Goal: Task Accomplishment & Management: Manage account settings

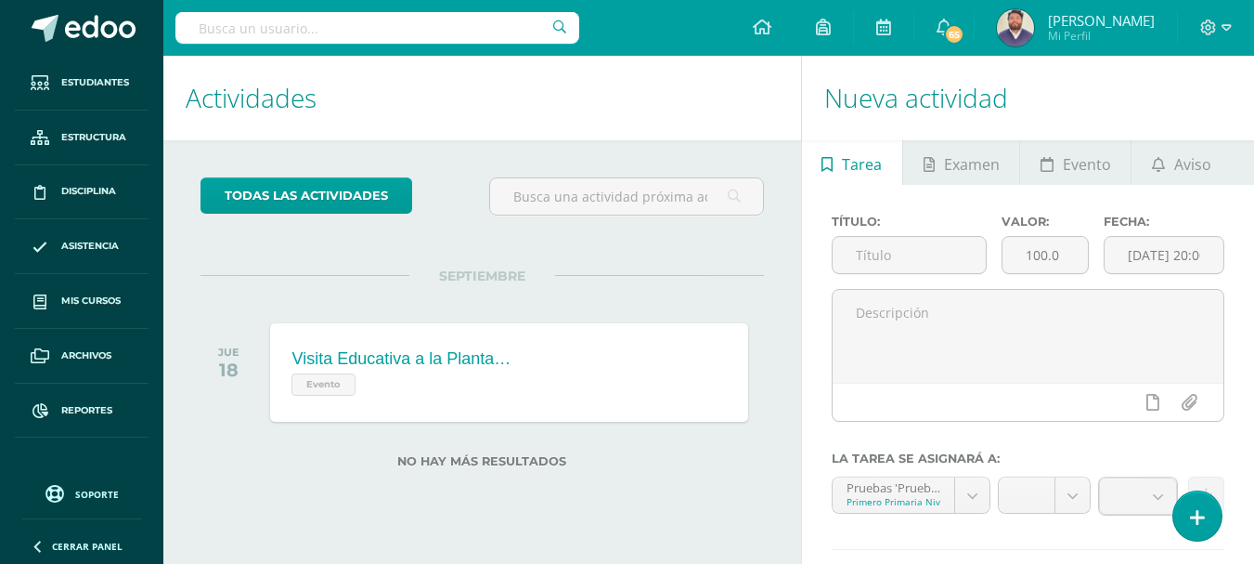
click at [226, 32] on input "text" at bounding box center [377, 28] width 404 height 32
type input "luis fernando"
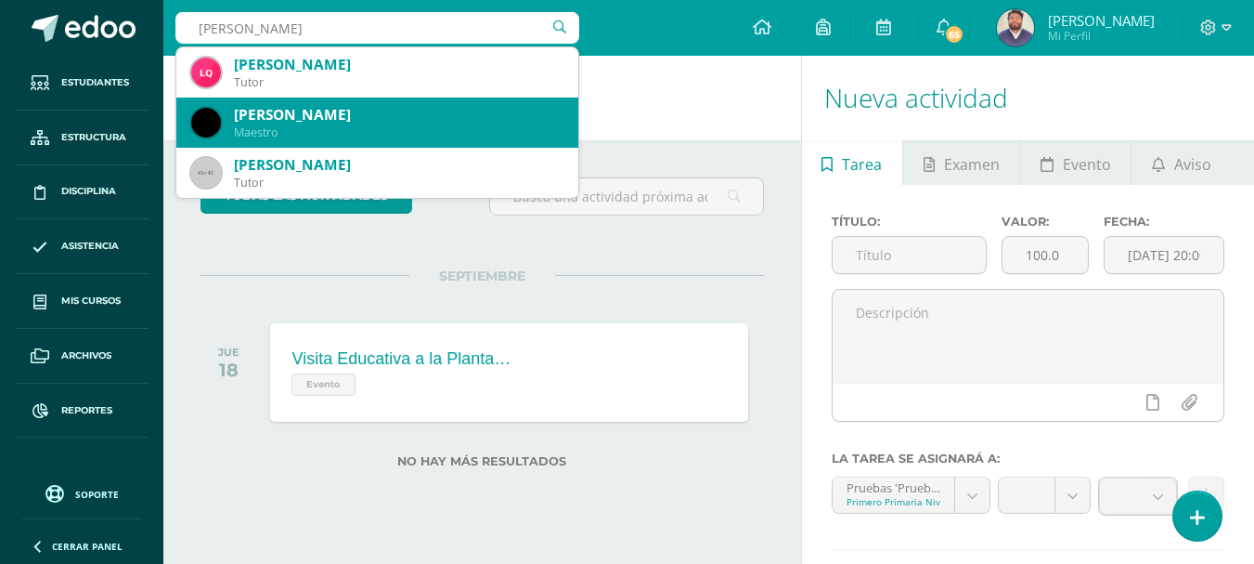
click at [307, 110] on div "Luis Fernando Hernández Mijangos" at bounding box center [399, 114] width 330 height 19
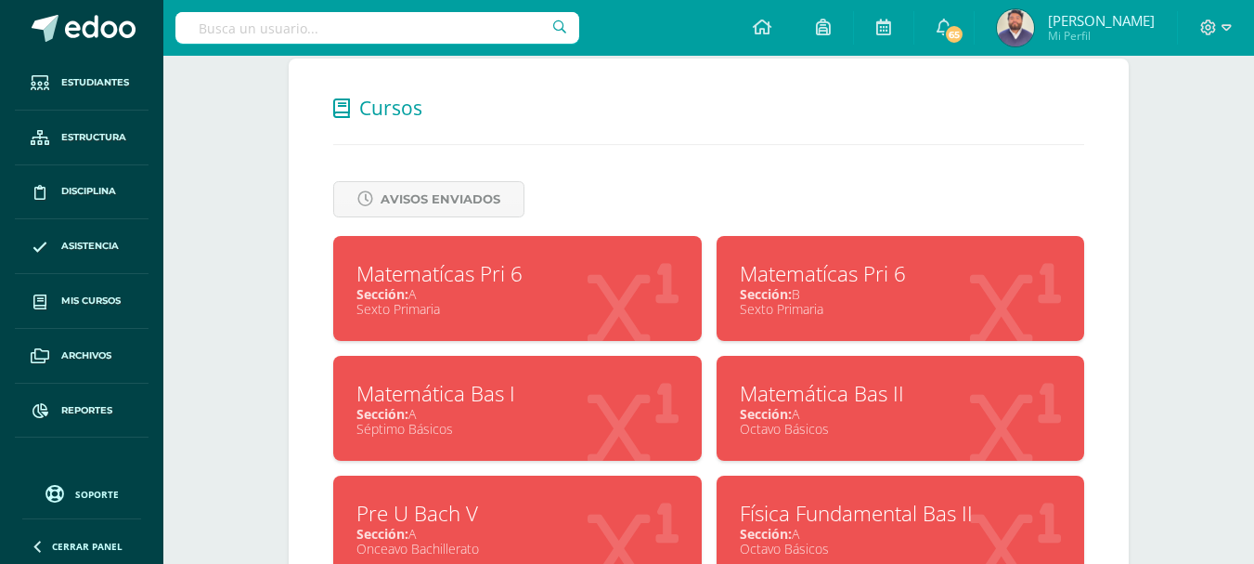
scroll to position [792, 0]
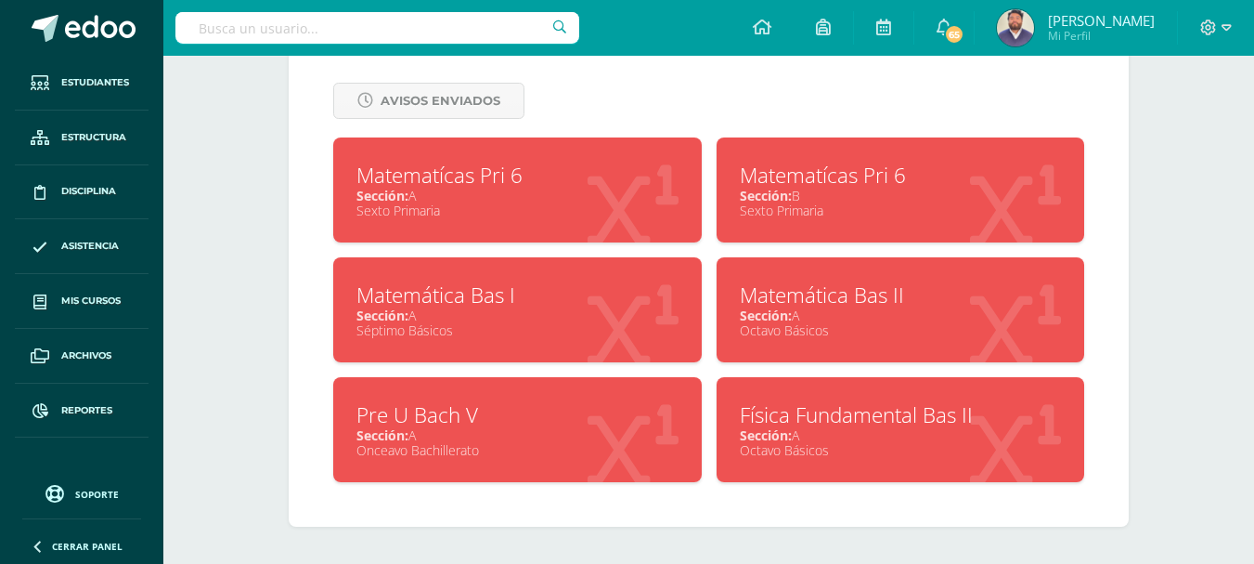
click at [514, 293] on div "Matemática Bas I" at bounding box center [518, 294] width 322 height 29
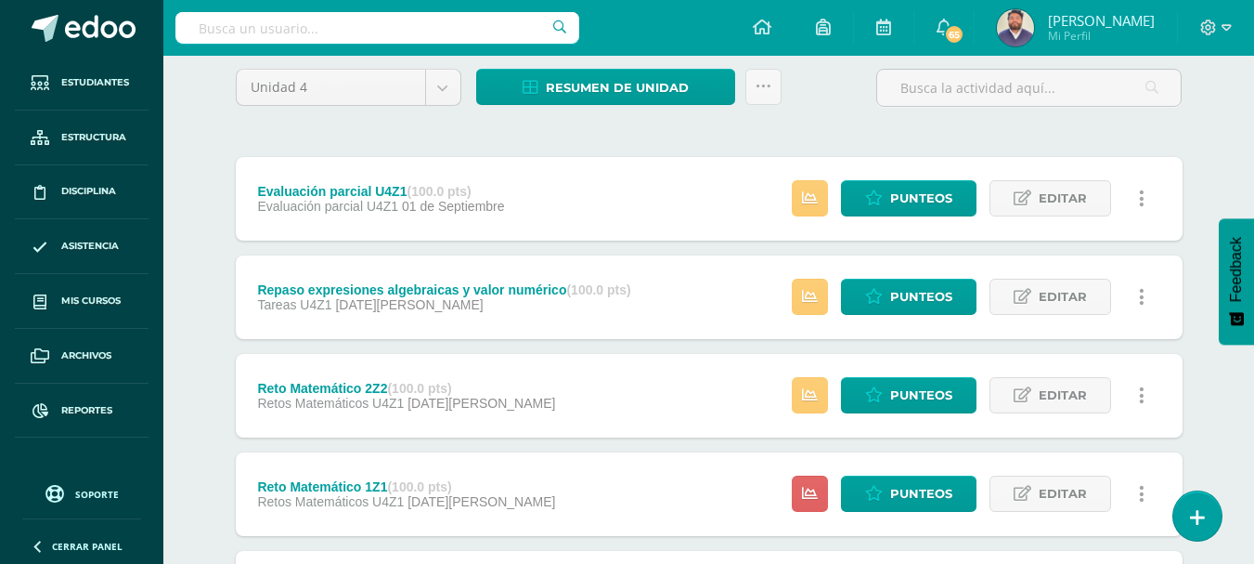
scroll to position [186, 0]
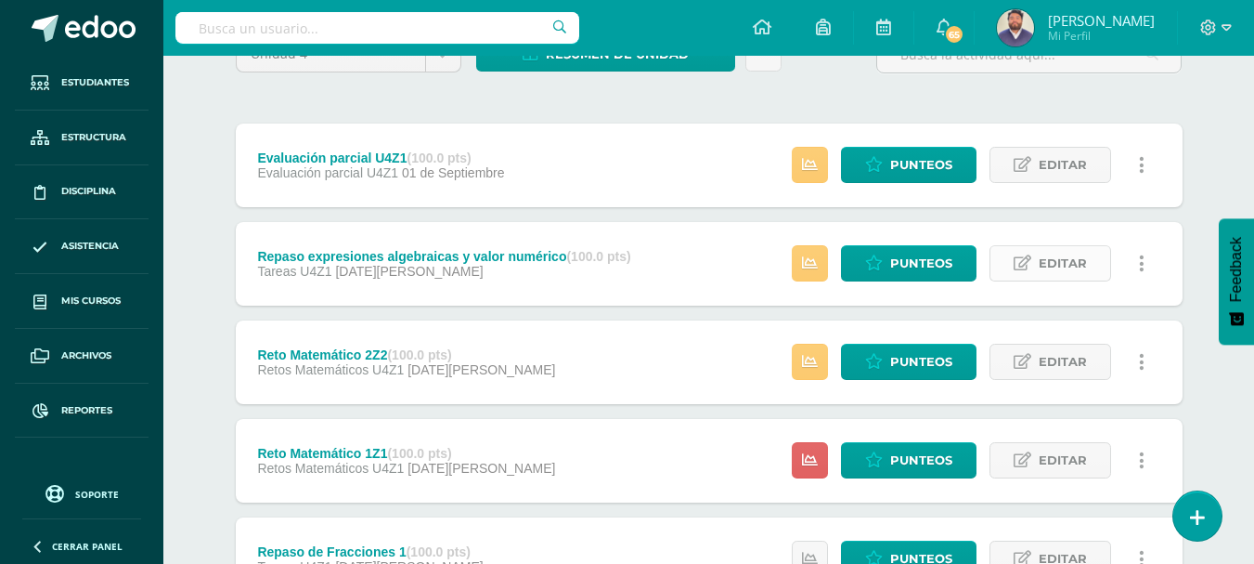
click at [1053, 270] on span "Editar" at bounding box center [1063, 263] width 48 height 34
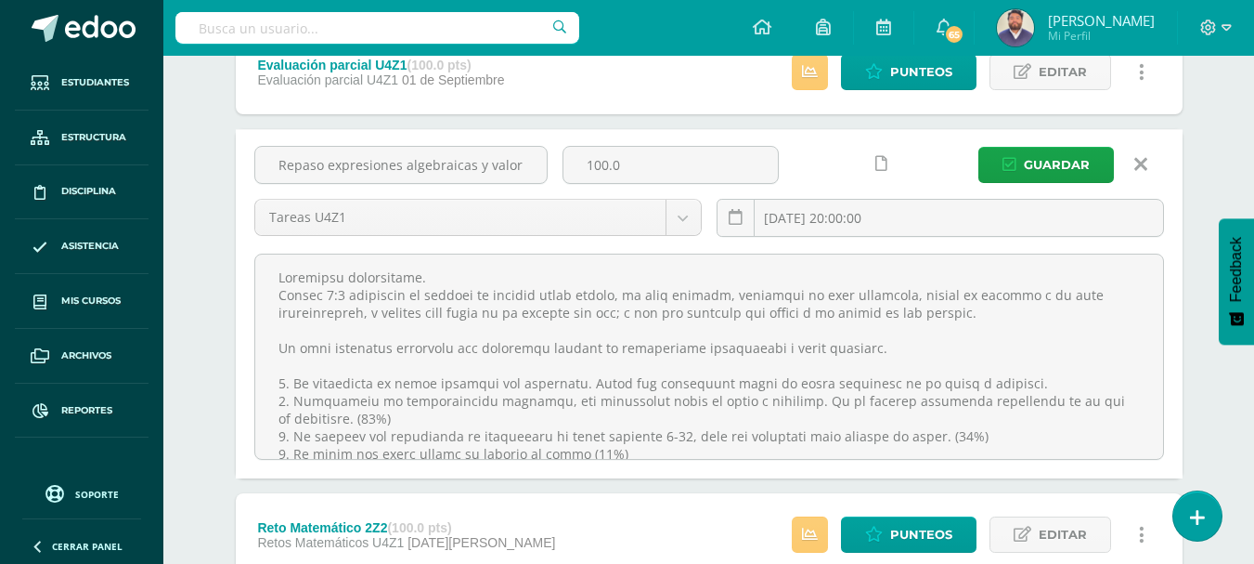
scroll to position [106, 0]
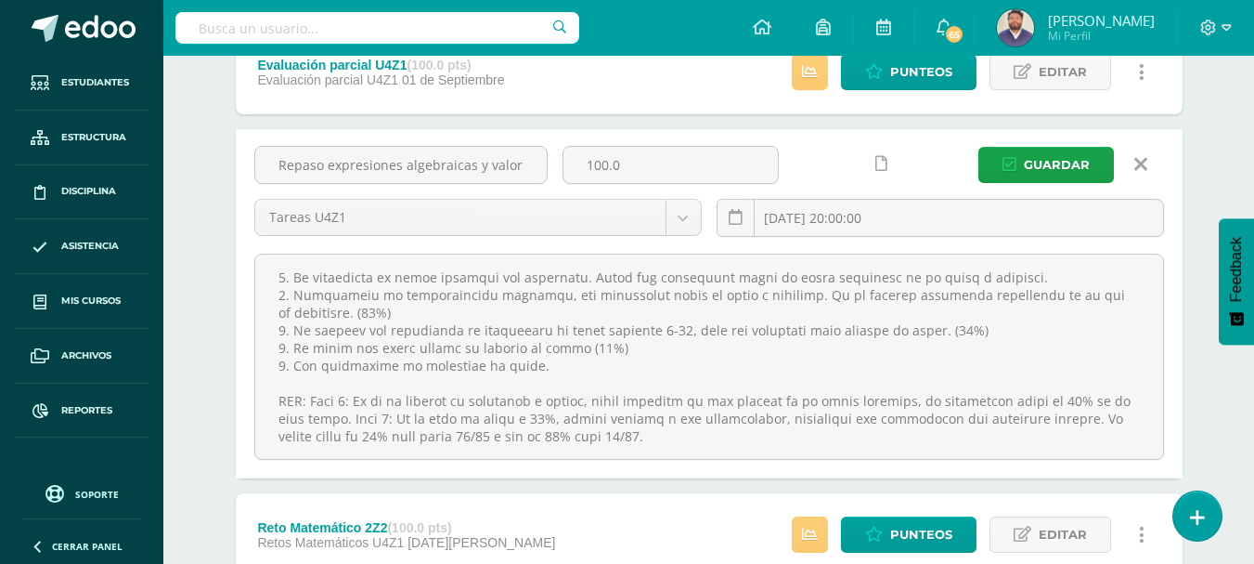
drag, startPoint x: 274, startPoint y: 276, endPoint x: 654, endPoint y: 495, distance: 438.5
click at [651, 497] on div "Evaluación parcial U4Z1 (100.0 pts) Evaluación parcial U4Z1 01 de Septiembre Es…" at bounding box center [709, 550] width 947 height 1038
click at [1139, 161] on icon at bounding box center [1141, 164] width 13 height 20
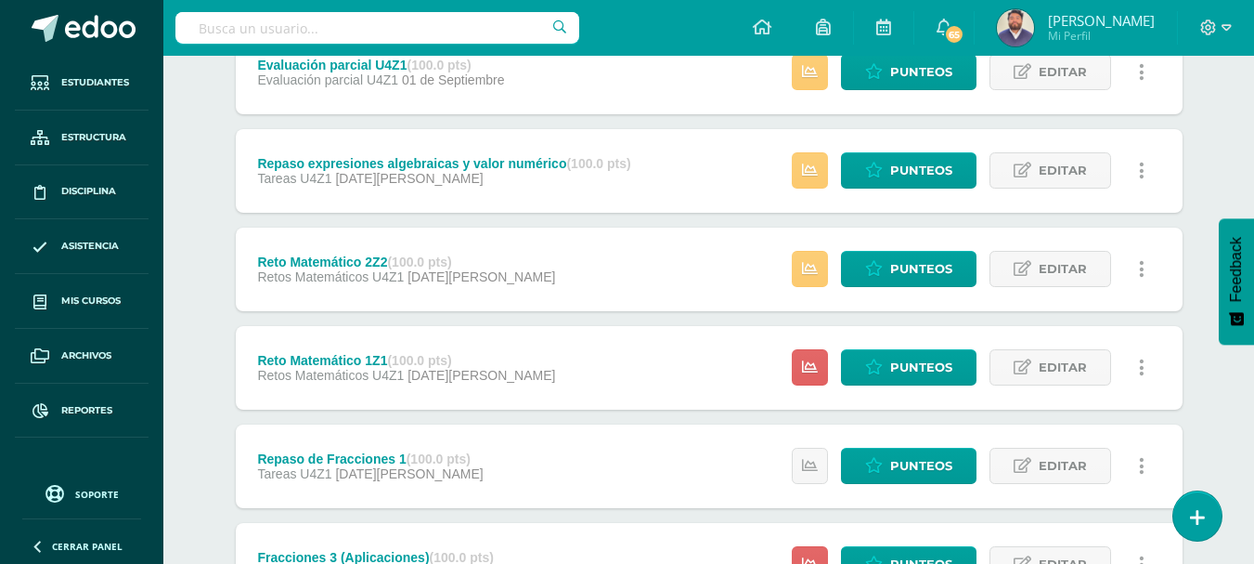
scroll to position [0, 0]
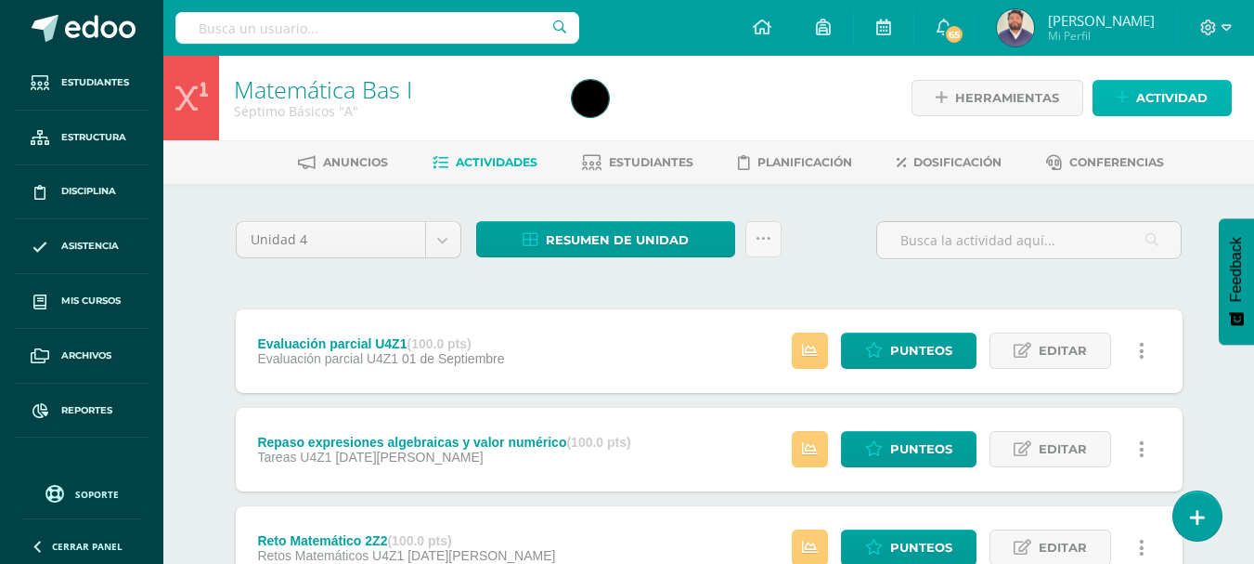
click at [1144, 96] on span "Actividad" at bounding box center [1172, 98] width 71 height 34
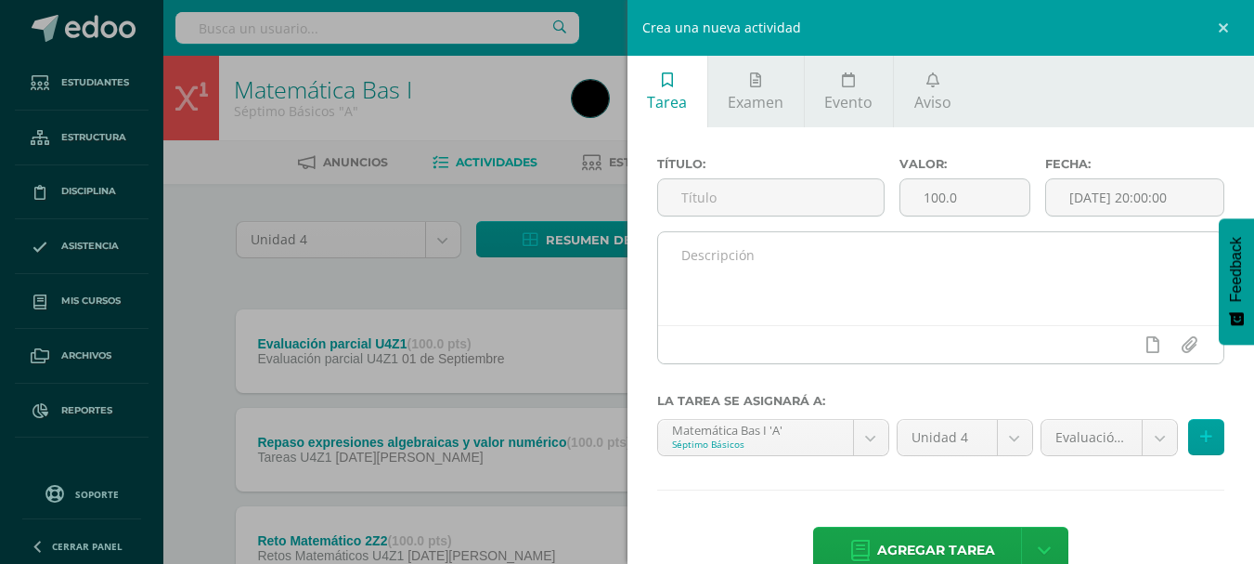
click at [746, 259] on textarea at bounding box center [941, 278] width 566 height 93
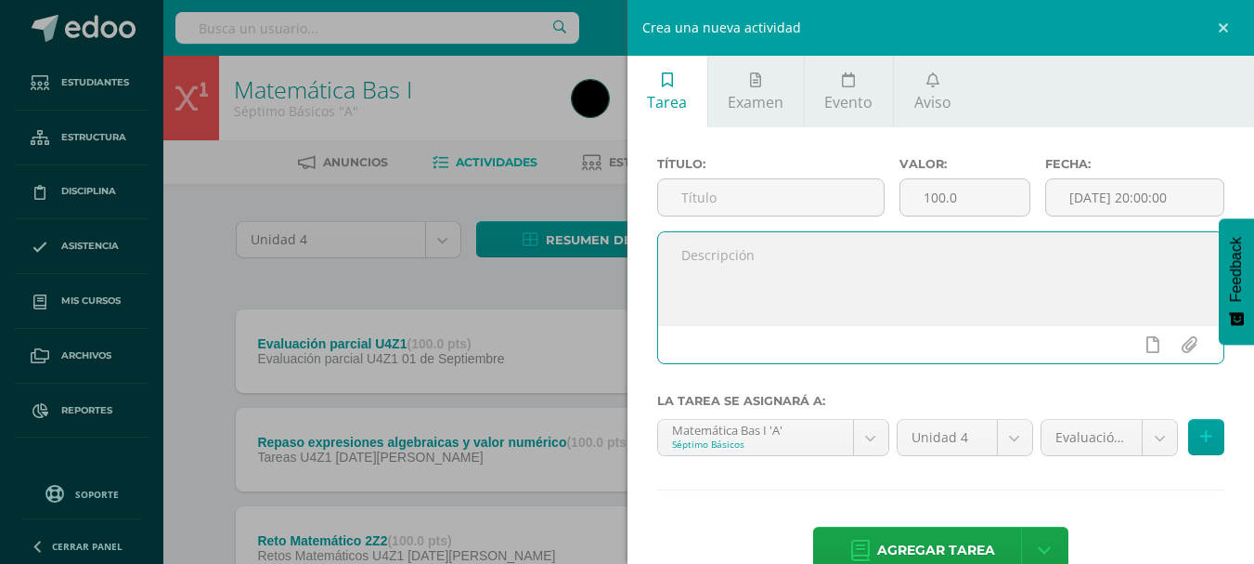
paste textarea "Estimados estudiantes. Daniel 1:4 muchachos en quienes no hubiese tacha alguna,…"
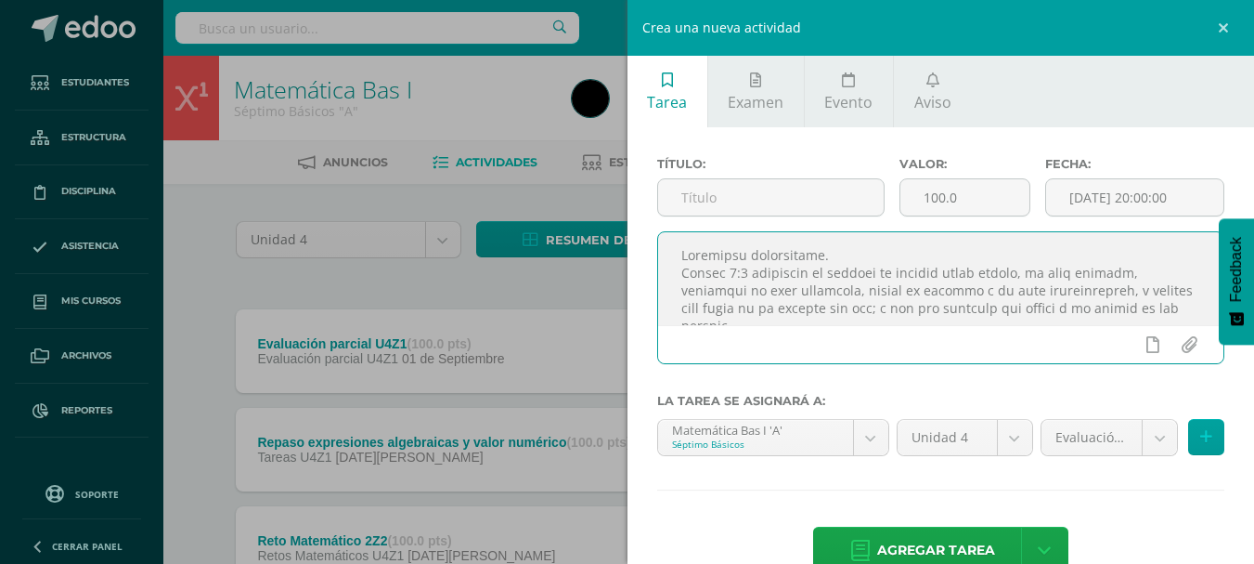
scroll to position [328, 0]
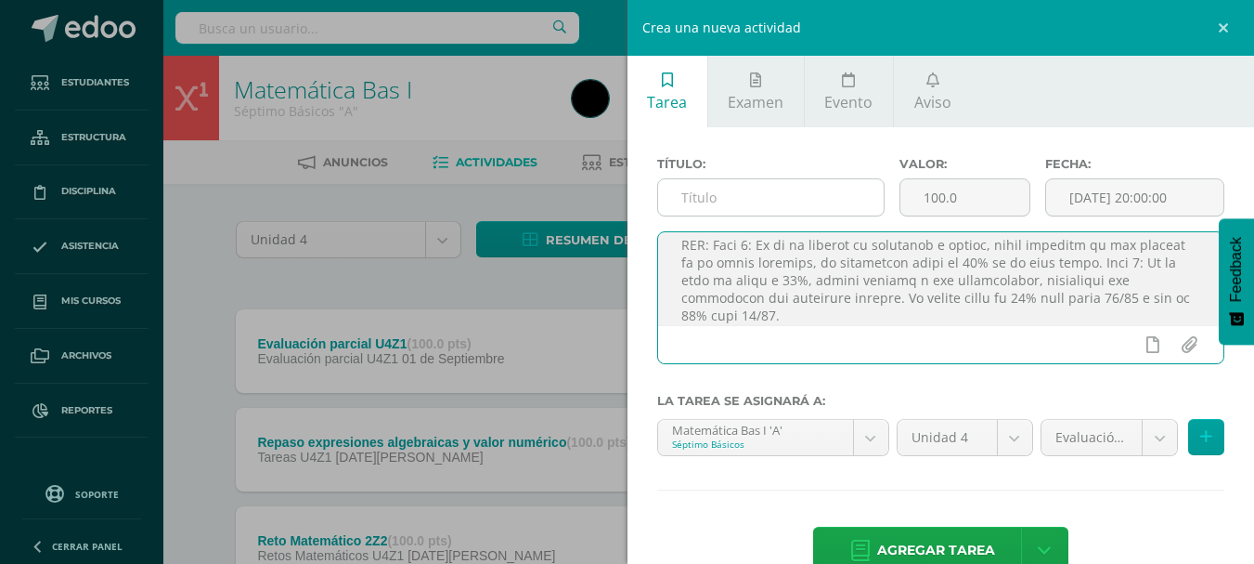
type textarea "Estimados estudiantes. Daniel 1:4 muchachos en quienes no hubiese tacha alguna,…"
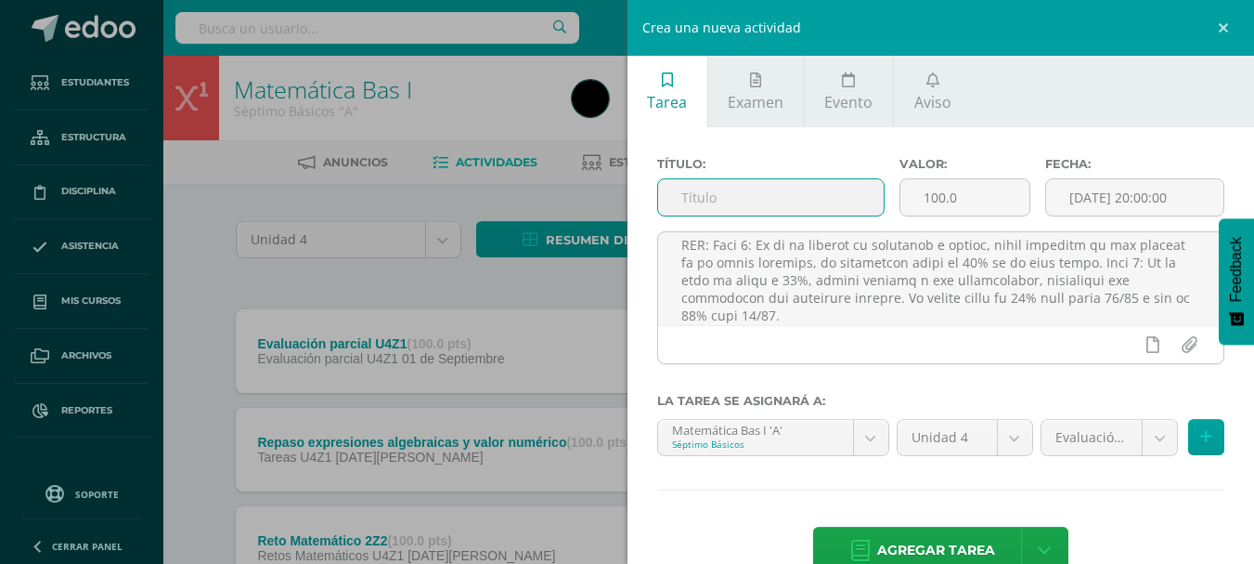
click at [747, 209] on input "text" at bounding box center [771, 197] width 226 height 36
type input "Reducción de términos semejantes"
click at [1101, 197] on input "[DATE] 20:00:00" at bounding box center [1134, 197] width 177 height 36
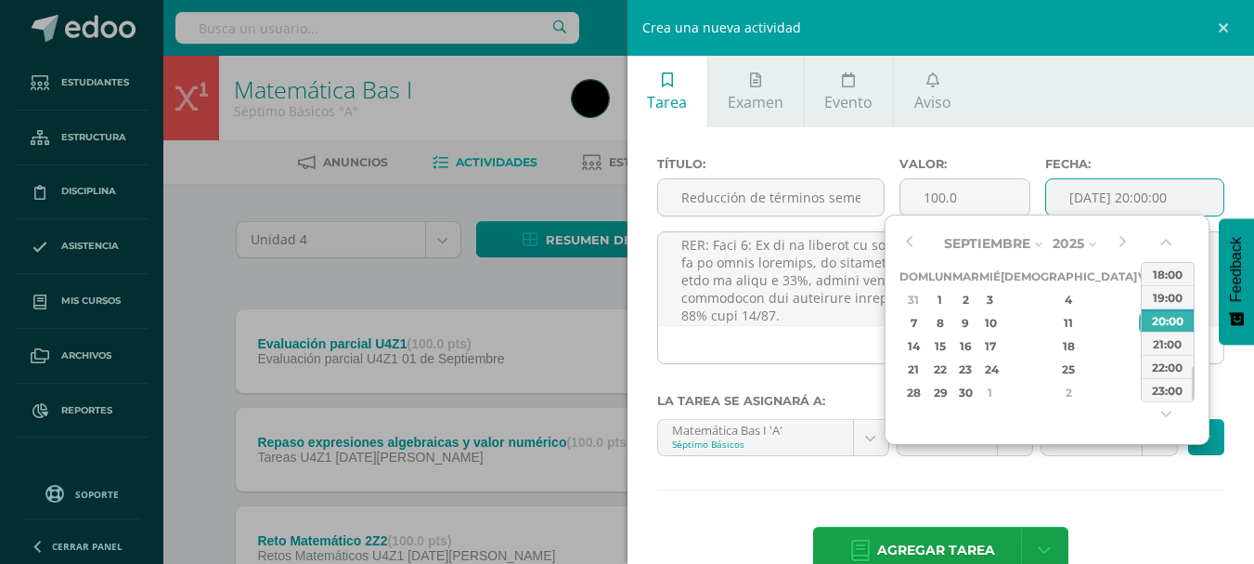
type input "2025-09-12 20:00"
click at [650, 318] on div at bounding box center [941, 305] width 583 height 148
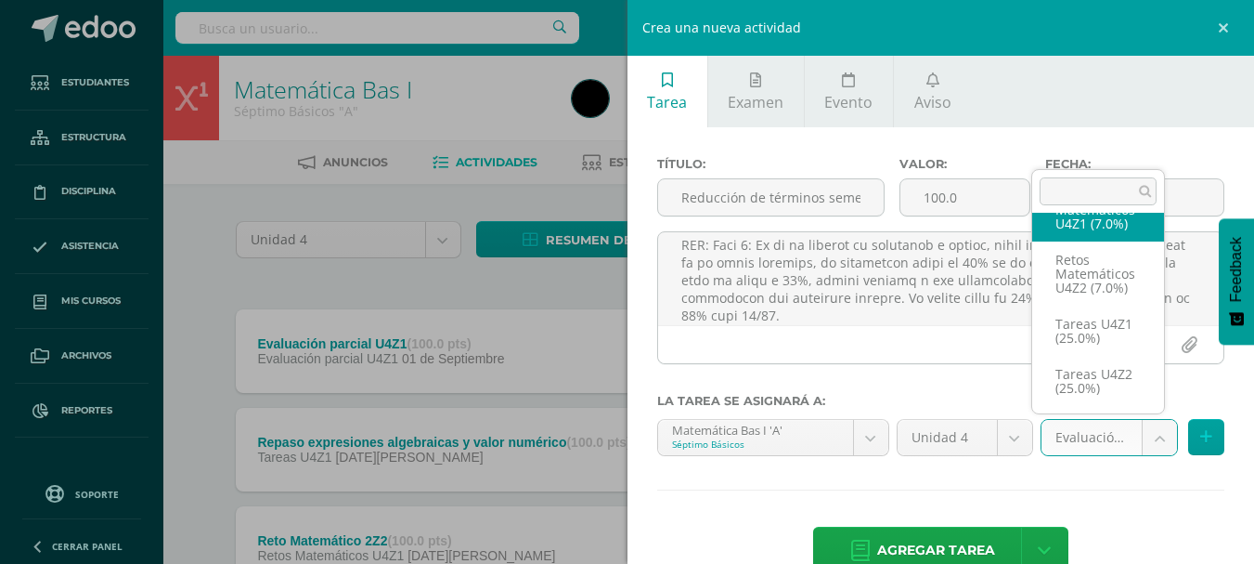
scroll to position [318, 0]
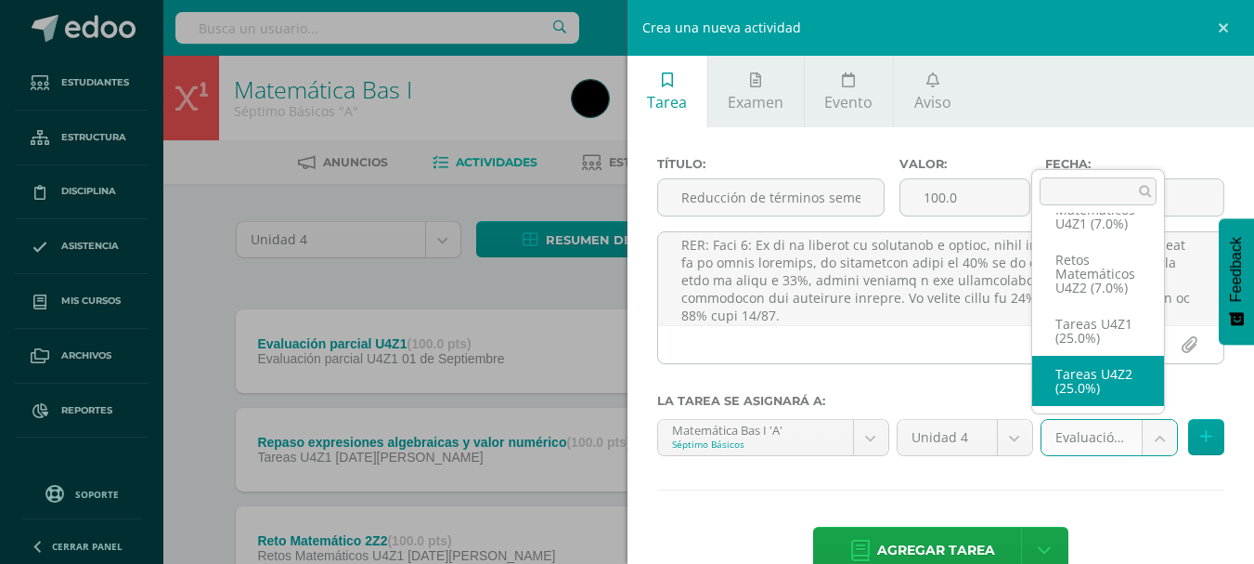
select select "31099"
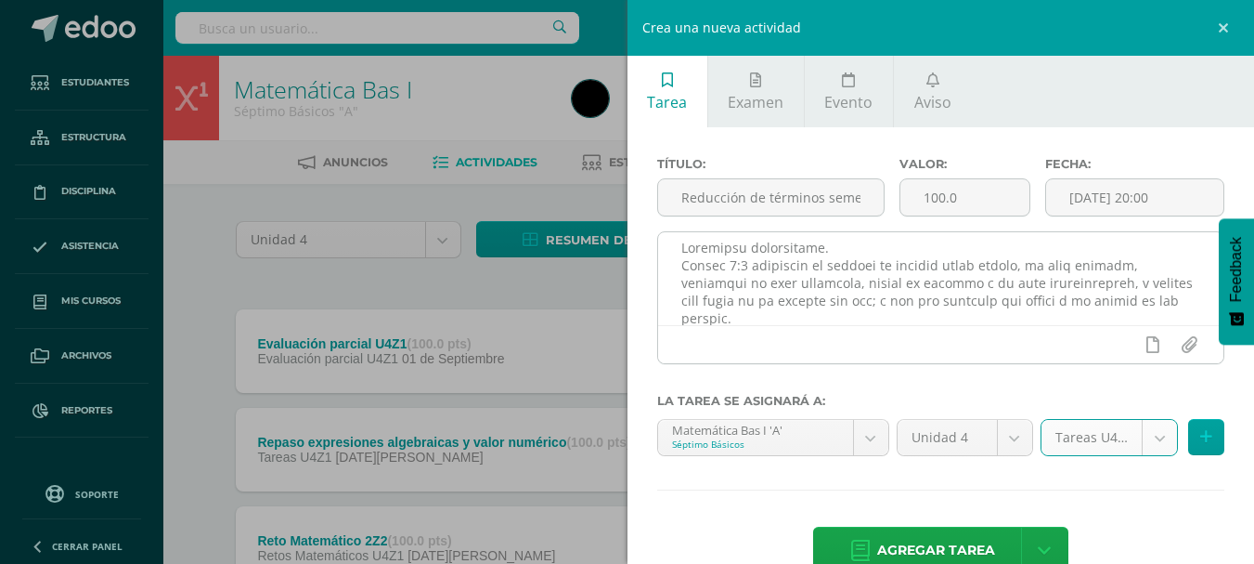
scroll to position [0, 0]
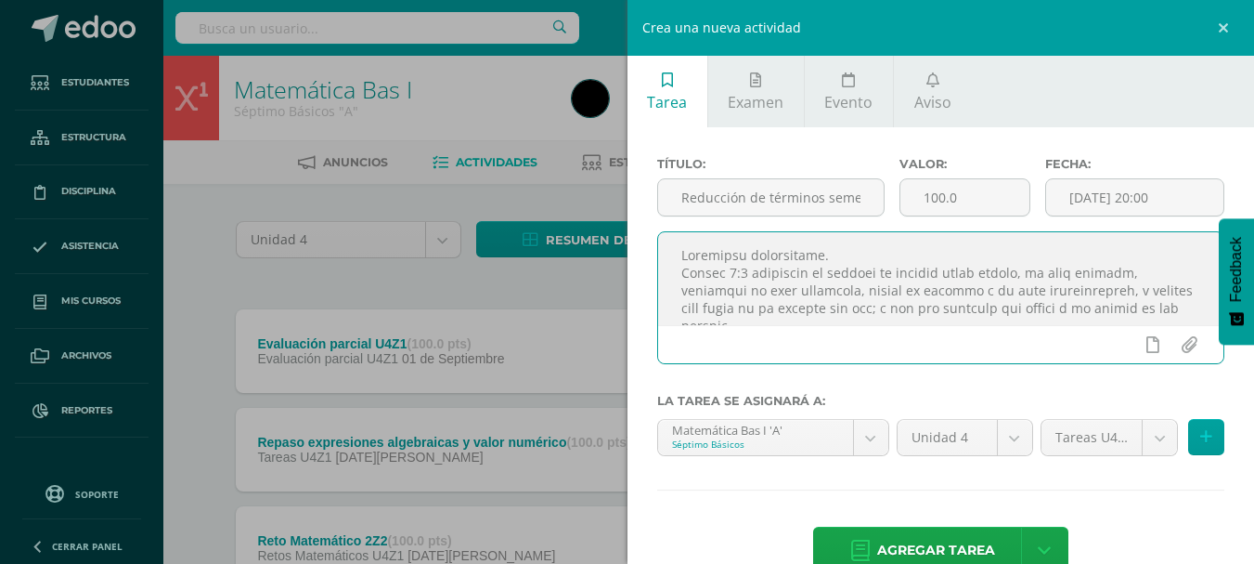
click at [858, 286] on textarea at bounding box center [941, 278] width 566 height 93
click at [937, 278] on textarea at bounding box center [941, 278] width 566 height 93
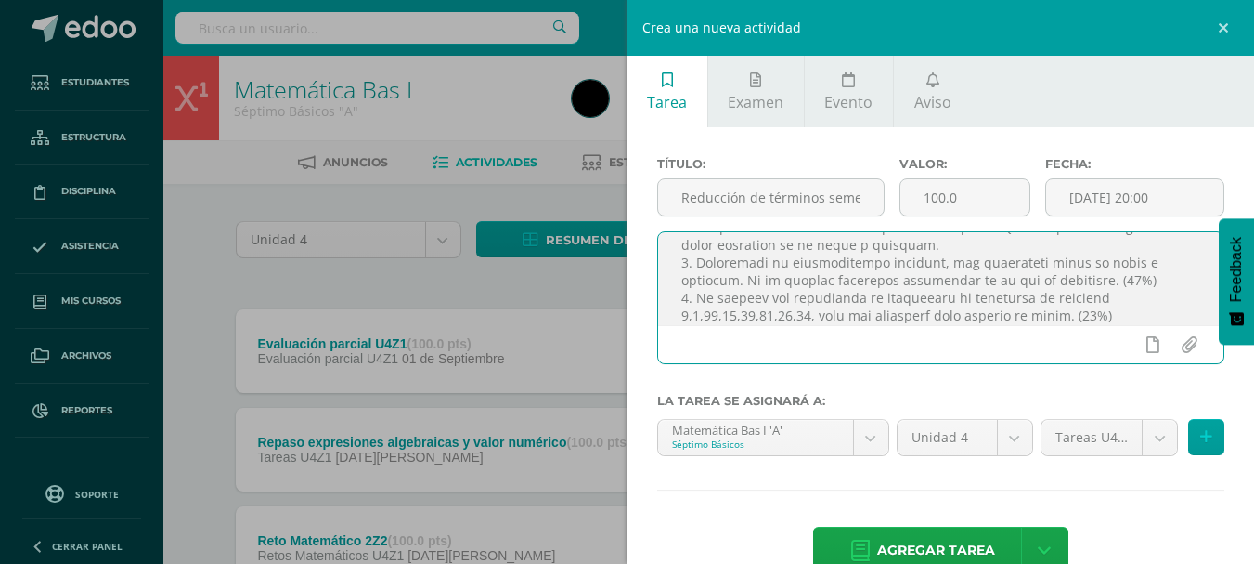
click at [1059, 317] on textarea at bounding box center [941, 278] width 566 height 93
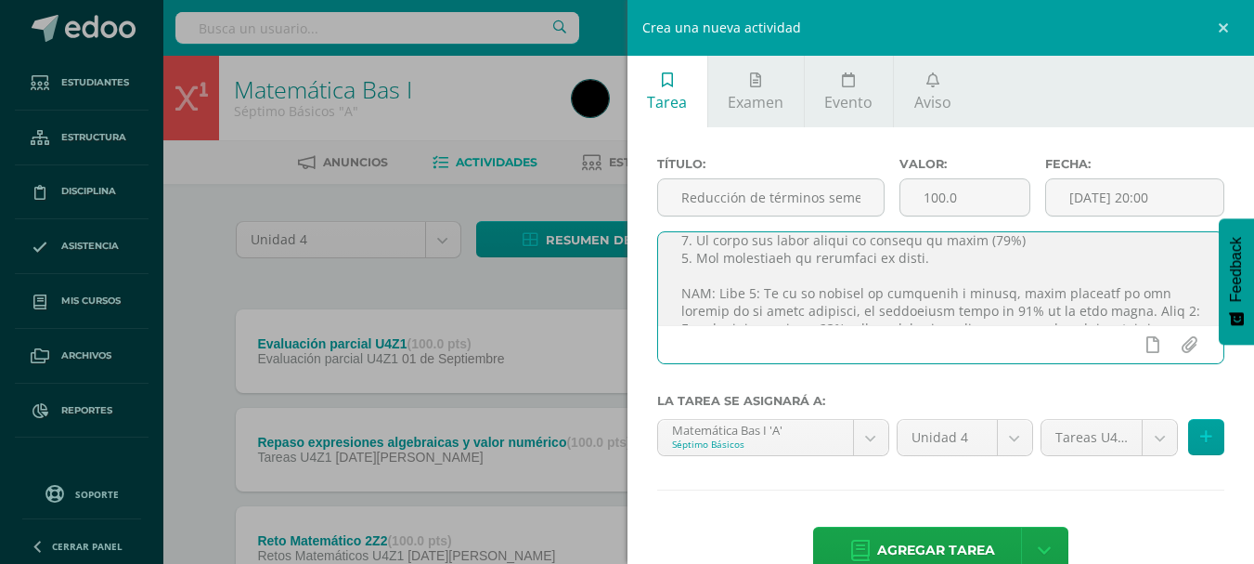
scroll to position [341, 0]
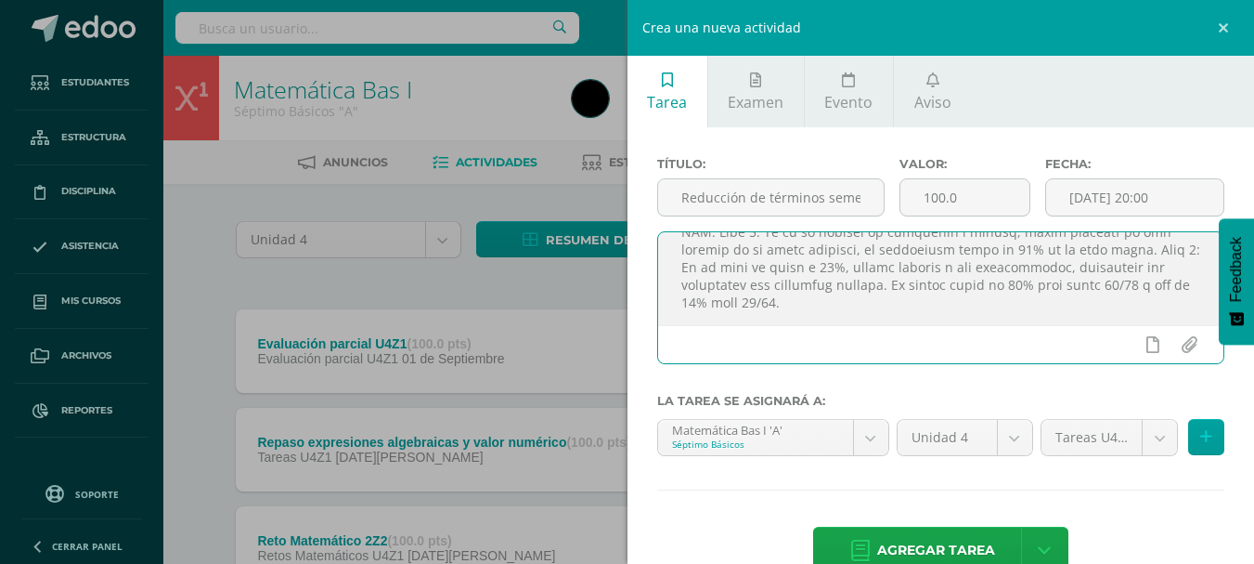
type textarea "Estimados estudiantes. Daniel 1:4 muchachos en quienes no hubiese tacha alguna,…"
click at [1176, 342] on input "file" at bounding box center [1189, 344] width 36 height 35
type input "C:\fakepath\PMA Reducción de terminos semejantes.pdf"
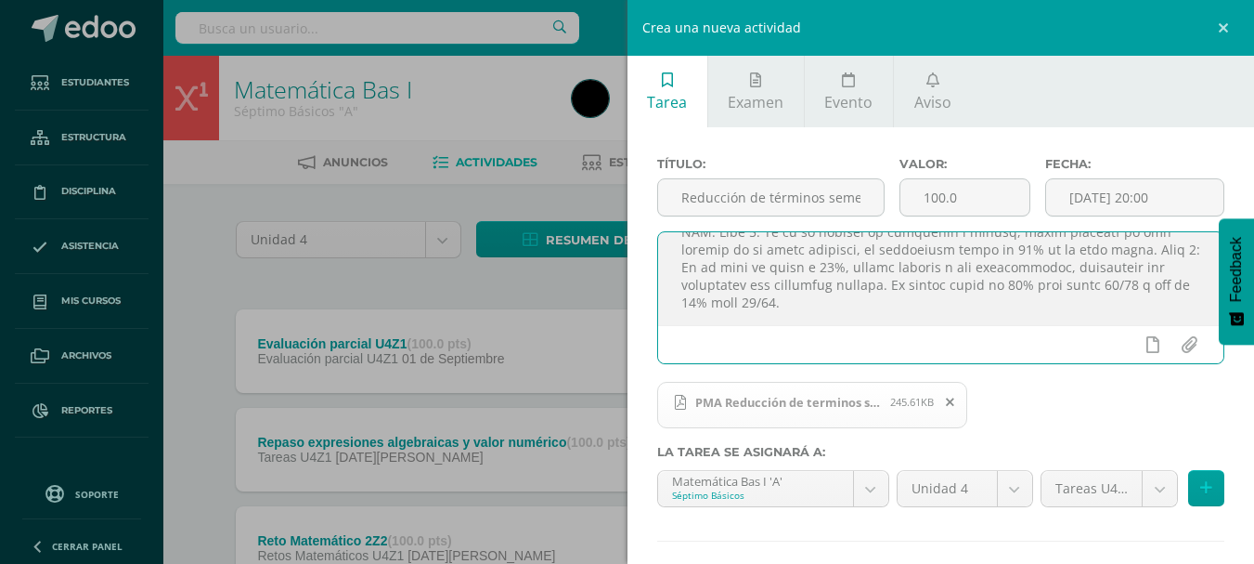
click at [968, 286] on textarea at bounding box center [941, 278] width 566 height 93
click at [1132, 291] on textarea at bounding box center [941, 278] width 566 height 93
click at [791, 299] on textarea at bounding box center [941, 278] width 566 height 93
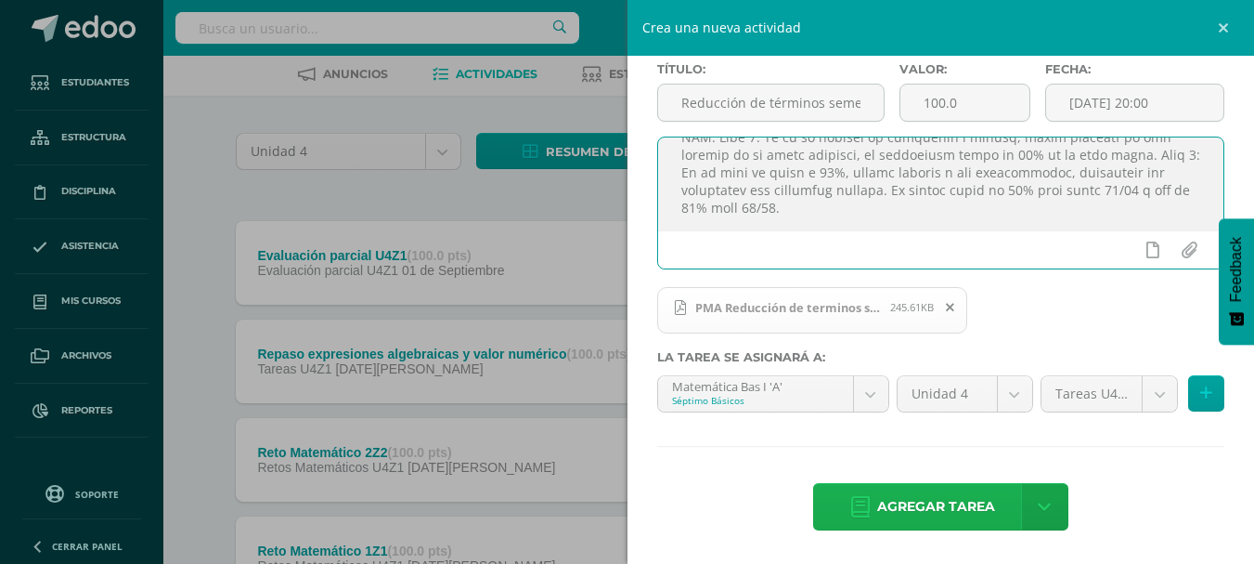
scroll to position [93, 0]
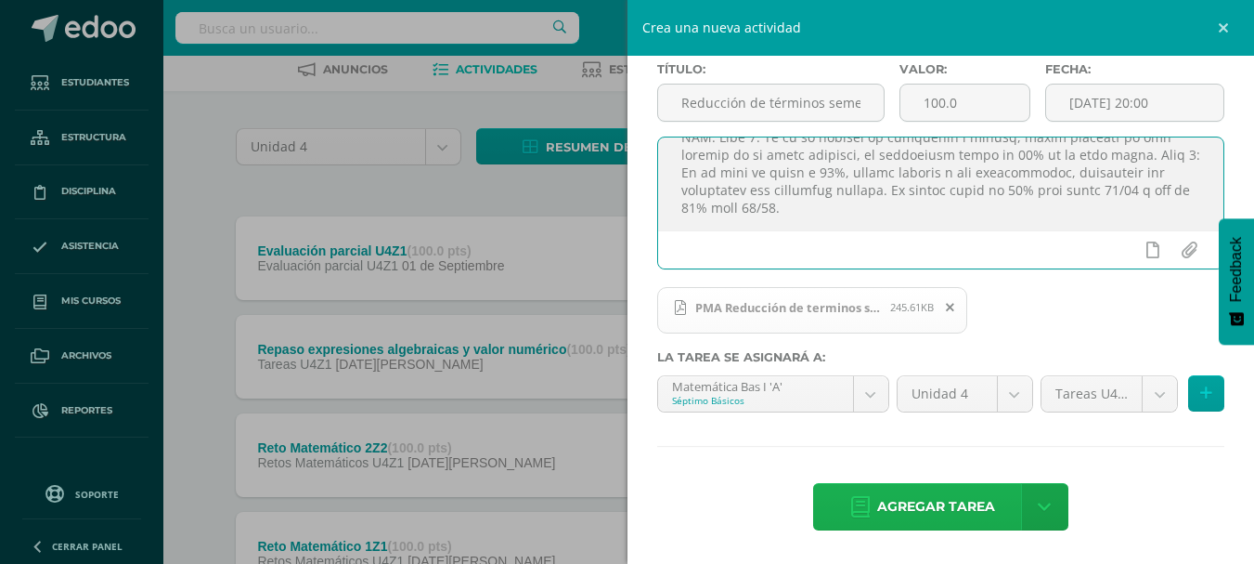
type textarea "Estimados estudiantes. Daniel 1:4 muchachos en quienes no hubiese tacha alguna,…"
click at [921, 505] on span "Agregar tarea" at bounding box center [936, 506] width 118 height 45
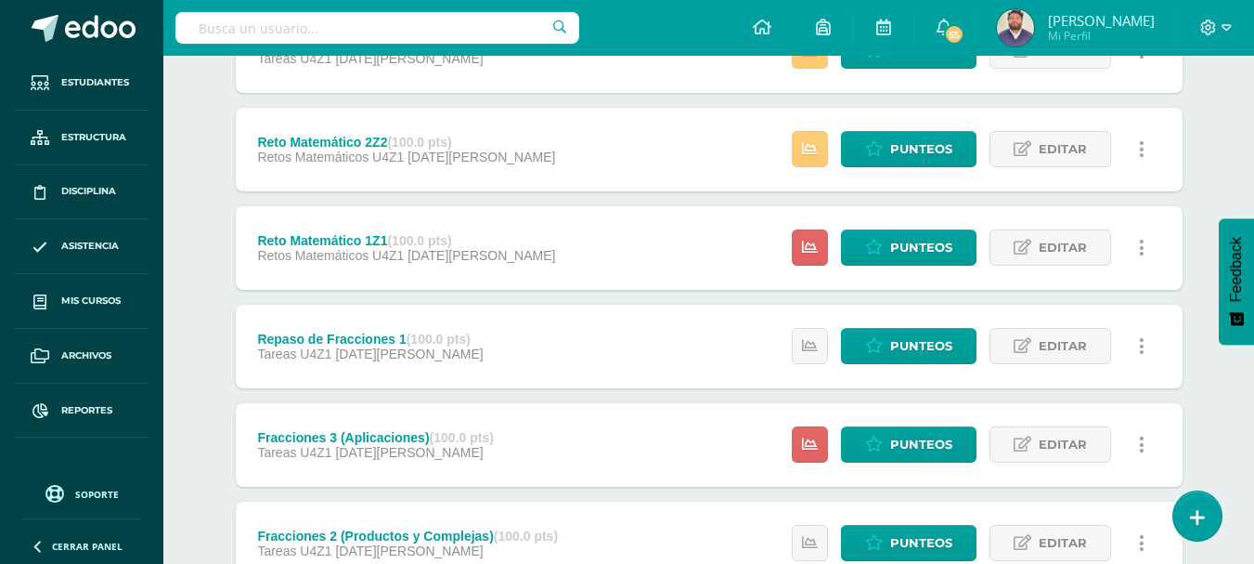
scroll to position [464, 0]
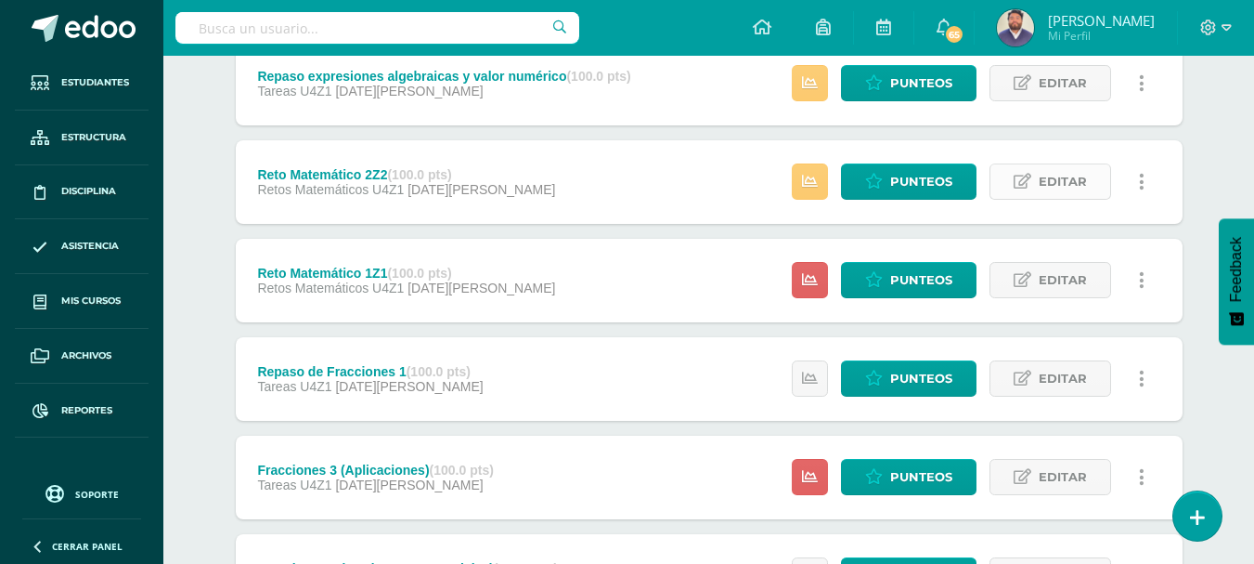
click at [1085, 181] on span "Editar" at bounding box center [1063, 181] width 48 height 34
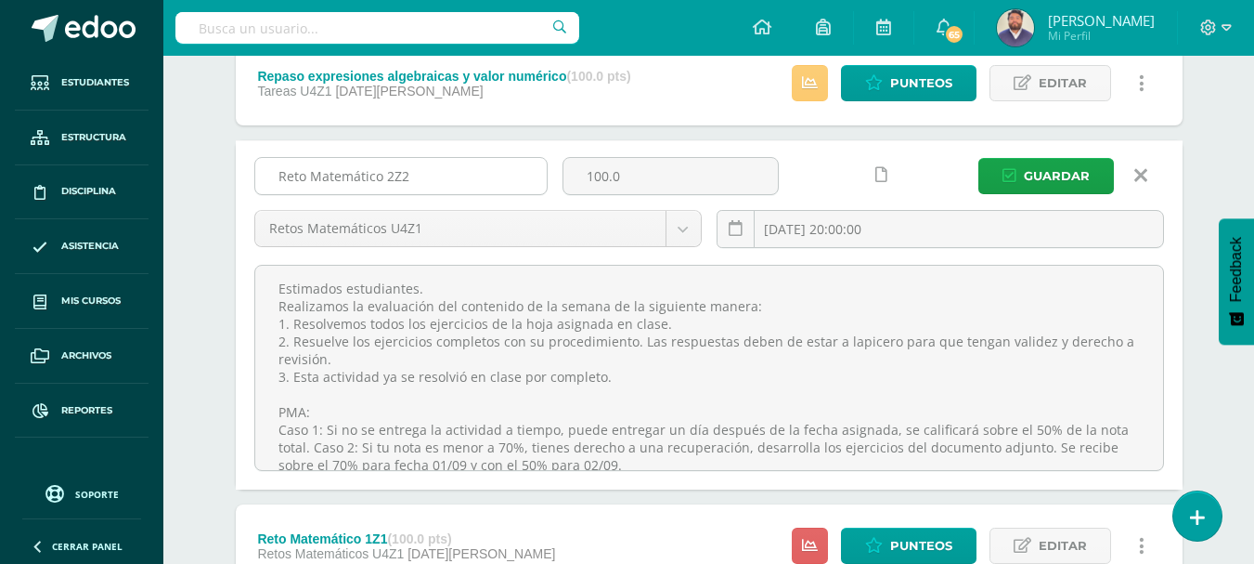
click at [445, 179] on input "Reto Matemático 2Z2" at bounding box center [401, 176] width 292 height 36
type input "Reto Matemático 2Z1"
click at [1048, 186] on span "Guardar" at bounding box center [1057, 176] width 66 height 34
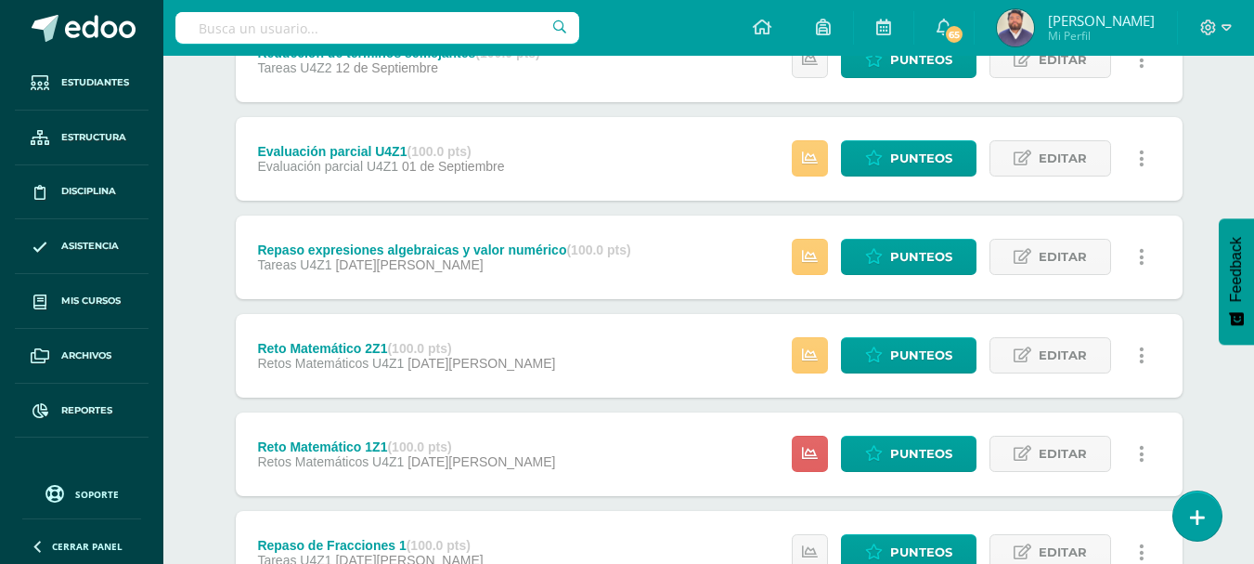
scroll to position [186, 0]
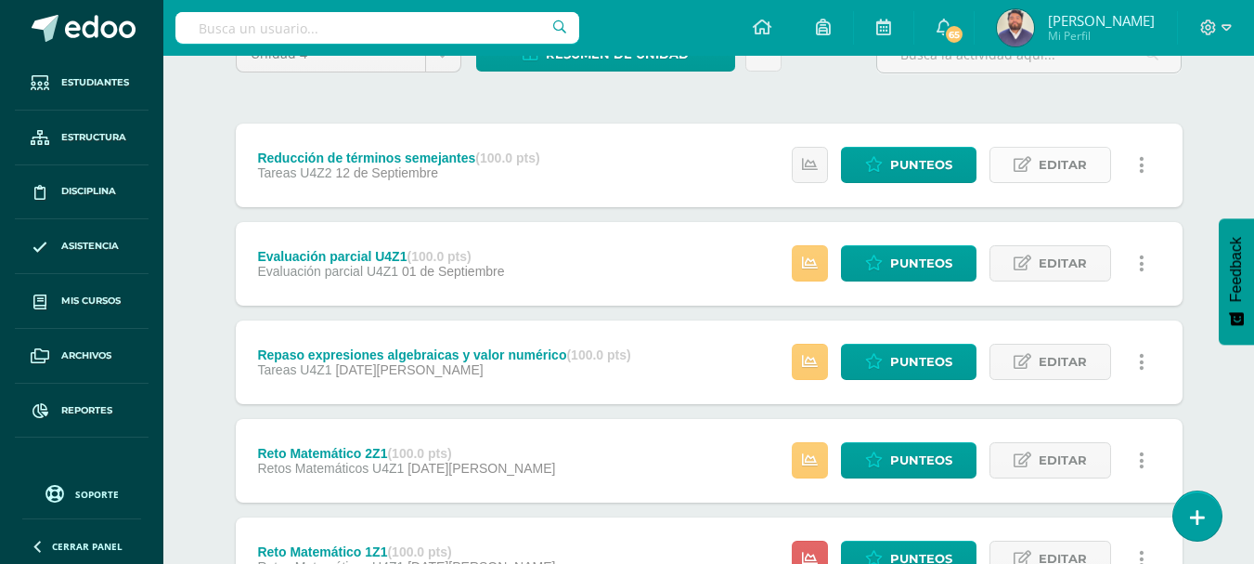
click at [1059, 173] on span "Editar" at bounding box center [1063, 165] width 48 height 34
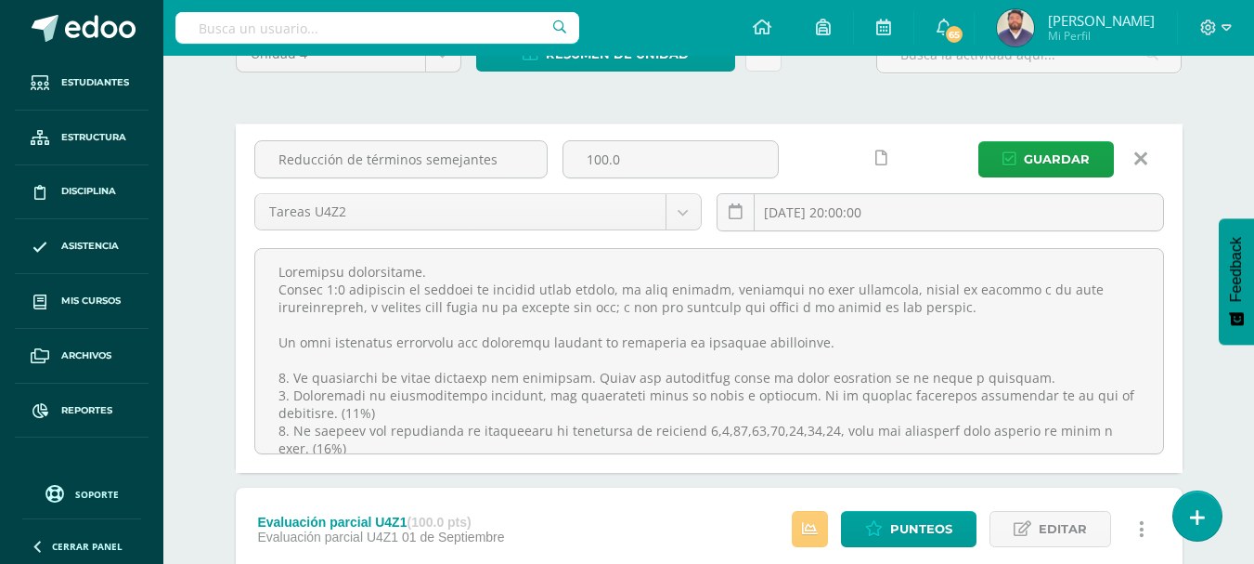
drag, startPoint x: 499, startPoint y: 160, endPoint x: 227, endPoint y: 163, distance: 272.1
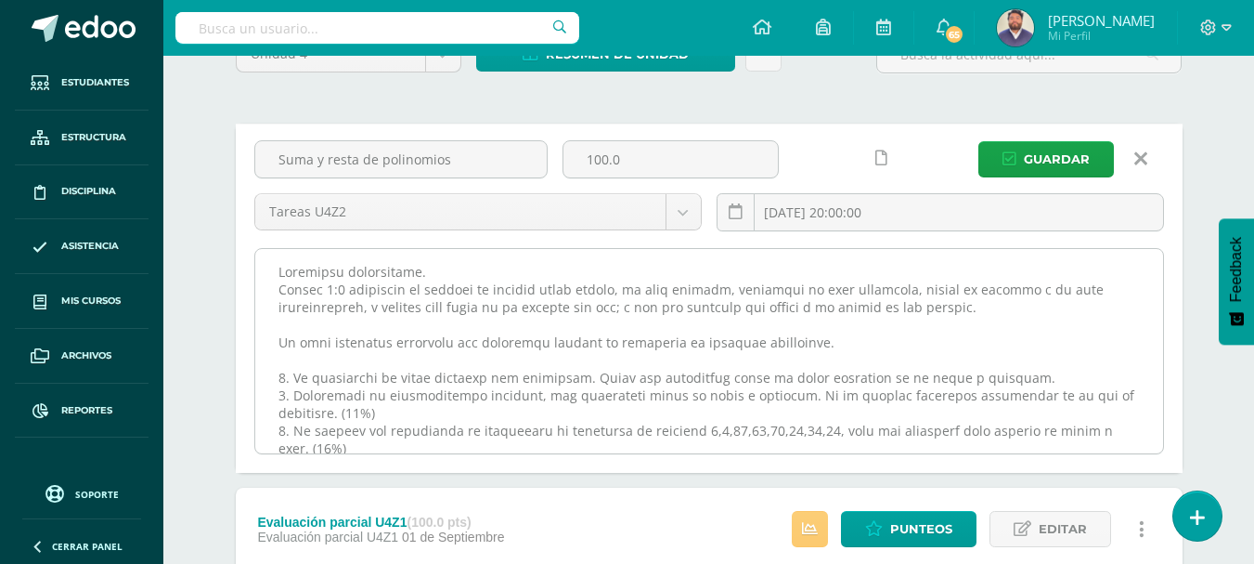
type input "Suma y resta de polinomios"
drag, startPoint x: 813, startPoint y: 343, endPoint x: 609, endPoint y: 336, distance: 204.4
click at [603, 342] on textarea at bounding box center [709, 351] width 908 height 204
drag, startPoint x: 807, startPoint y: 430, endPoint x: 700, endPoint y: 435, distance: 106.9
click at [693, 435] on textarea at bounding box center [709, 351] width 908 height 204
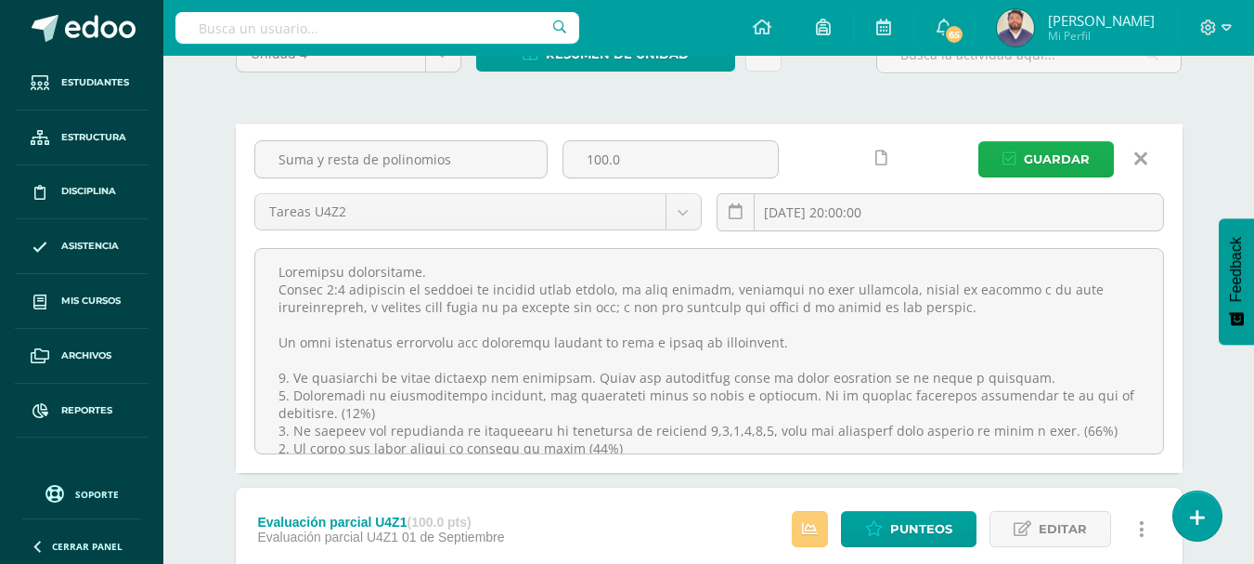
type textarea "Loremipsu dolorsitame. Consec 6:2 adipiscin el seddoei te incidid utlab etdolo,…"
click at [1020, 162] on button "Guardar" at bounding box center [1047, 159] width 136 height 36
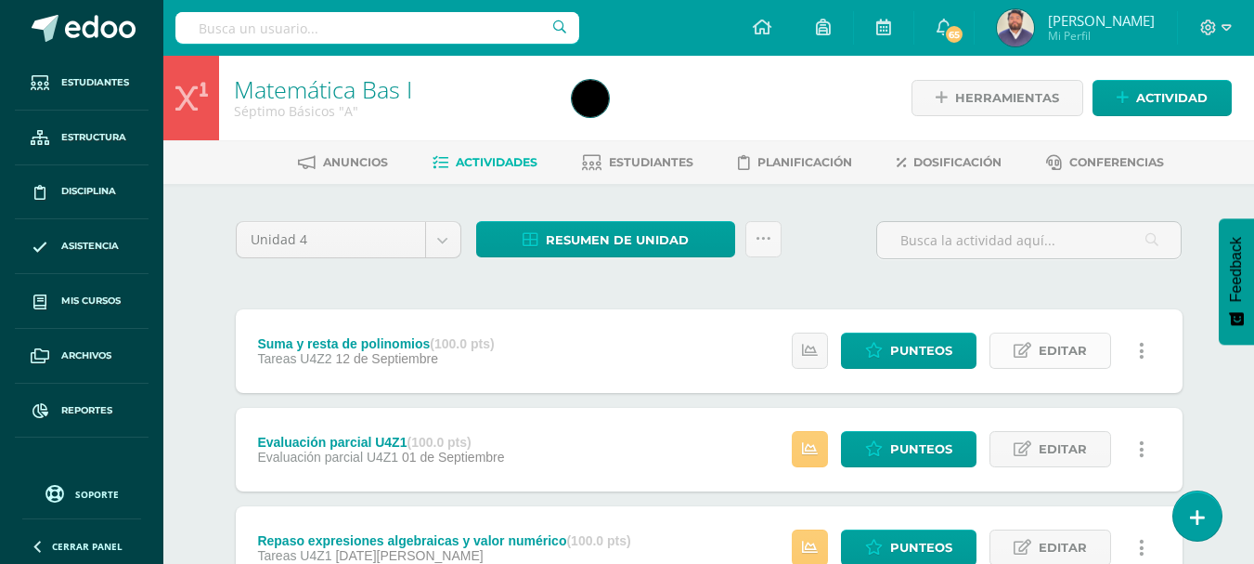
click at [1069, 355] on span "Editar" at bounding box center [1063, 350] width 48 height 34
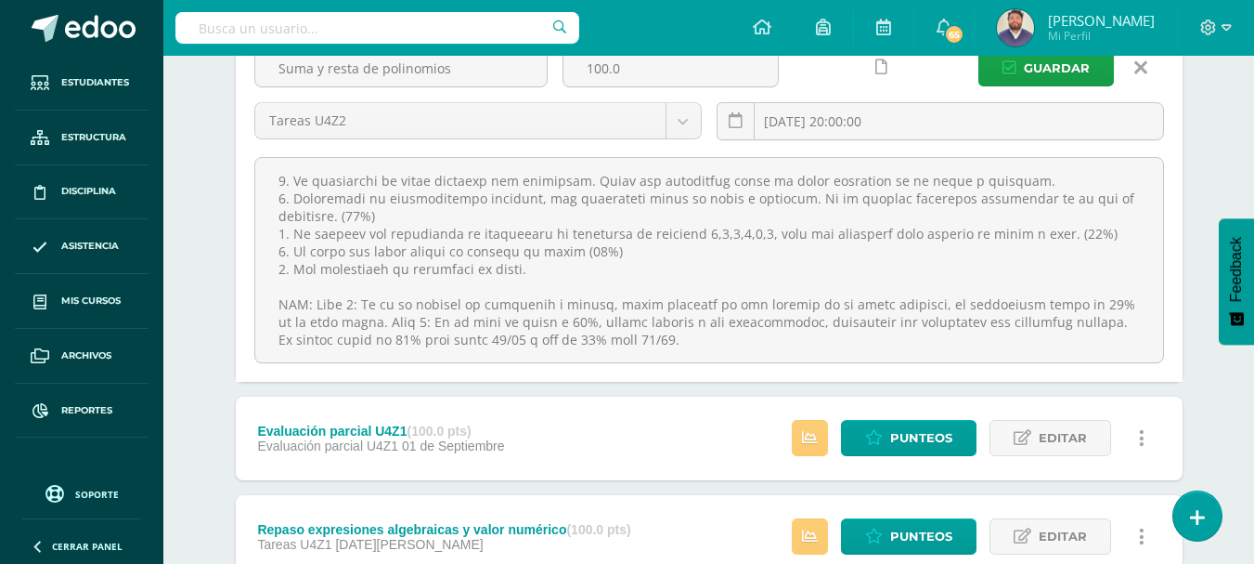
scroll to position [357, 0]
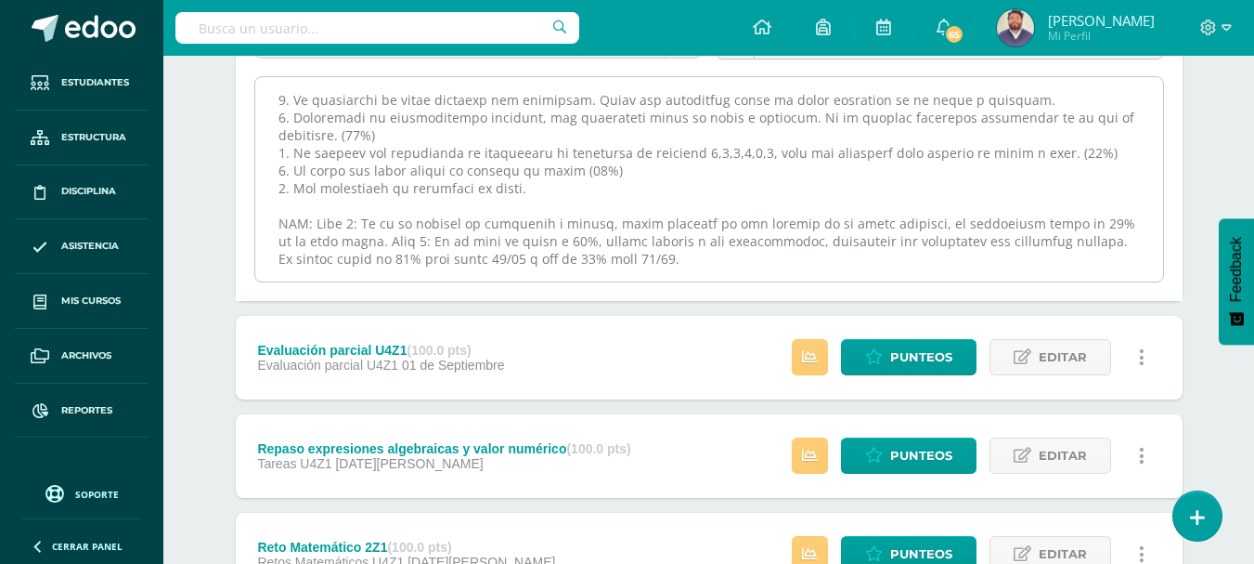
drag, startPoint x: 281, startPoint y: 366, endPoint x: 672, endPoint y: 266, distance: 403.6
click at [672, 266] on textarea at bounding box center [709, 179] width 908 height 204
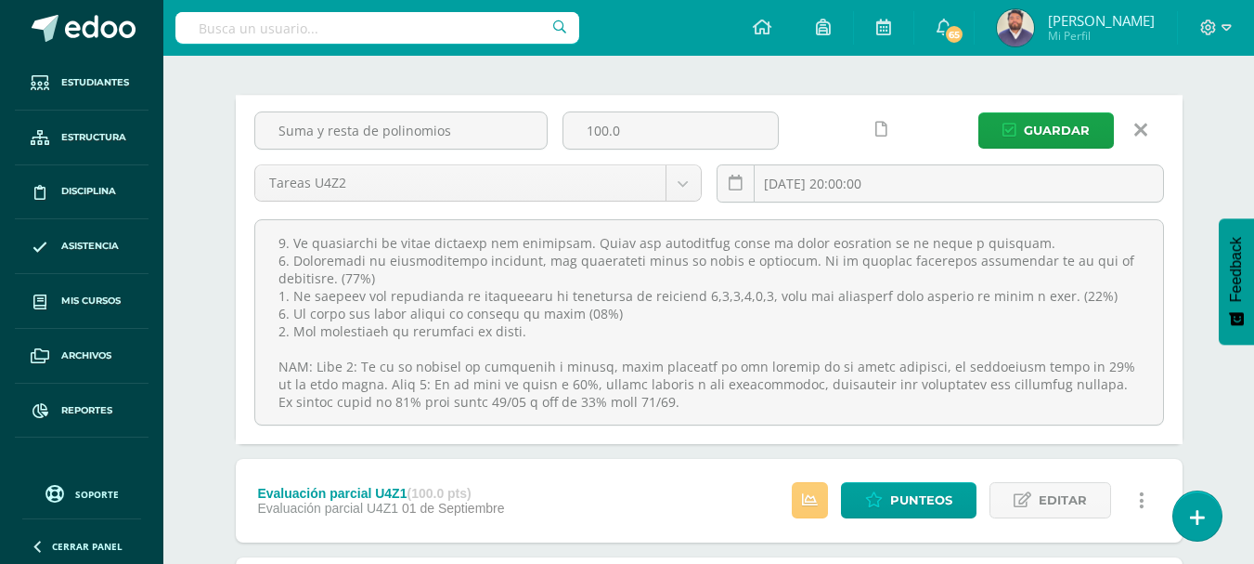
scroll to position [172, 0]
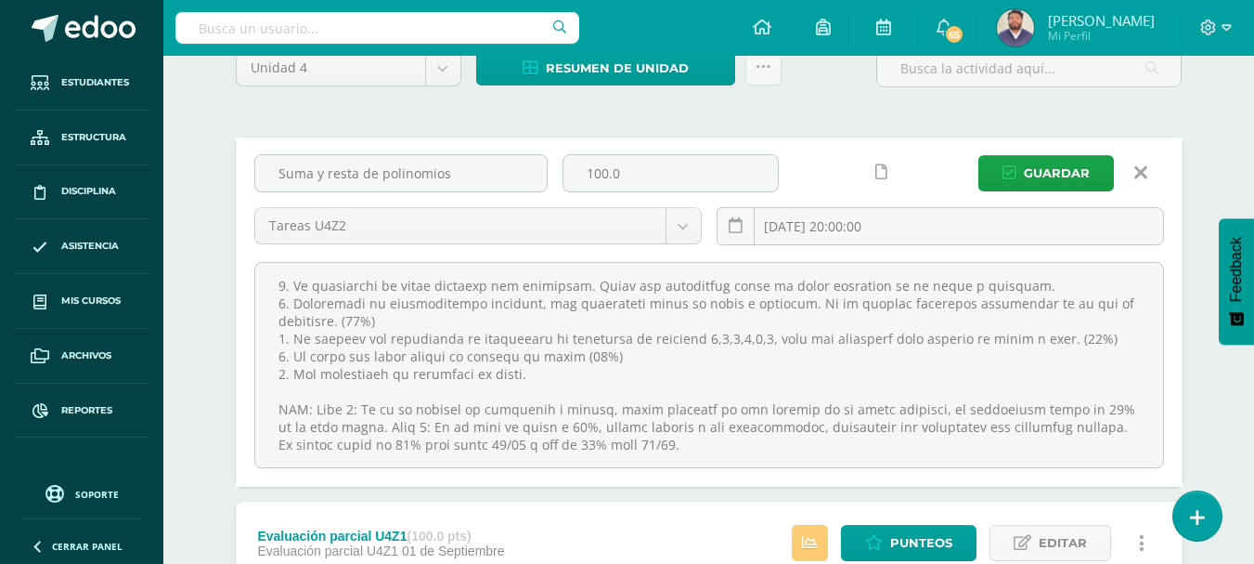
click at [1142, 183] on icon at bounding box center [1141, 172] width 13 height 20
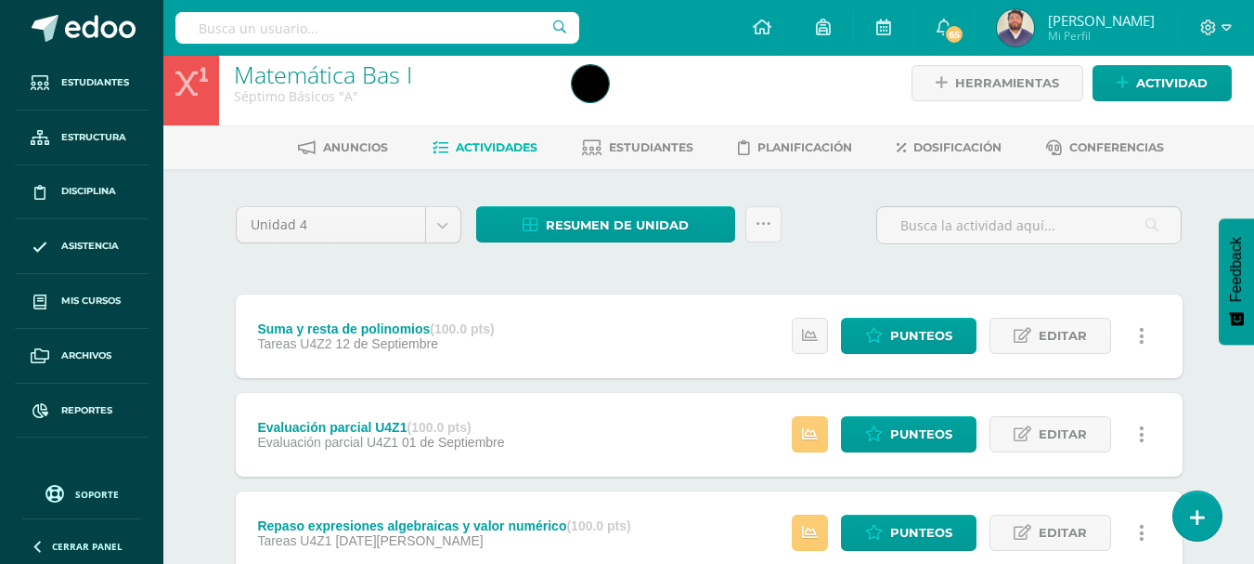
scroll to position [0, 0]
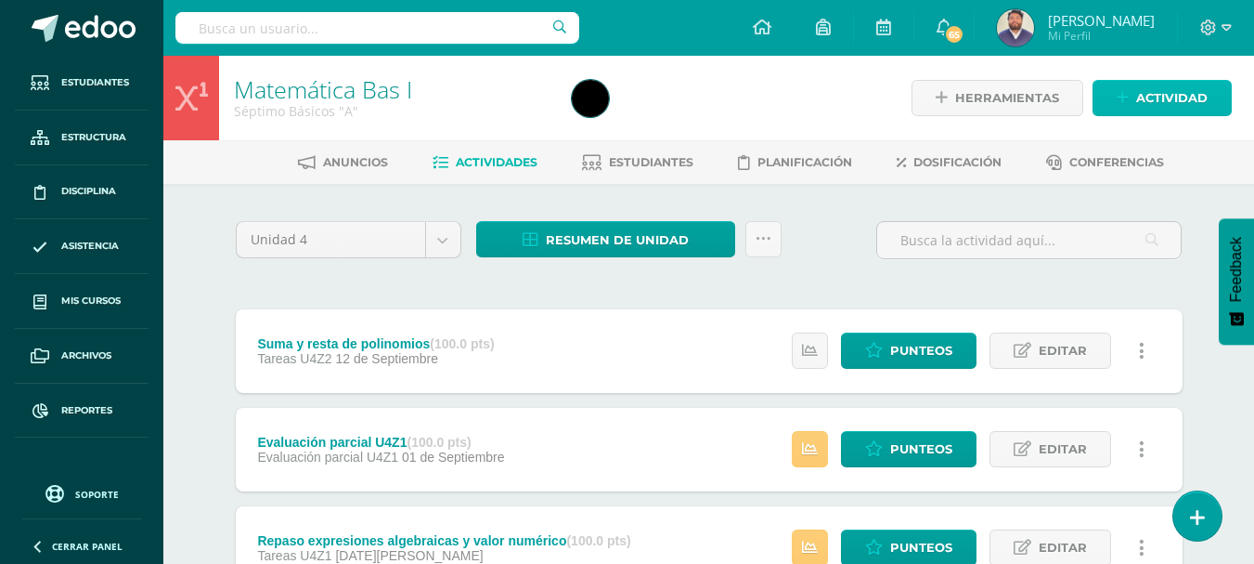
click at [1127, 100] on icon at bounding box center [1123, 98] width 12 height 16
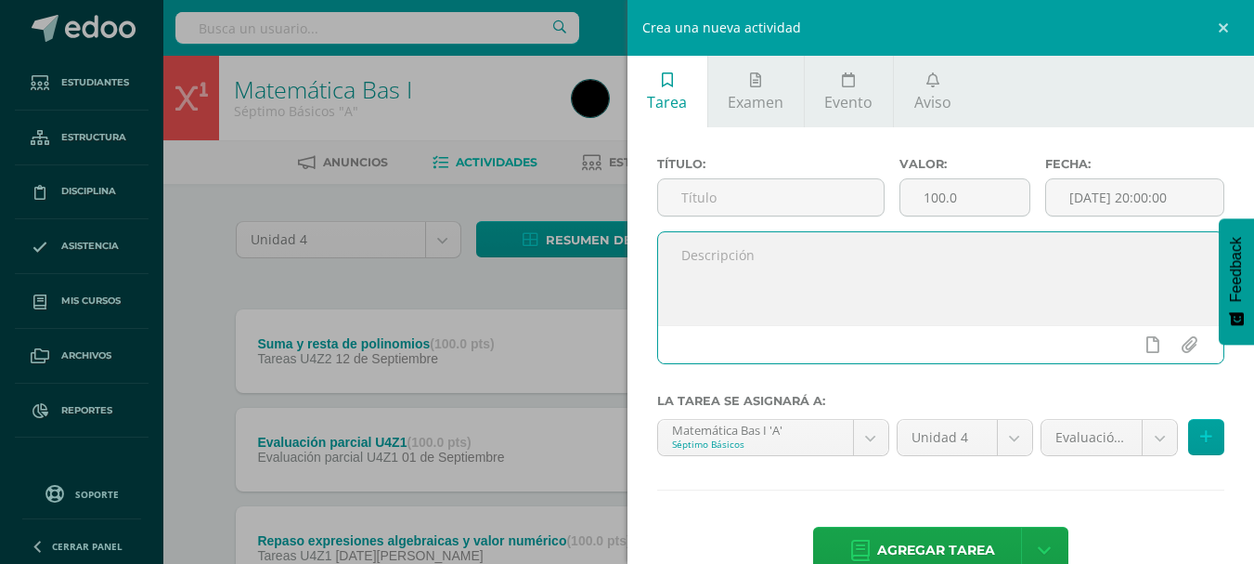
click at [714, 259] on textarea at bounding box center [941, 278] width 566 height 93
paste textarea "Estimados estudiantes. Daniel 1:4 muchachos en quienes no hubiese tacha alguna,…"
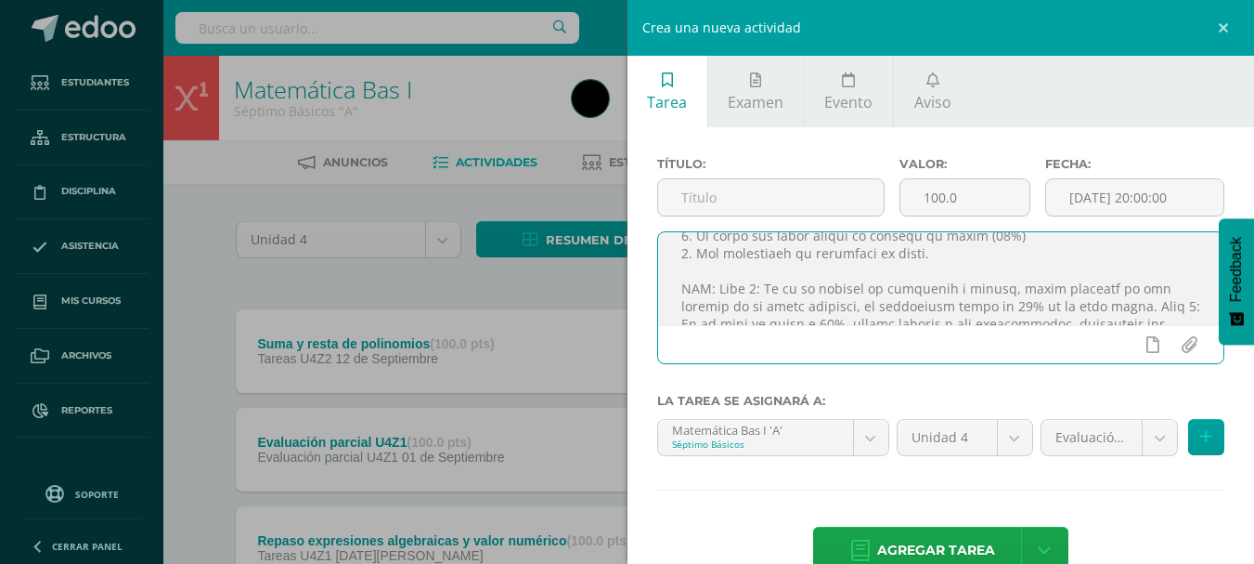
scroll to position [235, 0]
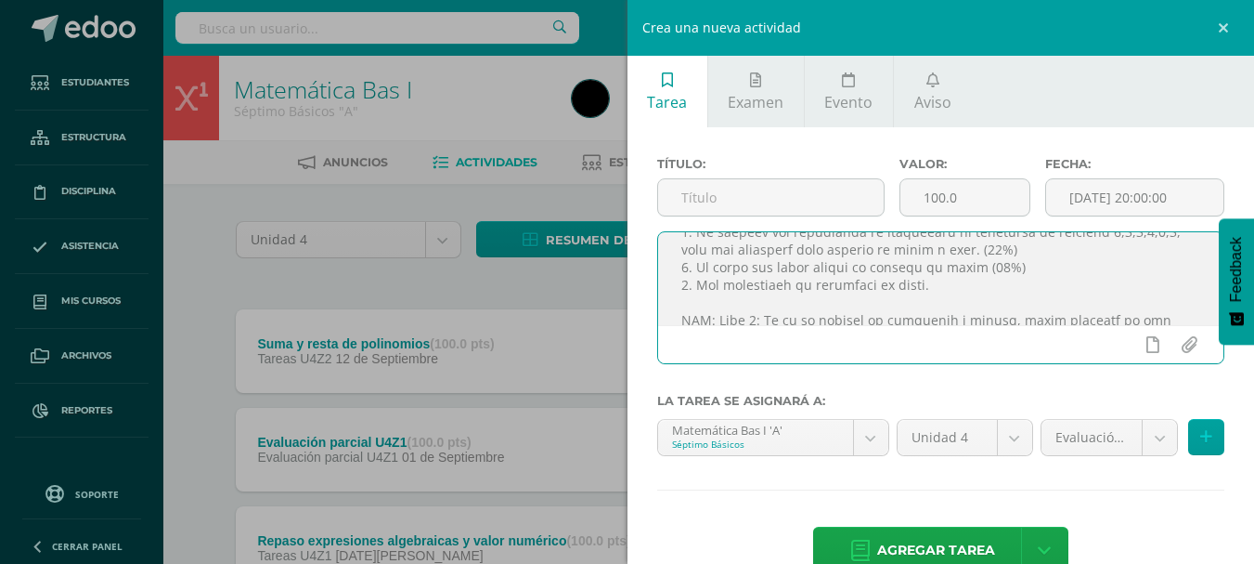
drag, startPoint x: 1147, startPoint y: 251, endPoint x: 1088, endPoint y: 252, distance: 58.5
click at [1088, 252] on textarea at bounding box center [941, 278] width 566 height 93
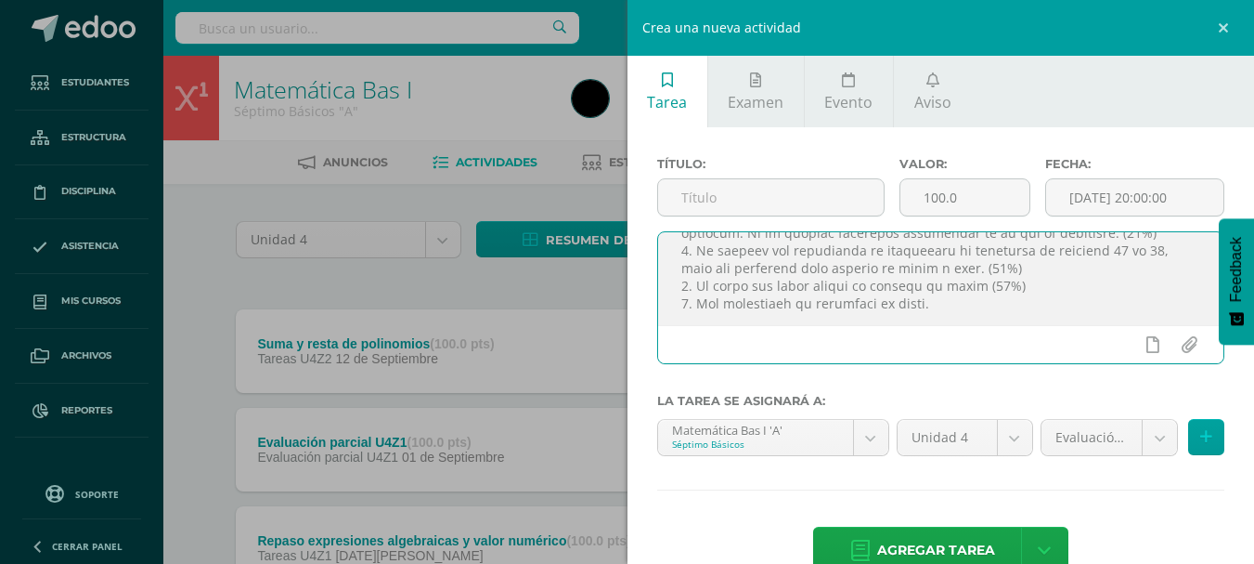
scroll to position [204, 0]
drag, startPoint x: 1082, startPoint y: 246, endPoint x: 946, endPoint y: 287, distance: 141.6
click at [946, 287] on textarea at bounding box center [941, 278] width 566 height 93
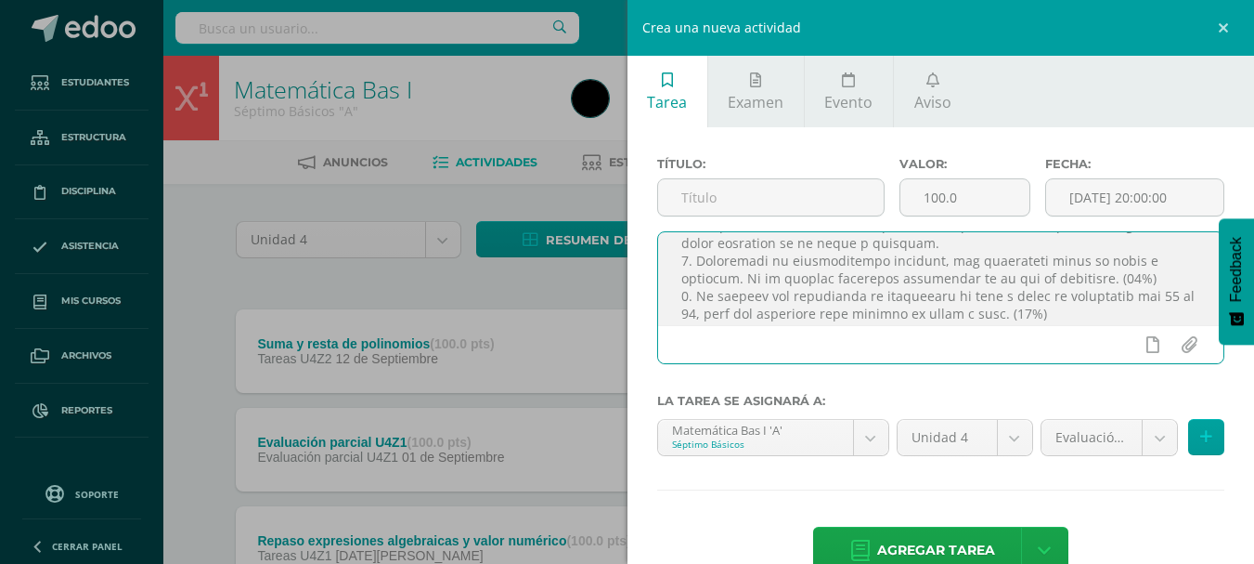
scroll to position [0, 0]
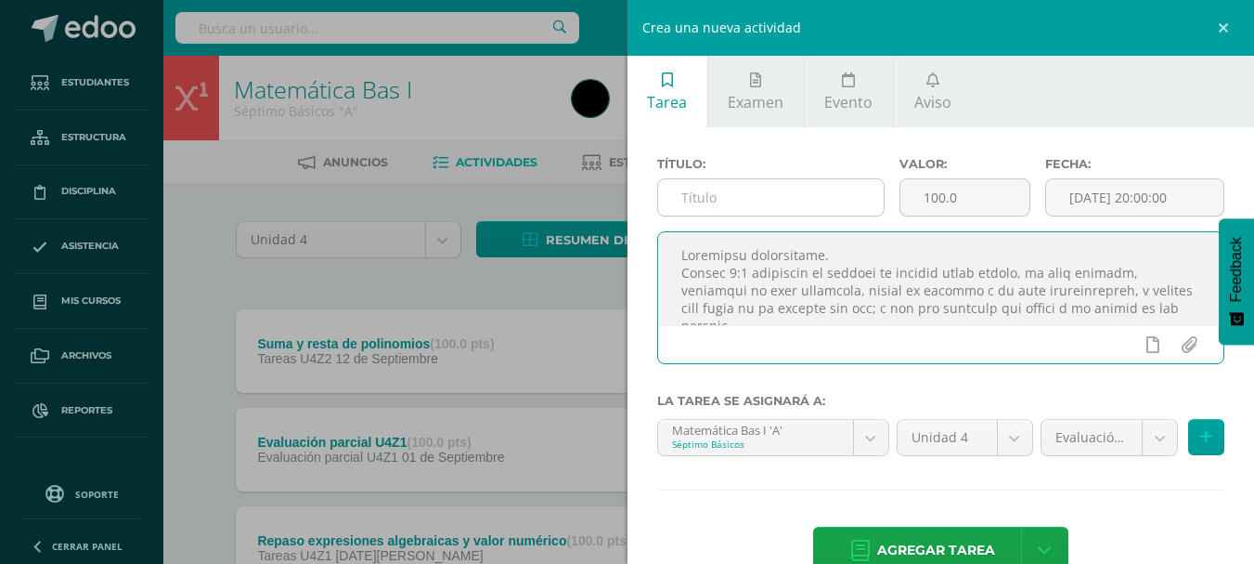
type textarea "Estimados estudiantes. Daniel 1:4 muchachos en quienes no hubiese tacha alguna,…"
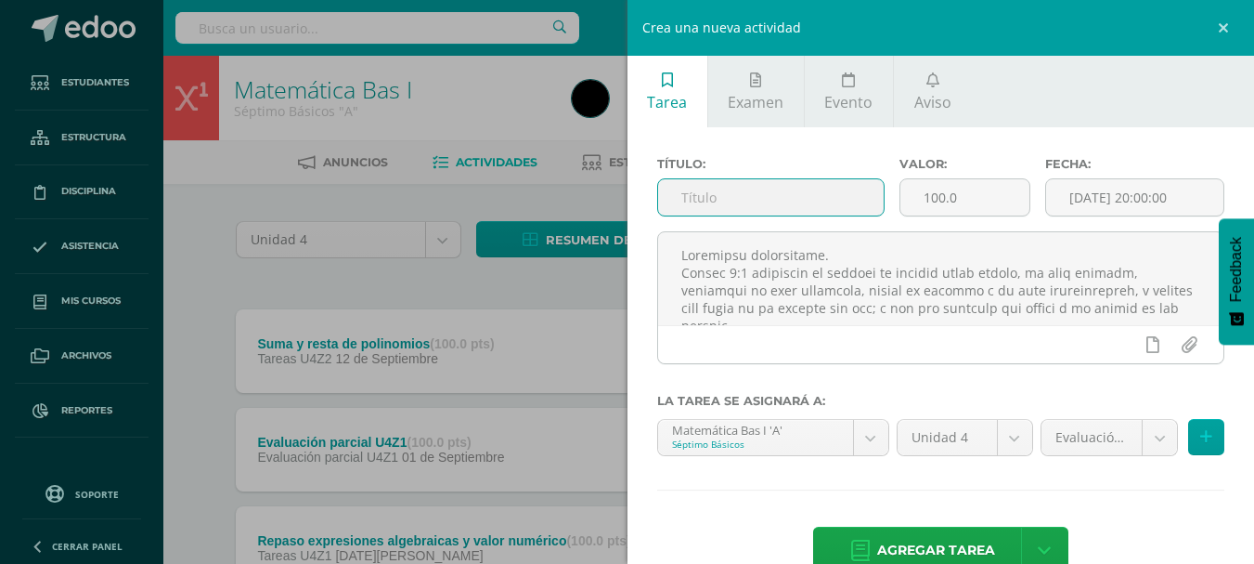
click at [734, 203] on input "text" at bounding box center [771, 197] width 226 height 36
type input "Suma y resta de polinomios 2"
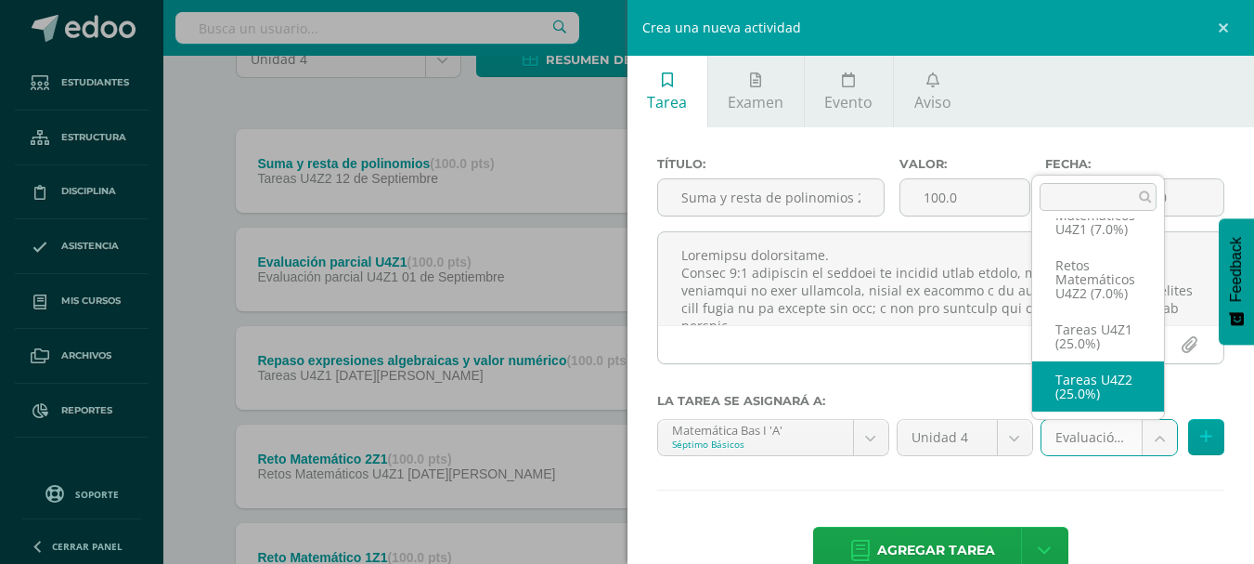
scroll to position [186, 0]
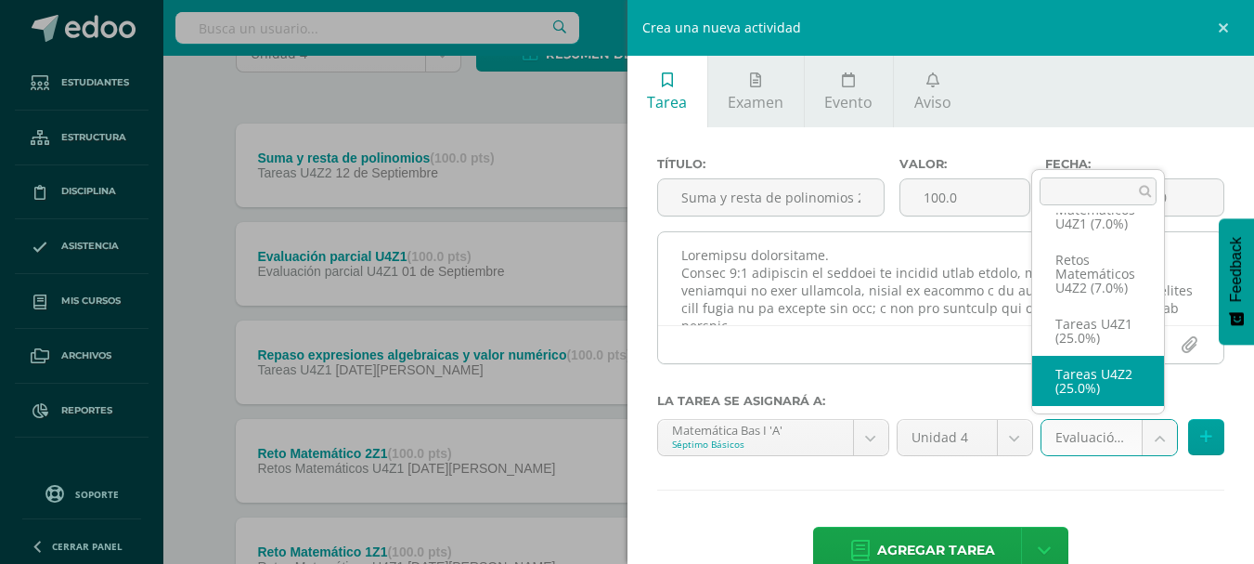
select select "31099"
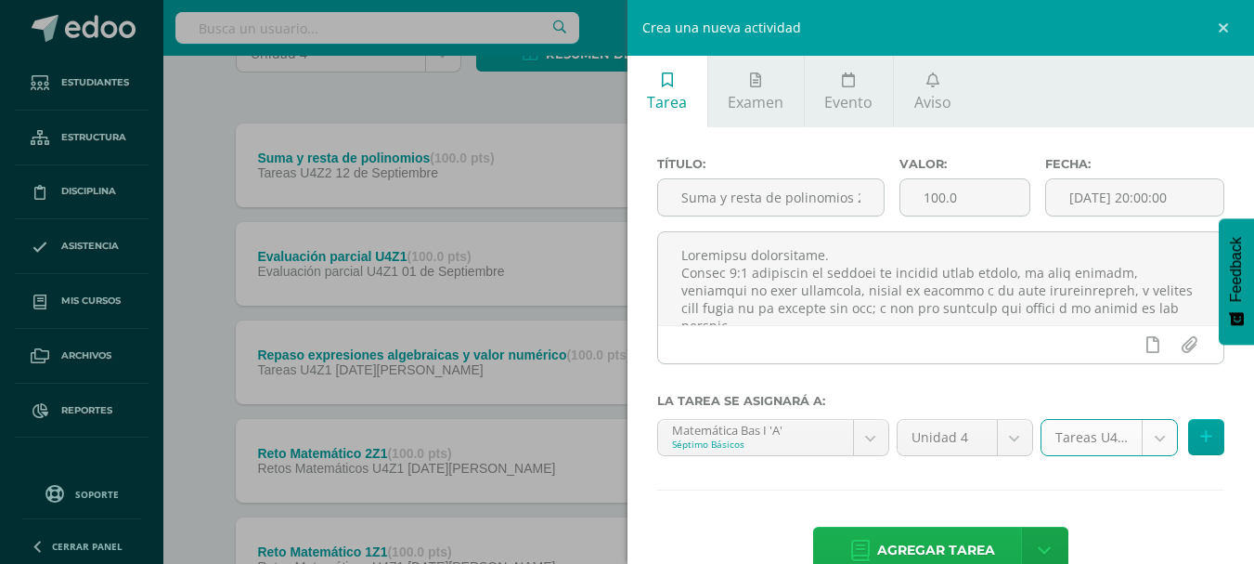
click at [940, 530] on span "Agregar tarea" at bounding box center [936, 549] width 118 height 45
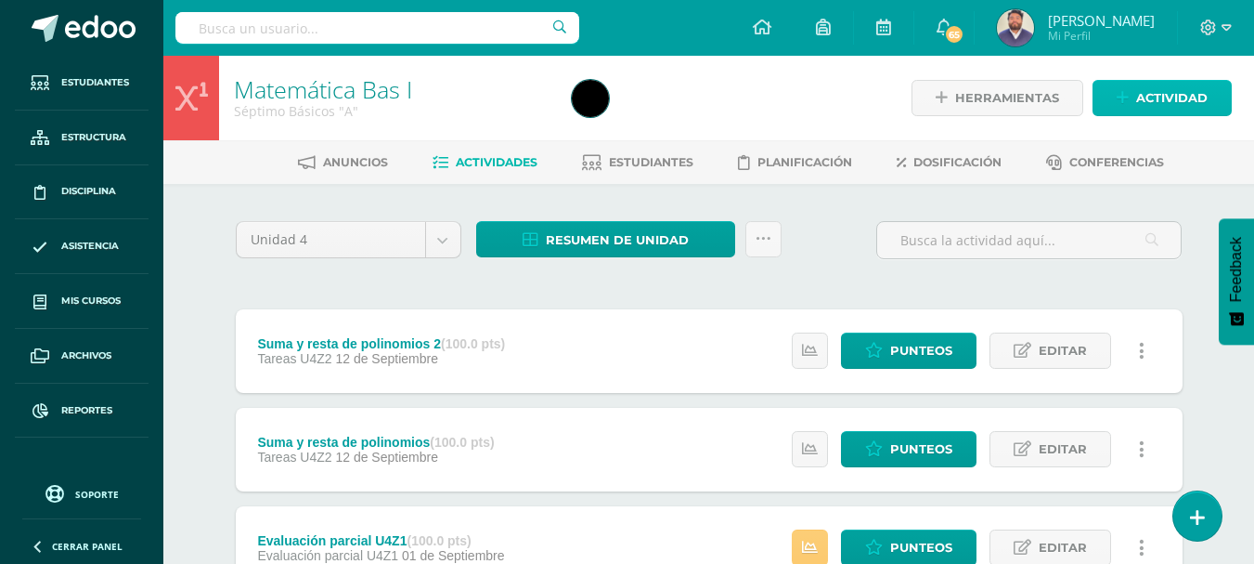
click at [1161, 104] on span "Actividad" at bounding box center [1172, 98] width 71 height 34
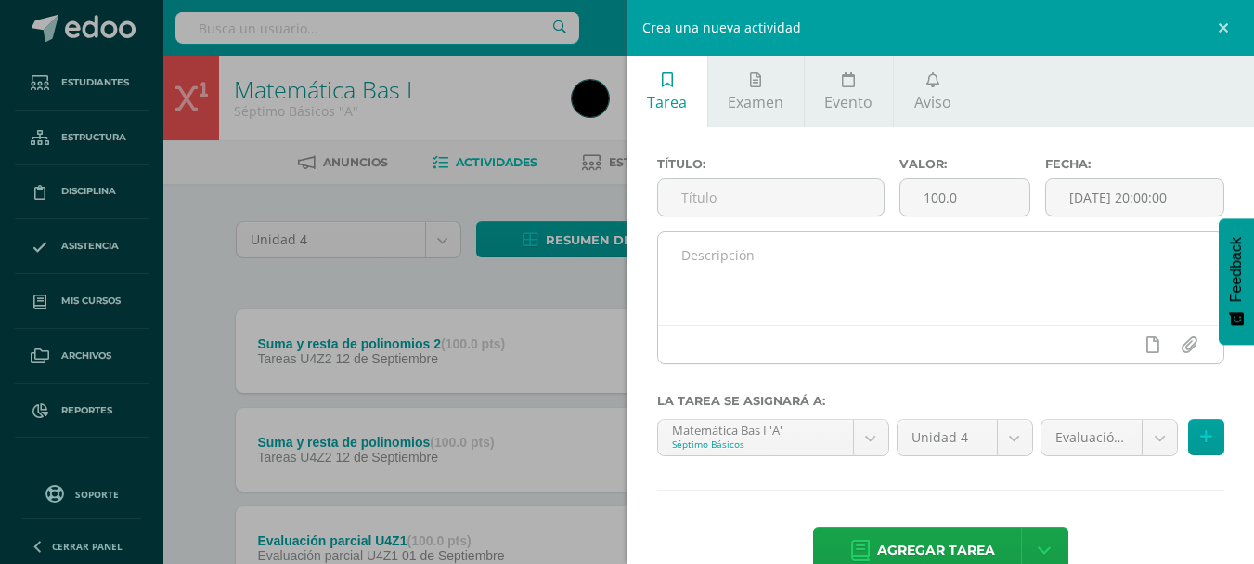
click at [717, 280] on textarea at bounding box center [941, 278] width 566 height 93
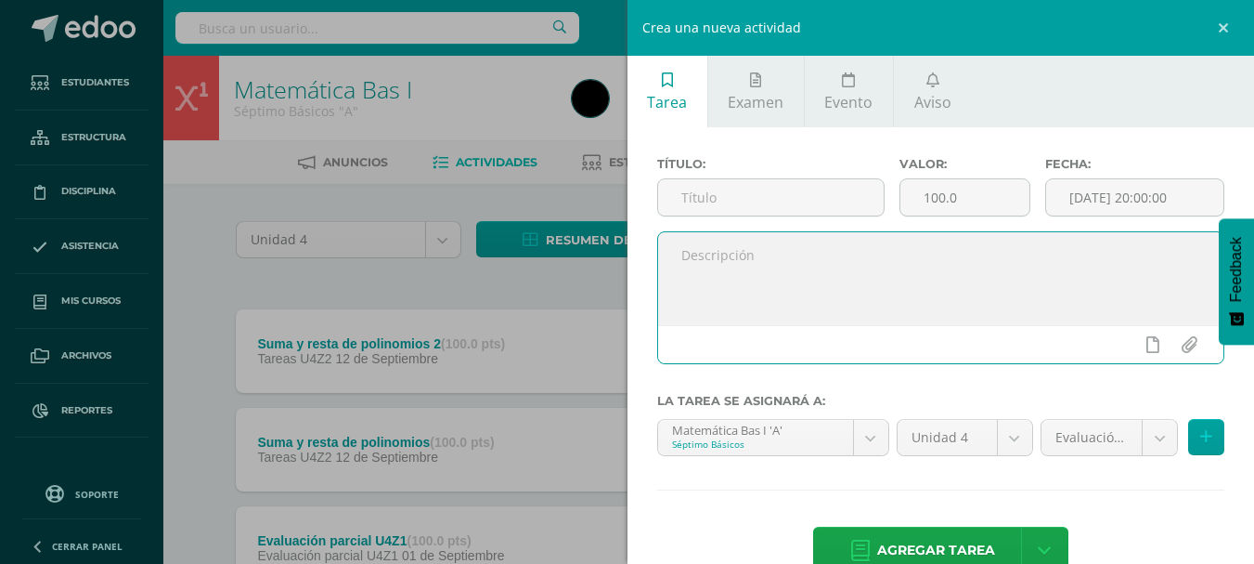
paste textarea "Estimados estudiantes. Daniel 1:4 muchachos en quienes no hubiese tacha alguna,…"
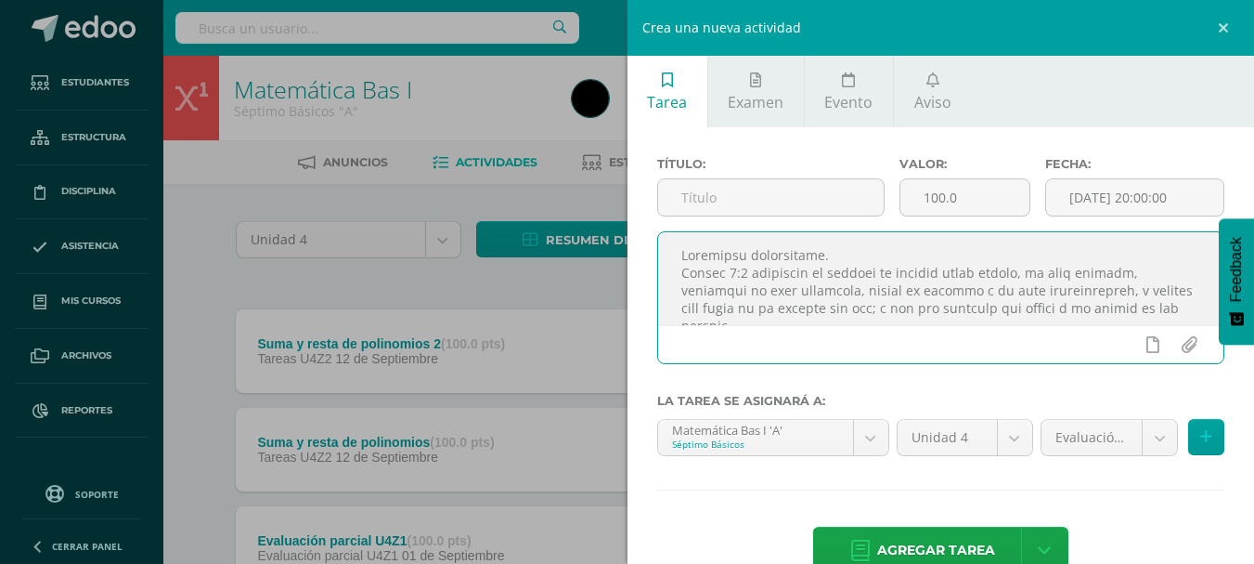
scroll to position [328, 0]
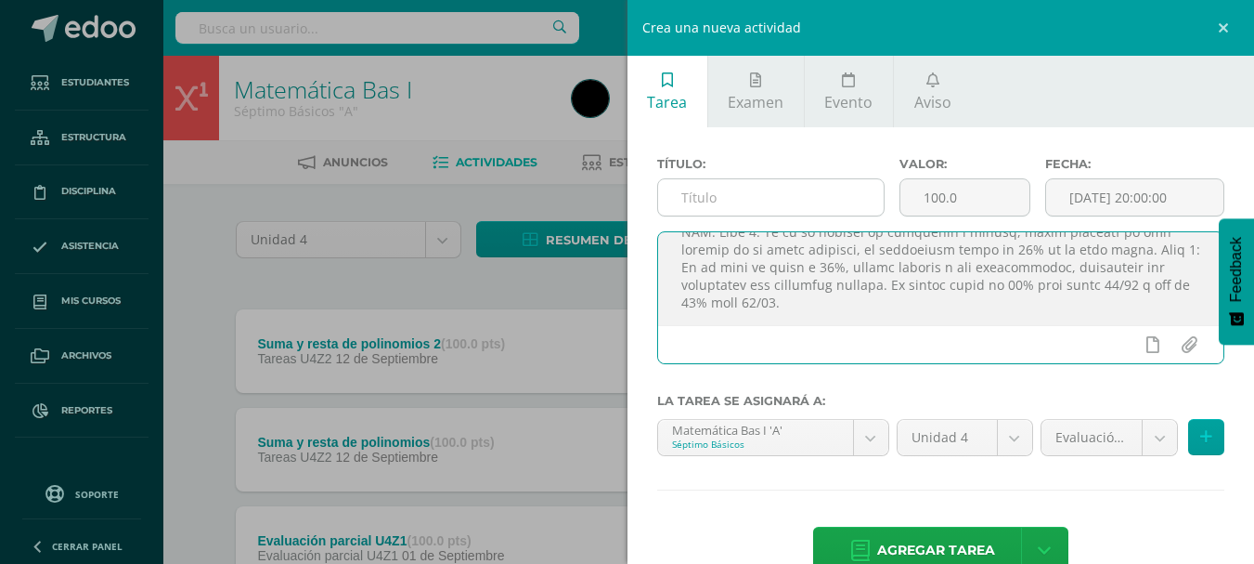
type textarea "Estimados estudiantes. Daniel 1:4 muchachos en quienes no hubiese tacha alguna,…"
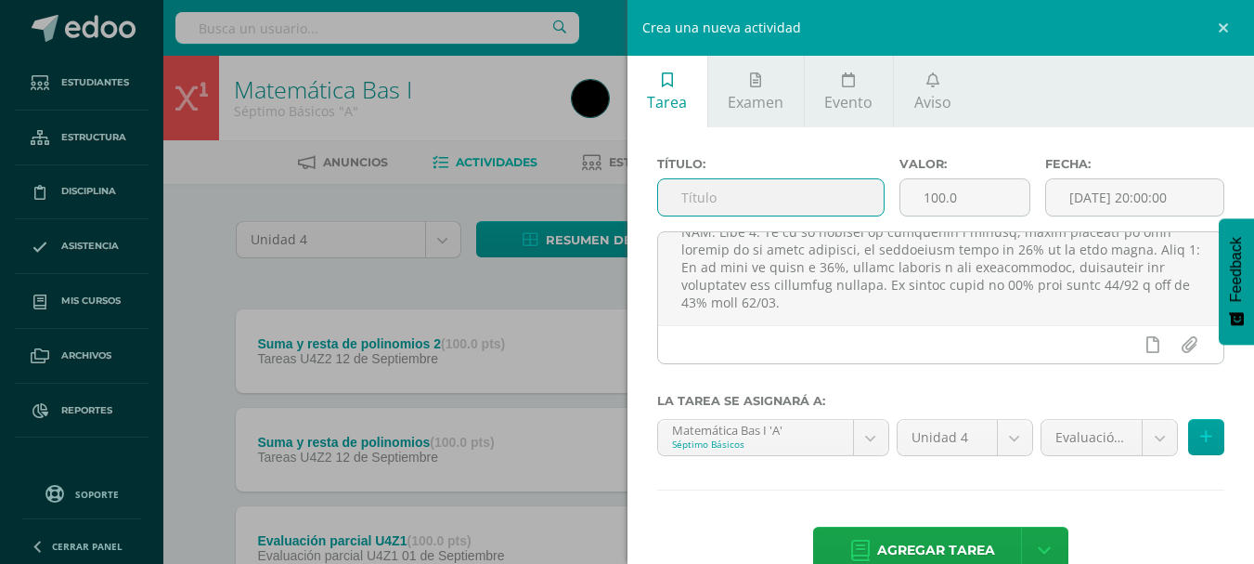
click at [738, 197] on input "text" at bounding box center [771, 197] width 226 height 36
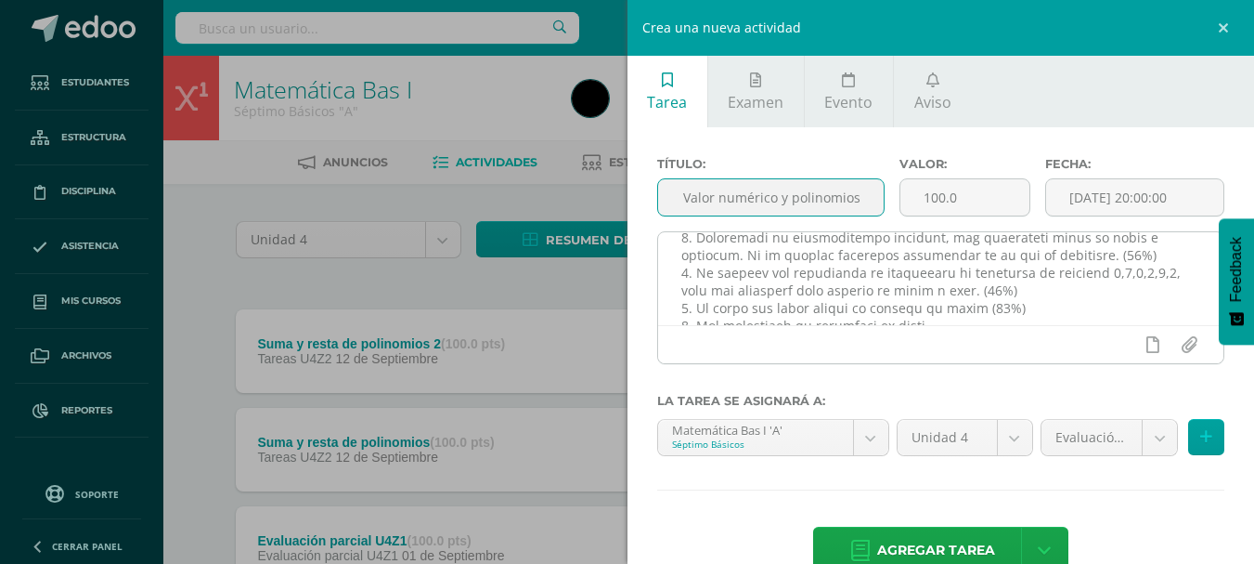
scroll to position [235, 0]
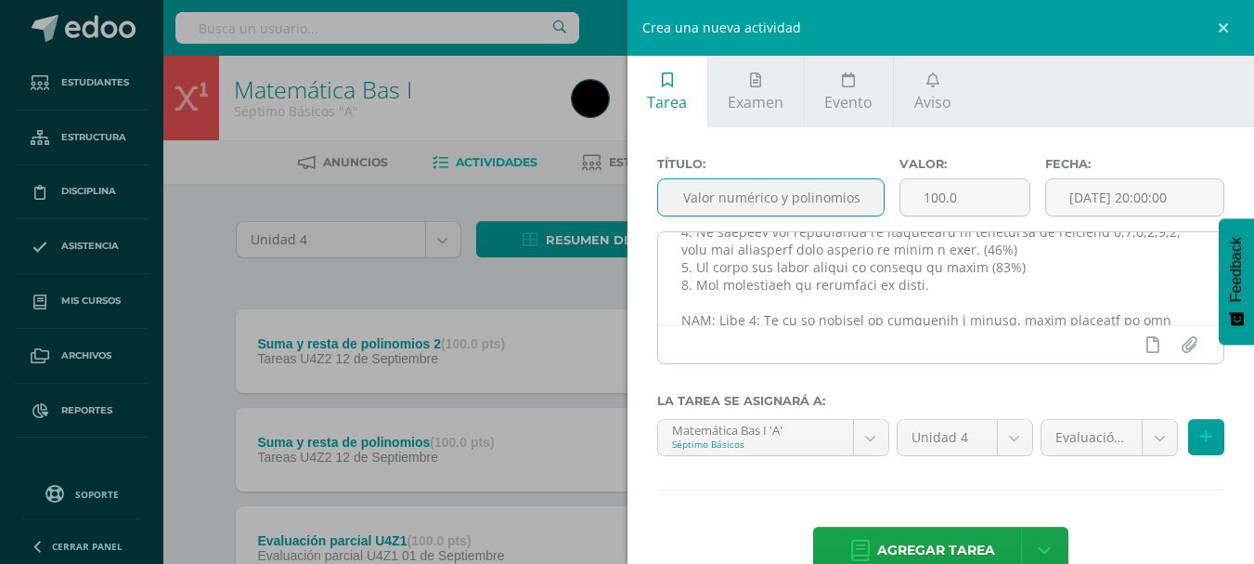
type input "Repaso Valor numérico y polinomios"
click at [1143, 251] on textarea at bounding box center [941, 278] width 566 height 93
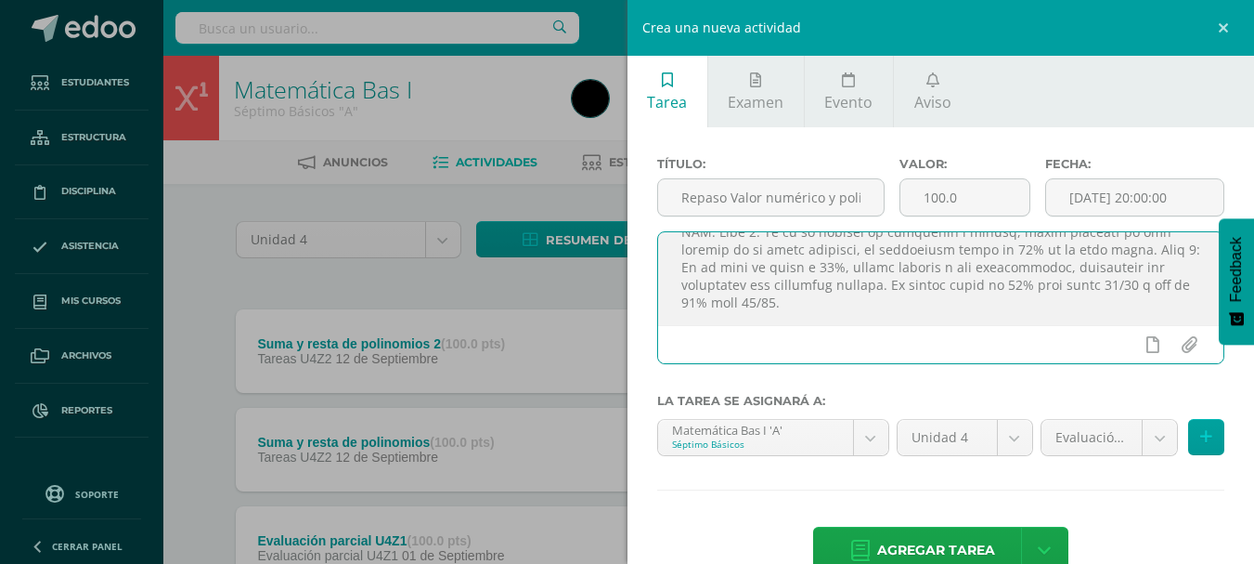
scroll to position [341, 0]
click at [1111, 283] on textarea at bounding box center [941, 278] width 566 height 93
type textarea "Estimados estudiantes. Daniel 1:4 muchachos en quienes no hubiese tacha alguna,…"
click at [1171, 351] on input "file" at bounding box center [1189, 344] width 36 height 35
type input "C:\fakepath\PMA Repaso de valor númerico y polinomios.pdf"
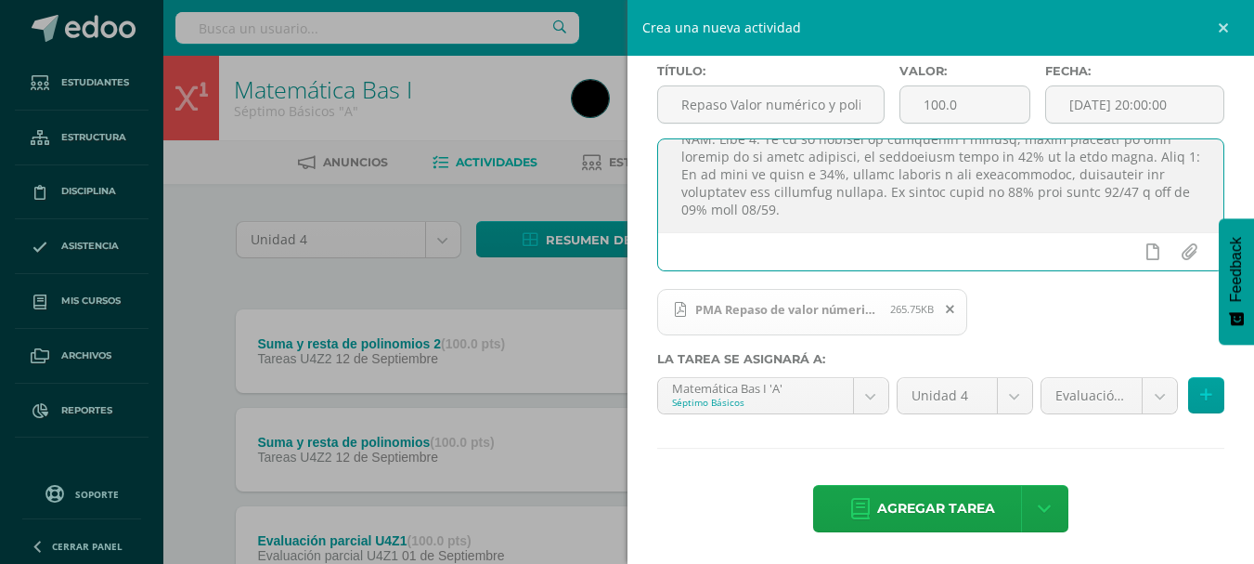
scroll to position [95, 0]
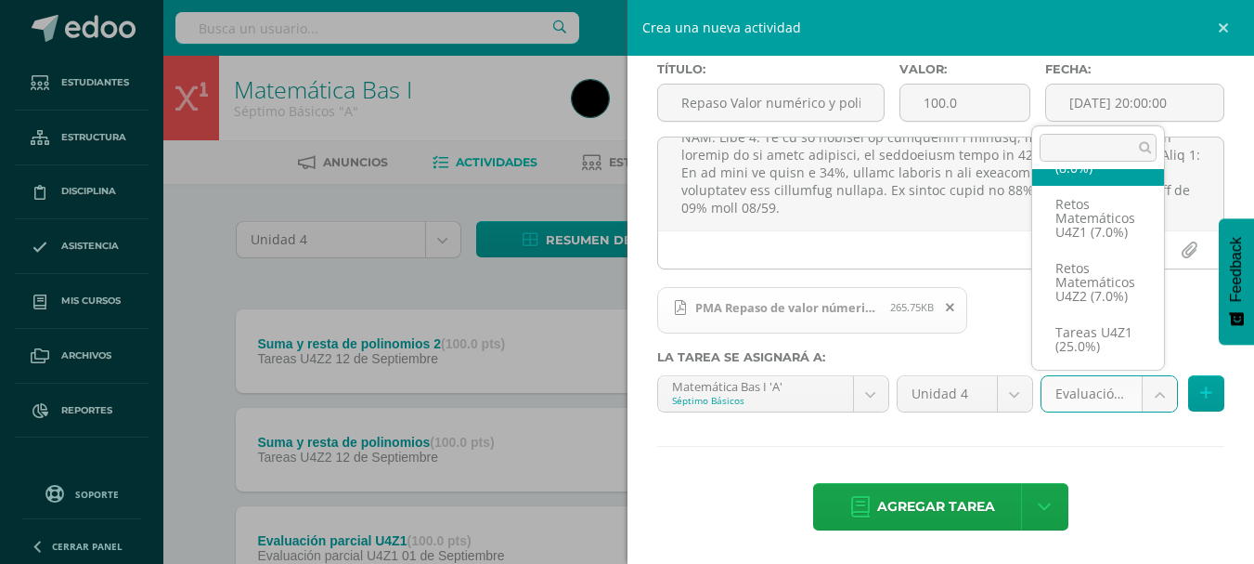
scroll to position [318, 0]
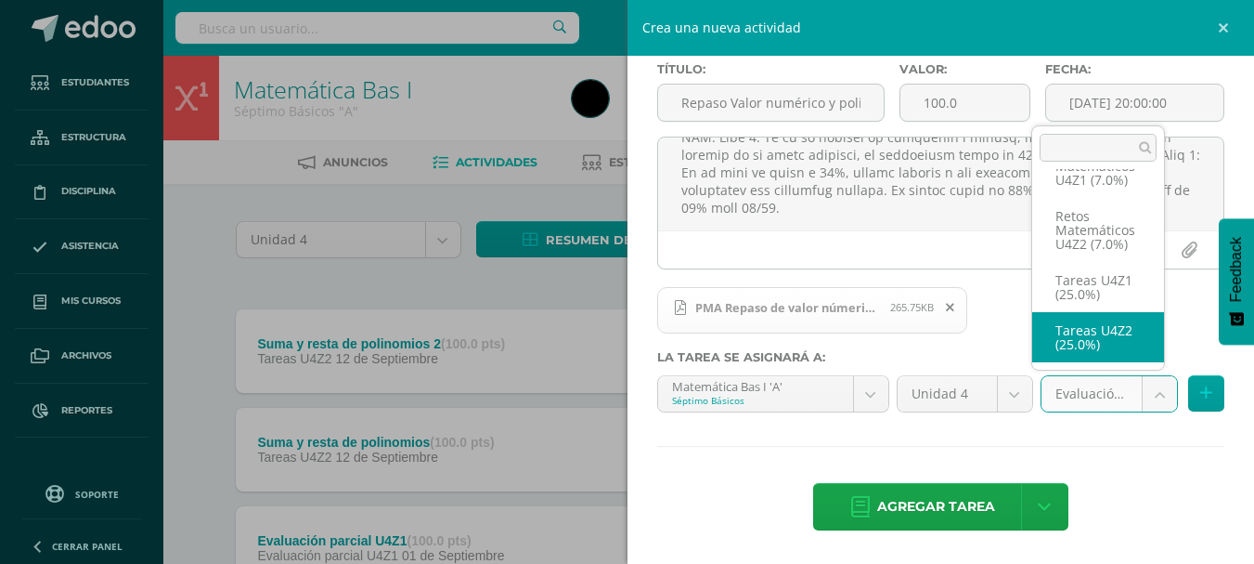
select select "31099"
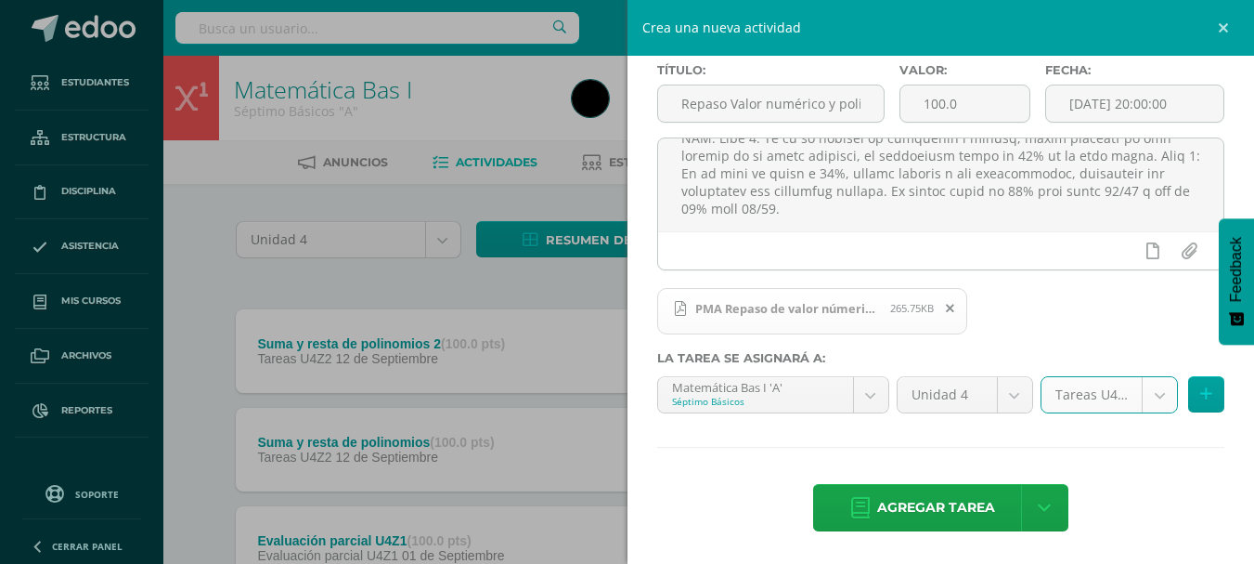
scroll to position [95, 0]
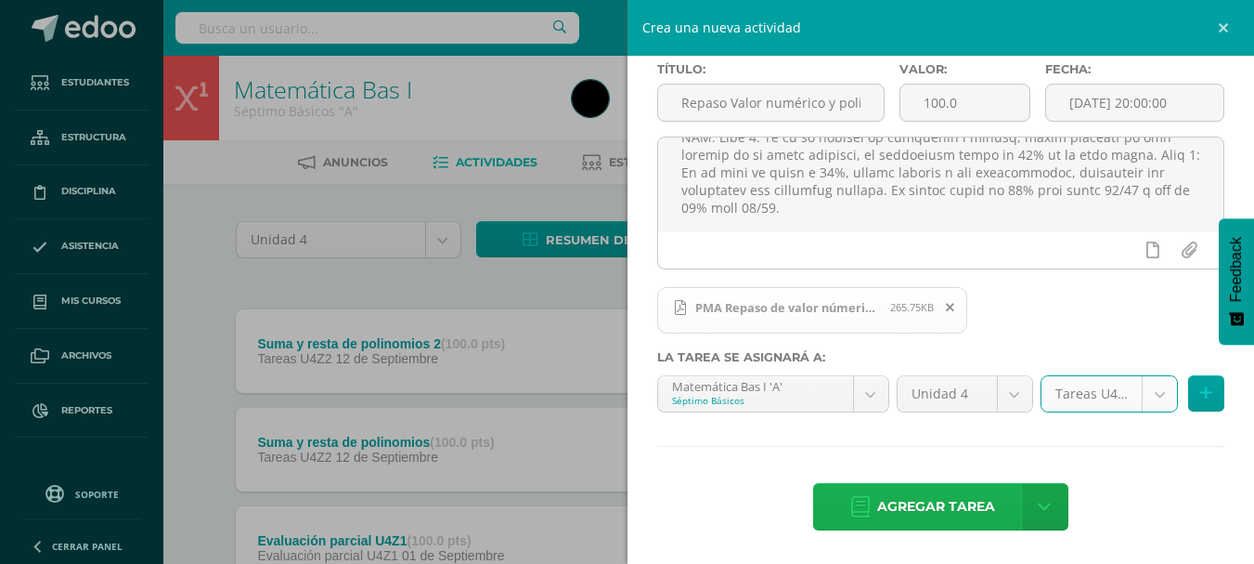
click at [933, 515] on span "Agregar tarea" at bounding box center [936, 506] width 118 height 45
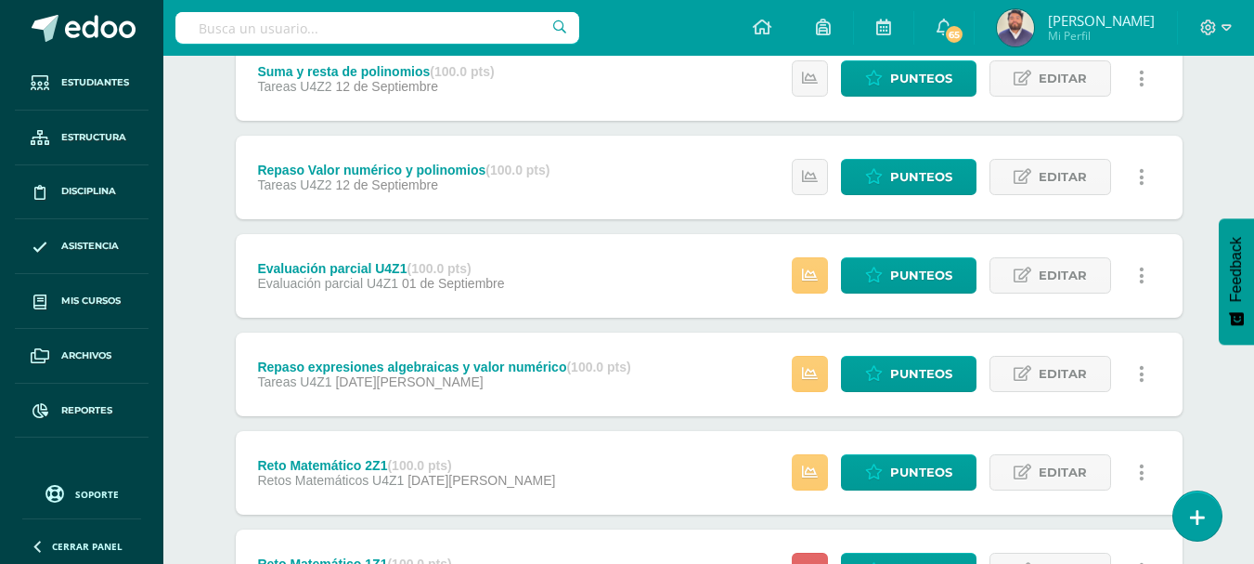
scroll to position [93, 0]
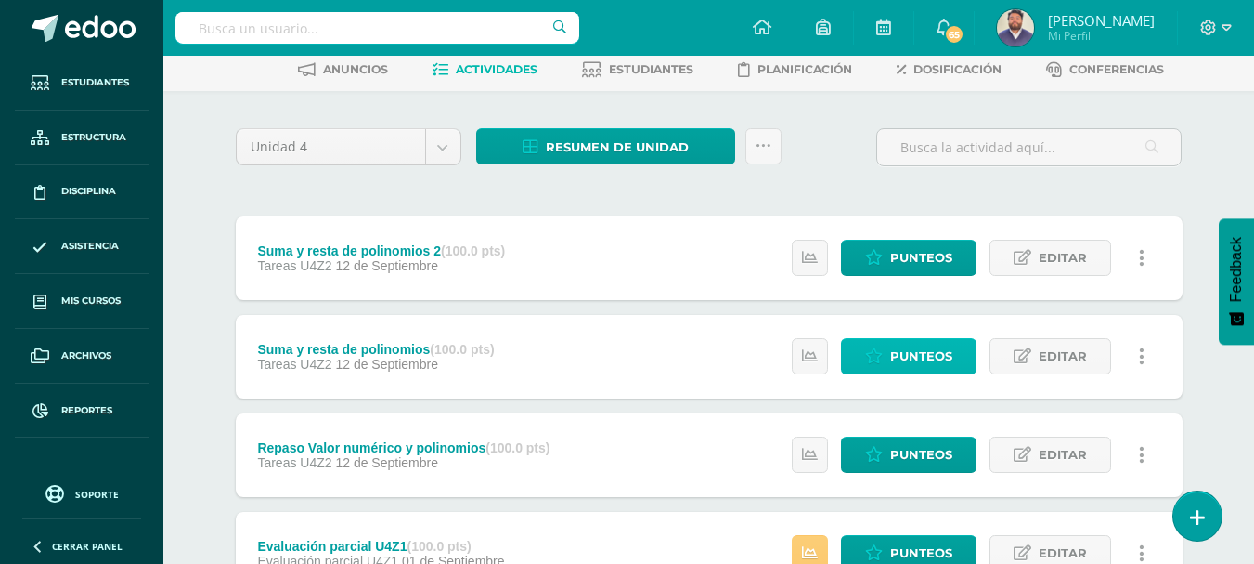
click at [908, 357] on span "Punteos" at bounding box center [921, 356] width 62 height 34
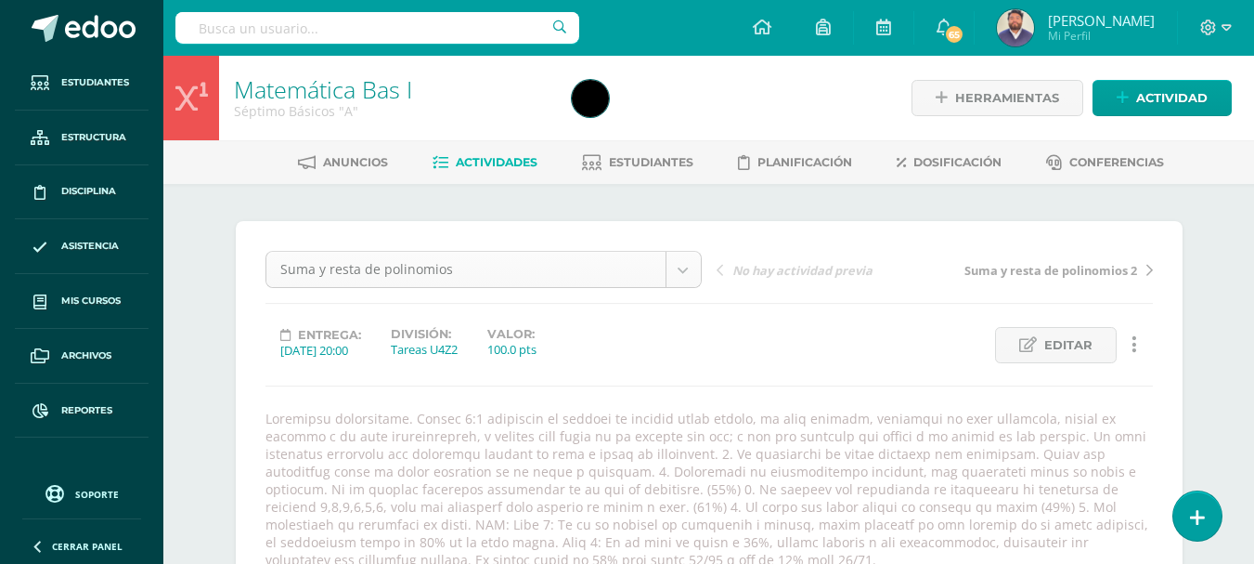
click at [690, 268] on body "Estudiantes Estructura Disciplina Asistencia Mis cursos Archivos Reportes Sopor…" at bounding box center [627, 447] width 1254 height 894
select select "/dashboard/teacher/grade-activity/32515/"
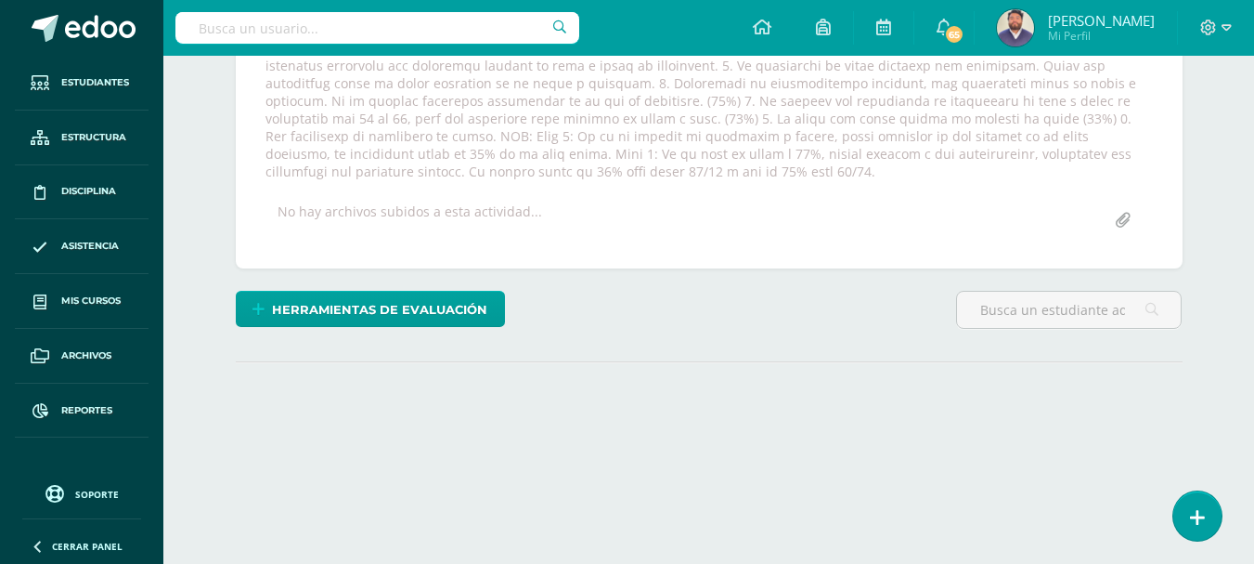
click at [1118, 222] on input "file" at bounding box center [1123, 220] width 36 height 36
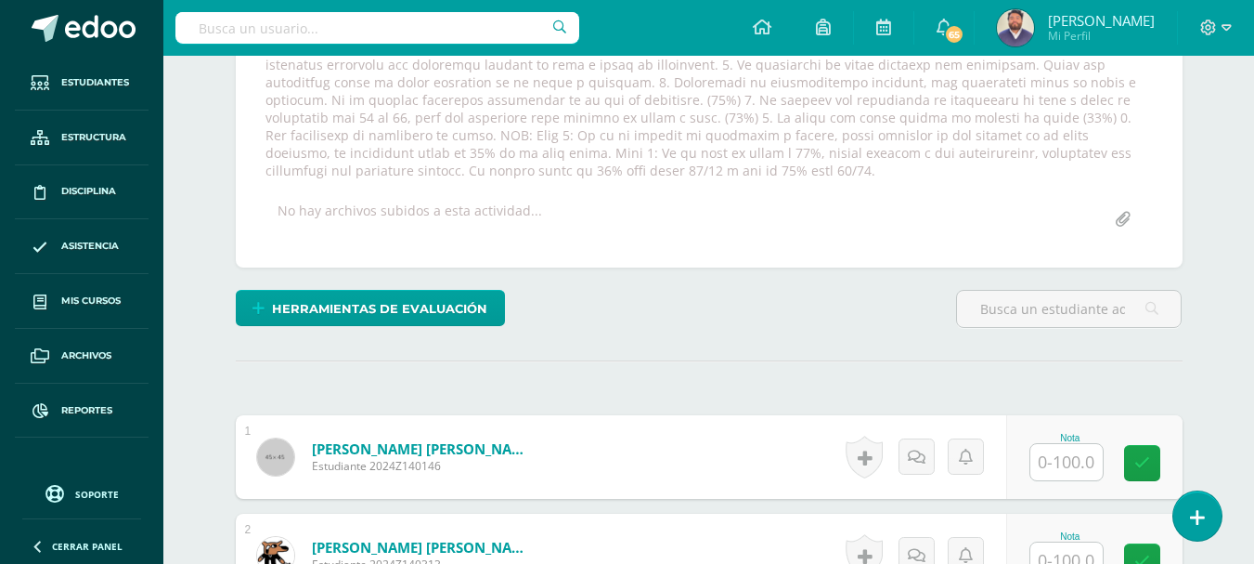
scroll to position [390, 0]
type input "C:\fakepath\PMA suma y resta de polinomios 2.pdf"
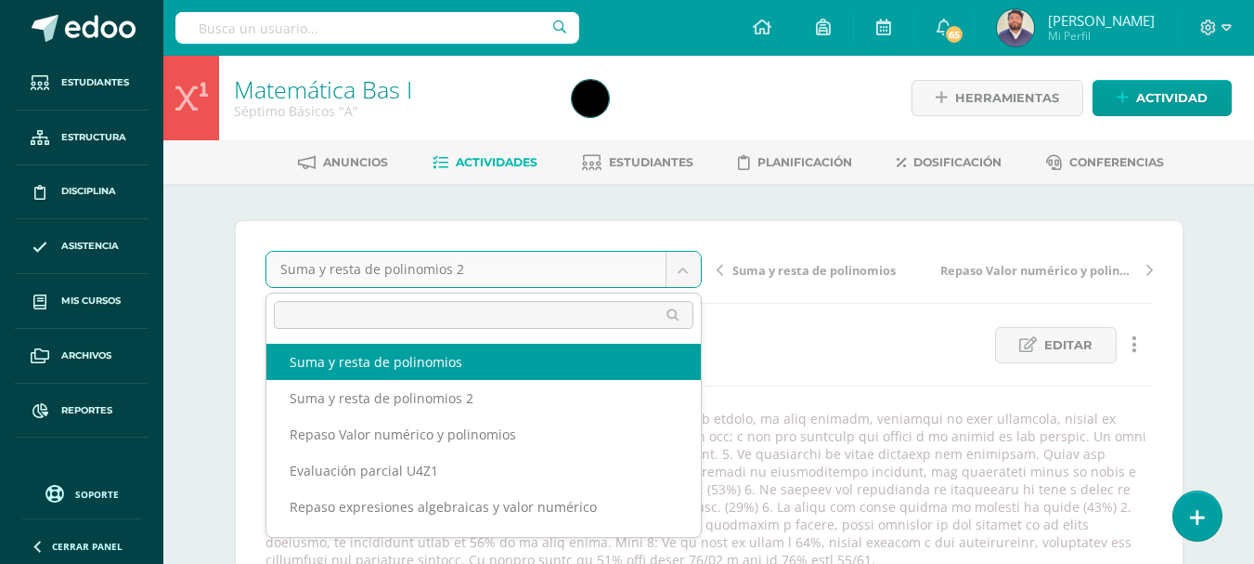
scroll to position [1, 0]
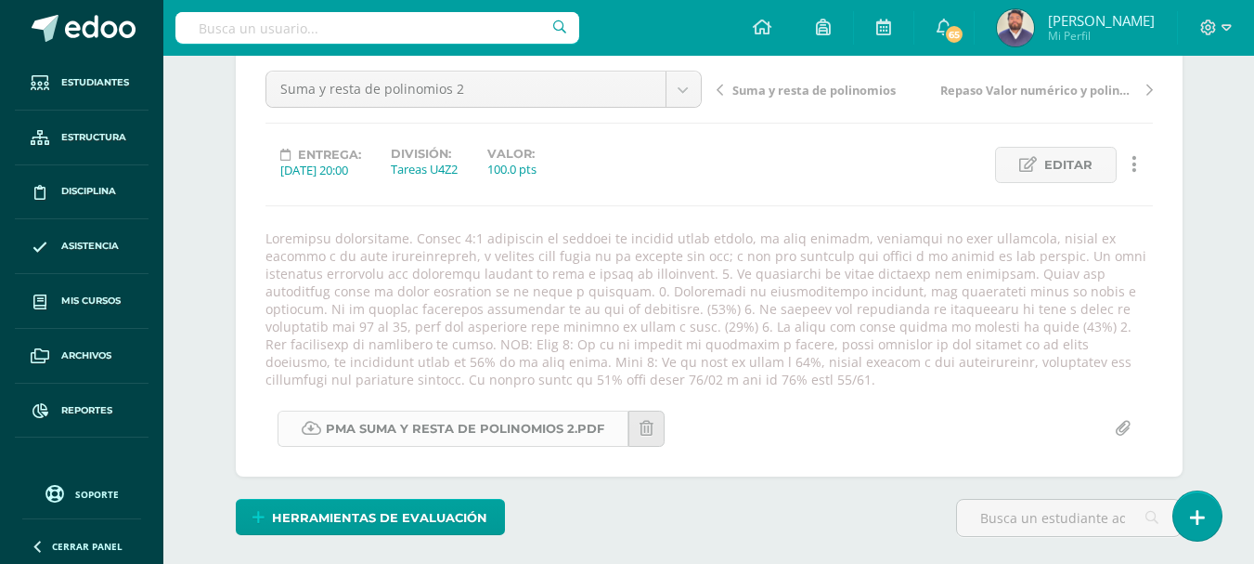
scroll to position [0, 0]
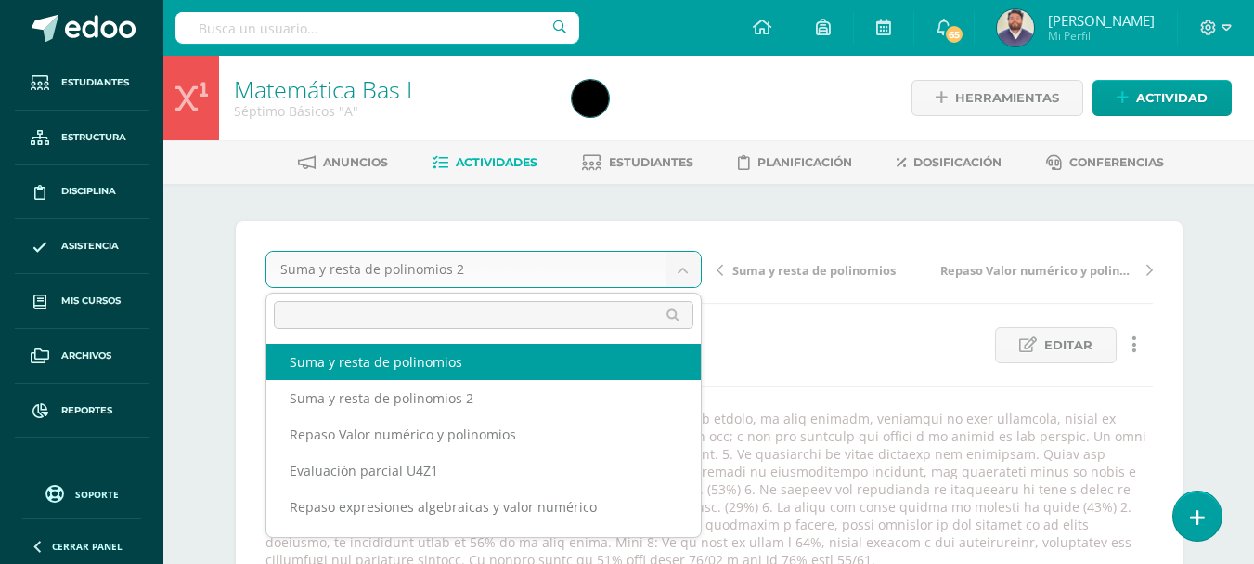
select select "/dashboard/teacher/grade-activity/32512/"
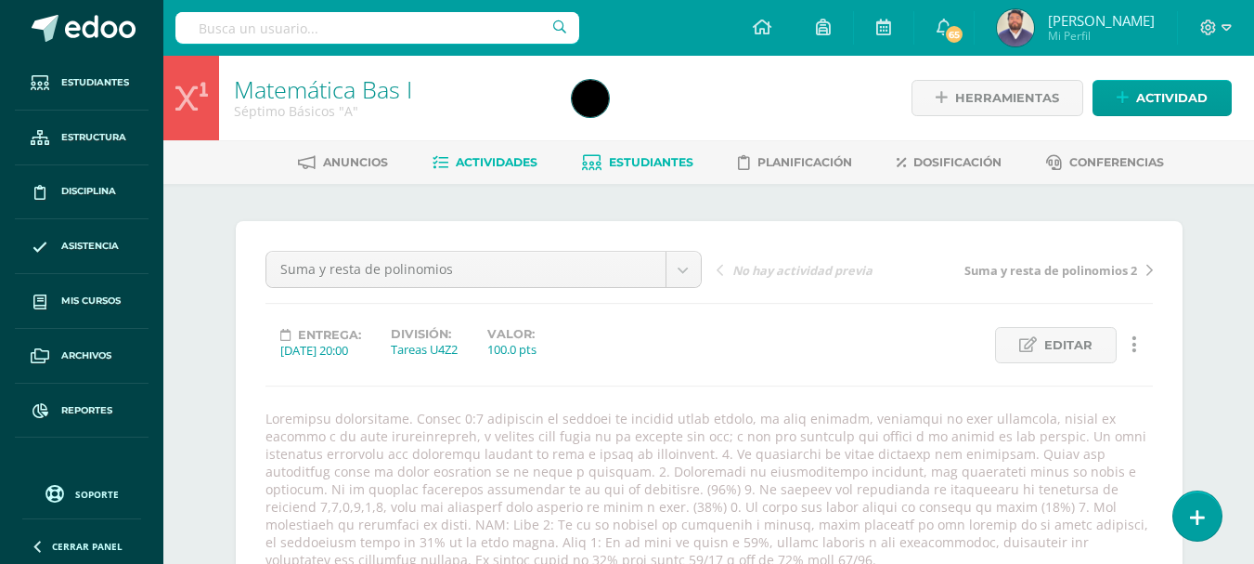
click at [636, 164] on span "Estudiantes" at bounding box center [651, 162] width 84 height 14
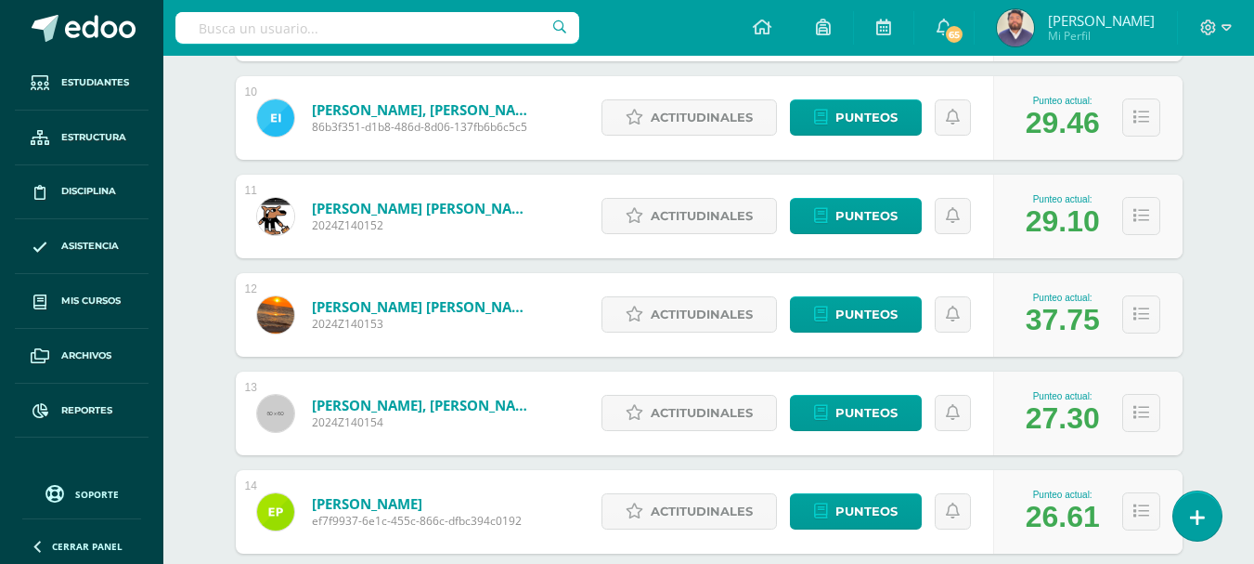
scroll to position [1298, 0]
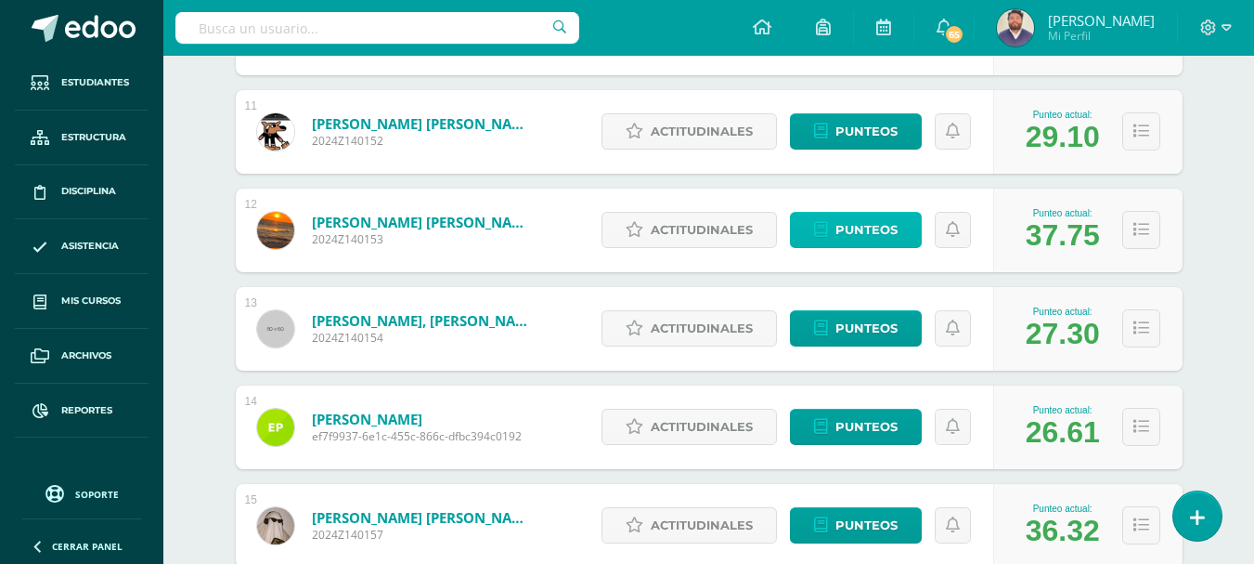
click at [841, 232] on span "Punteos" at bounding box center [867, 230] width 62 height 34
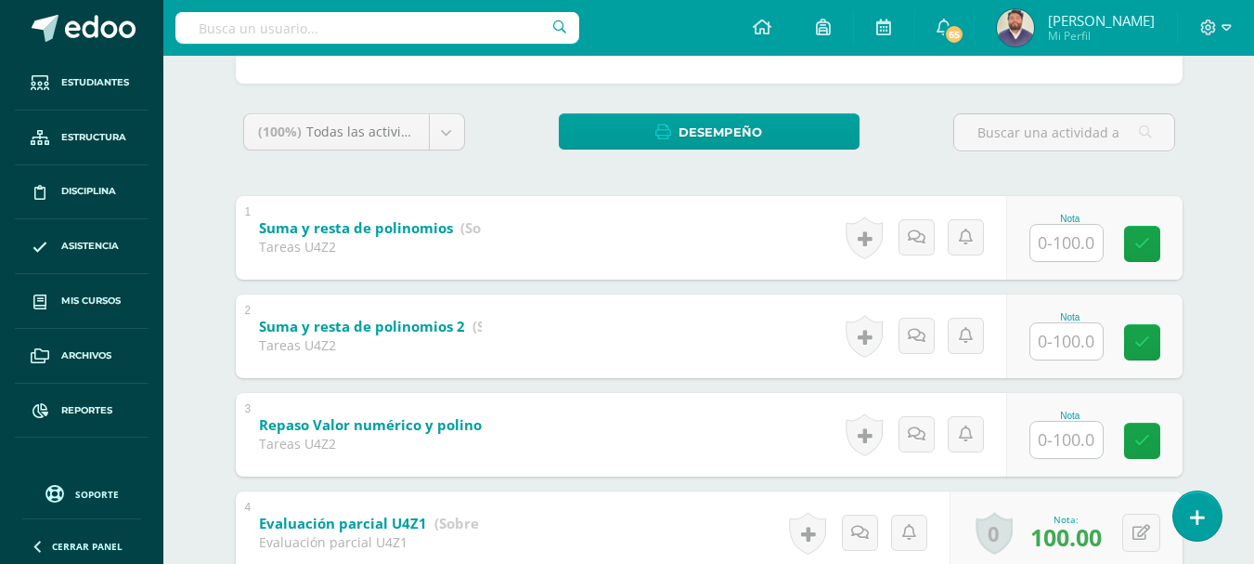
scroll to position [279, 0]
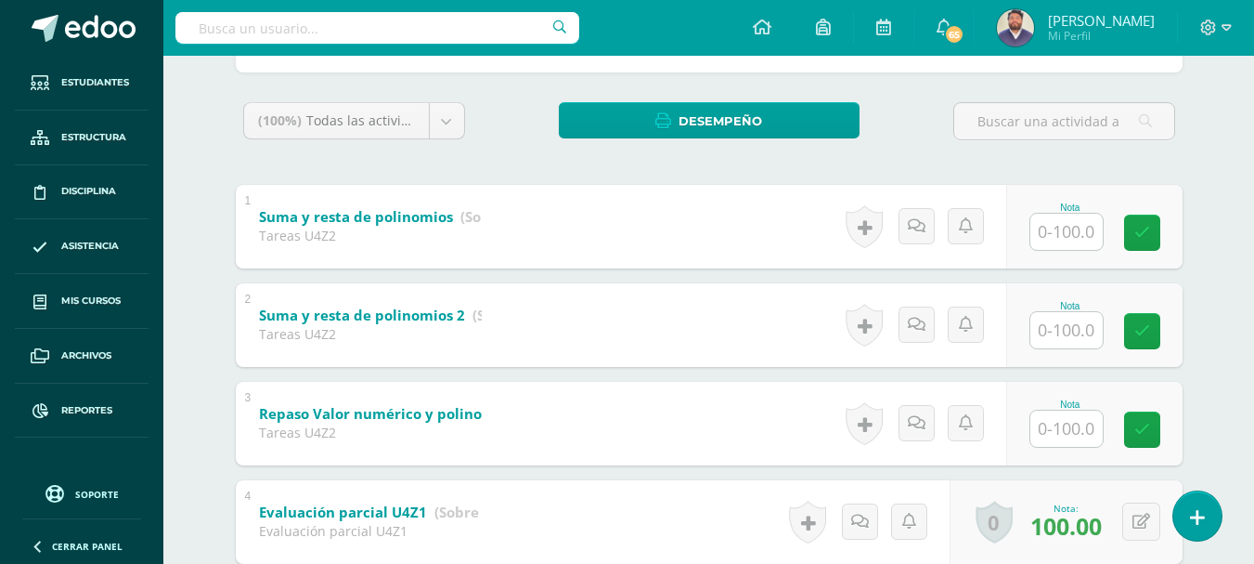
click at [1048, 253] on div "Nota" at bounding box center [1095, 227] width 176 height 84
click at [1048, 246] on input "text" at bounding box center [1077, 231] width 74 height 37
type input "100"
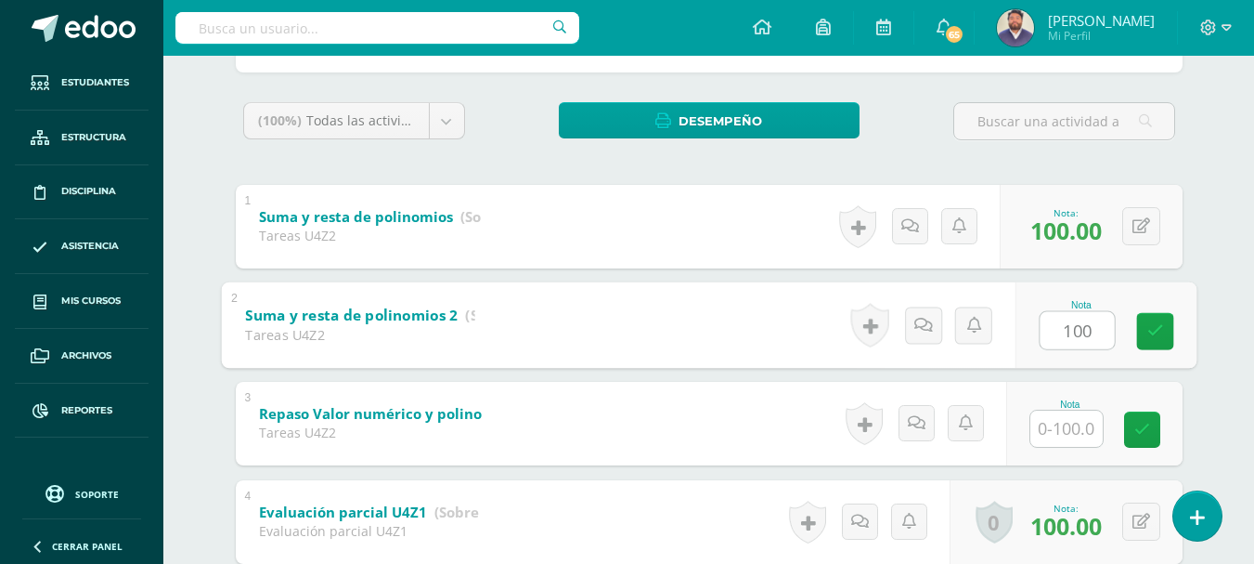
type input "100"
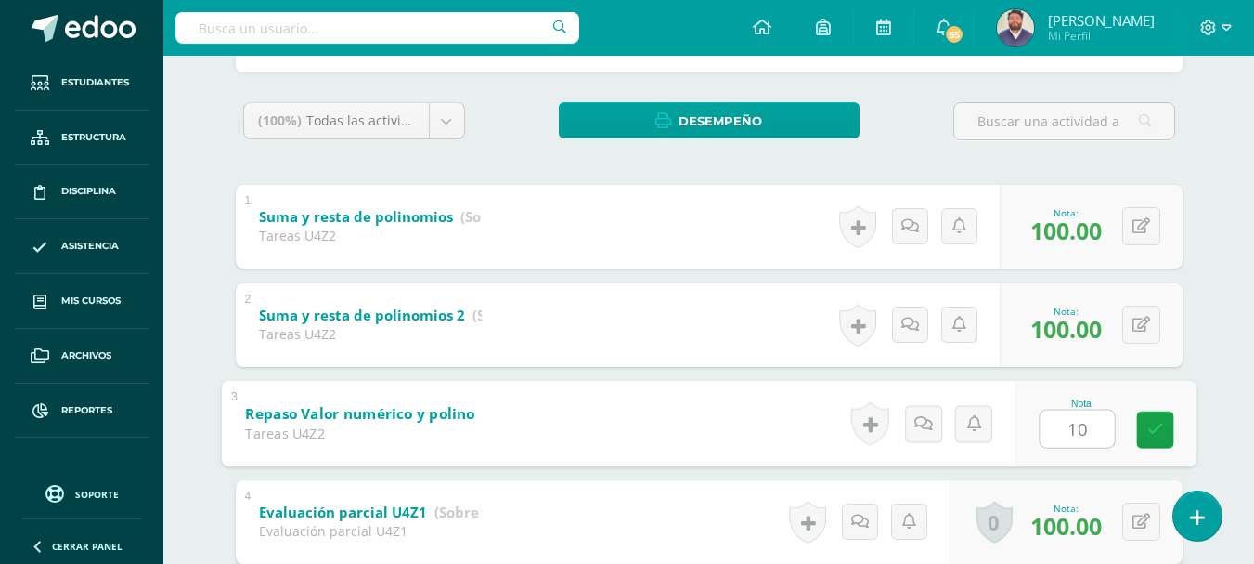
type input "100"
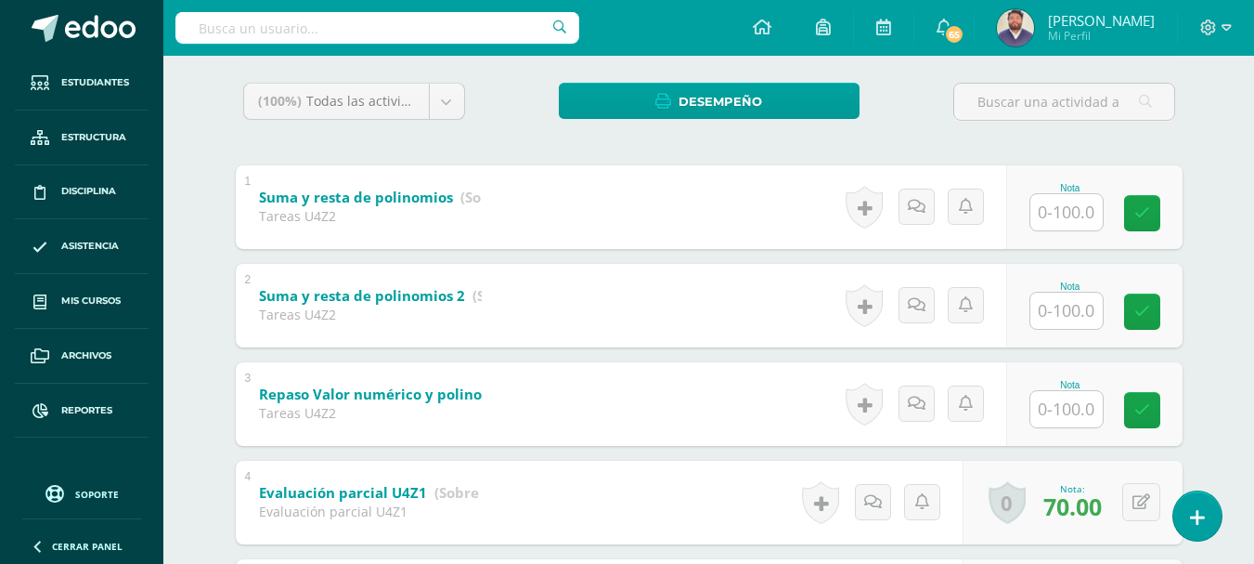
scroll to position [279, 0]
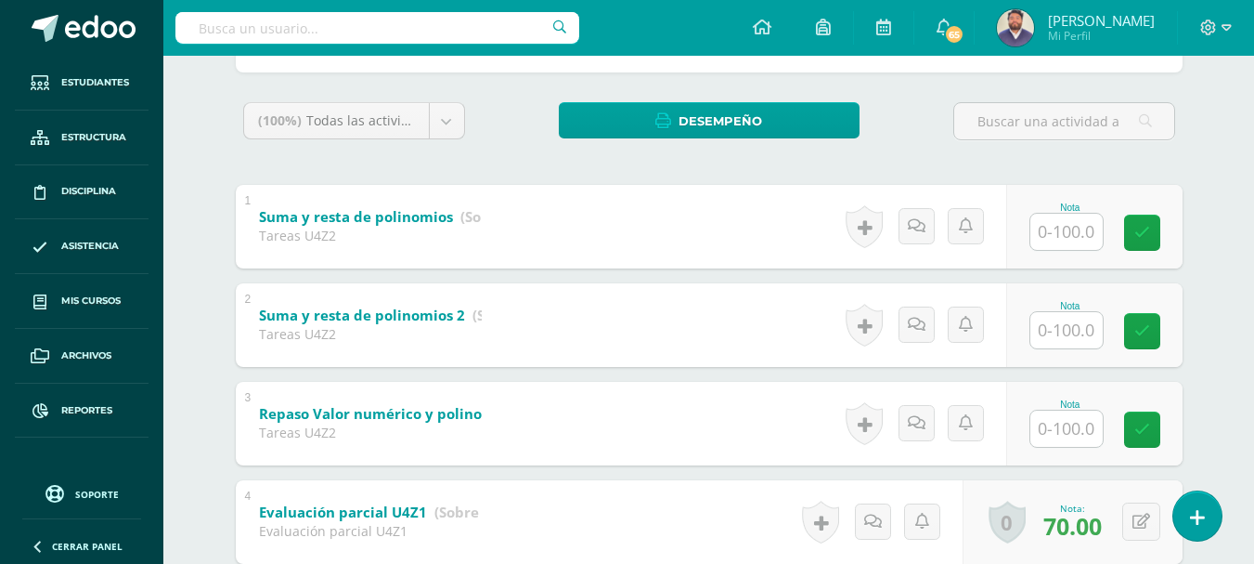
click at [1057, 233] on input "text" at bounding box center [1067, 232] width 72 height 36
type input "100"
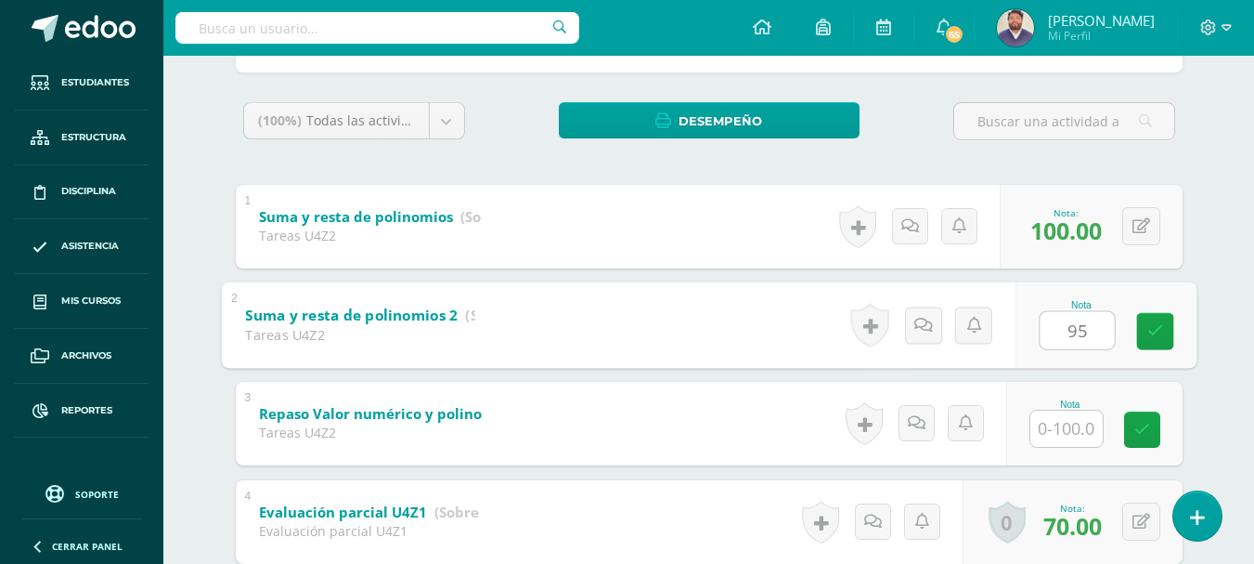
type input "95"
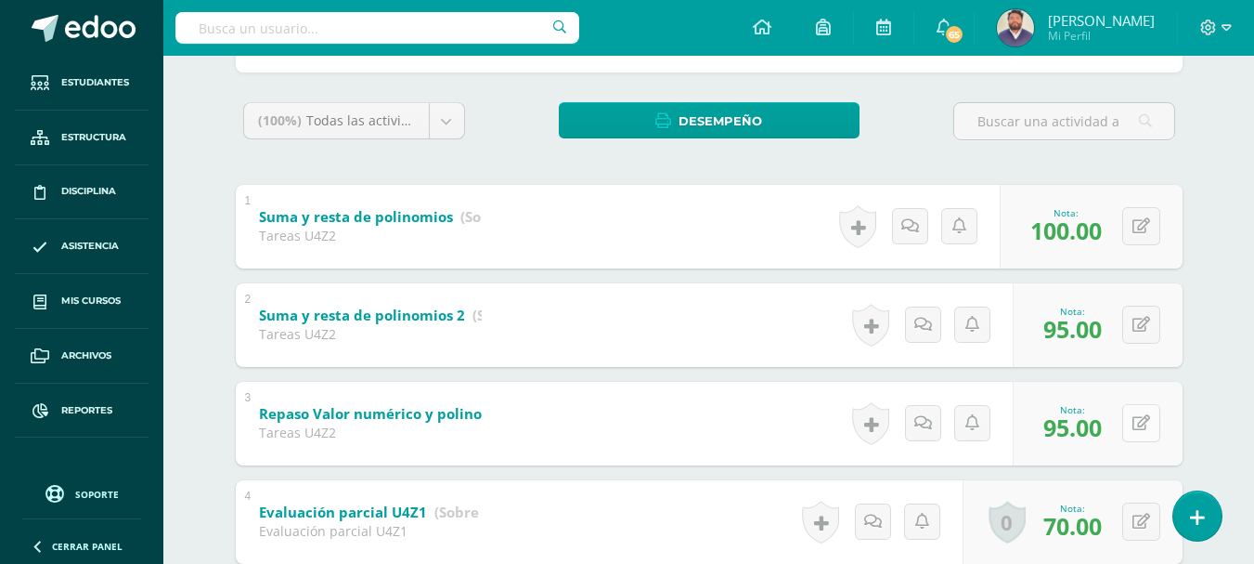
click at [1145, 434] on button at bounding box center [1142, 423] width 38 height 38
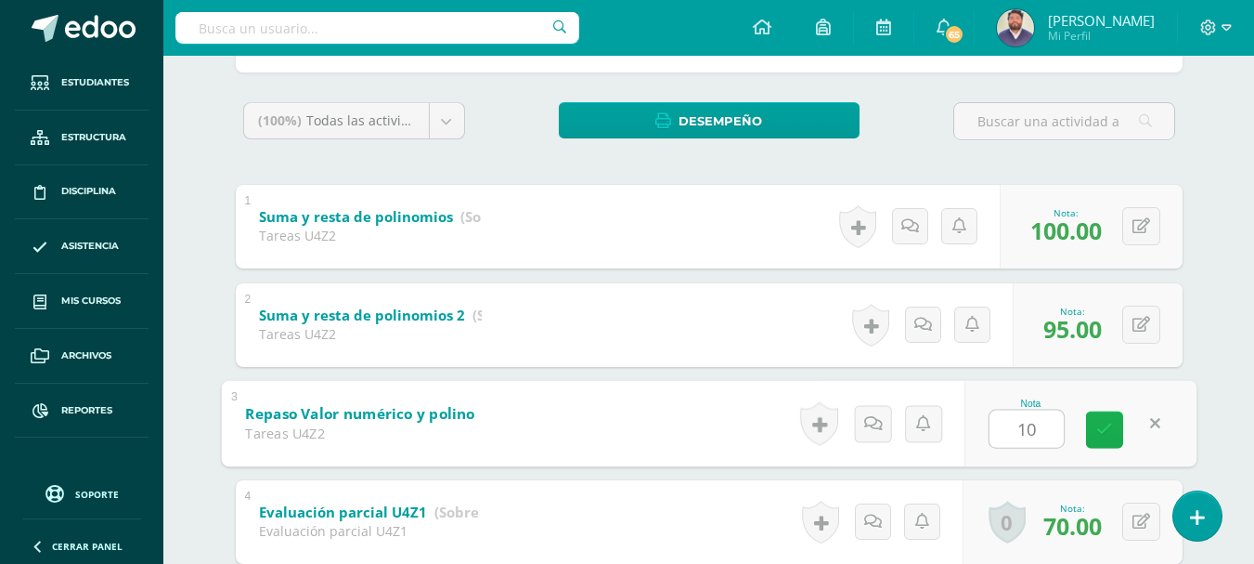
type input "100"
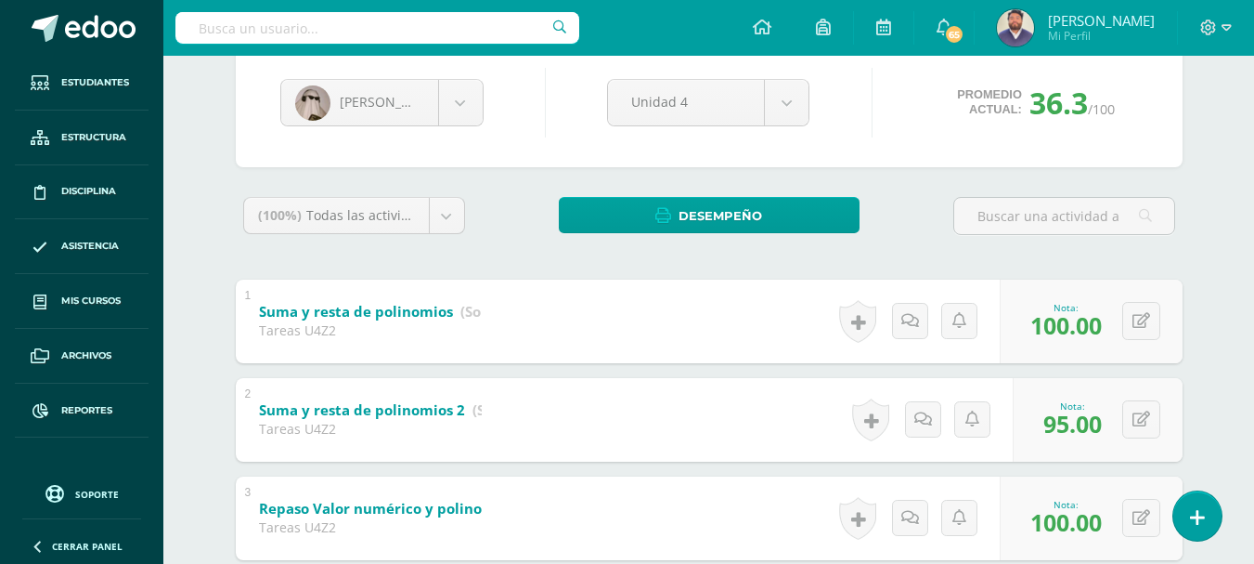
scroll to position [186, 0]
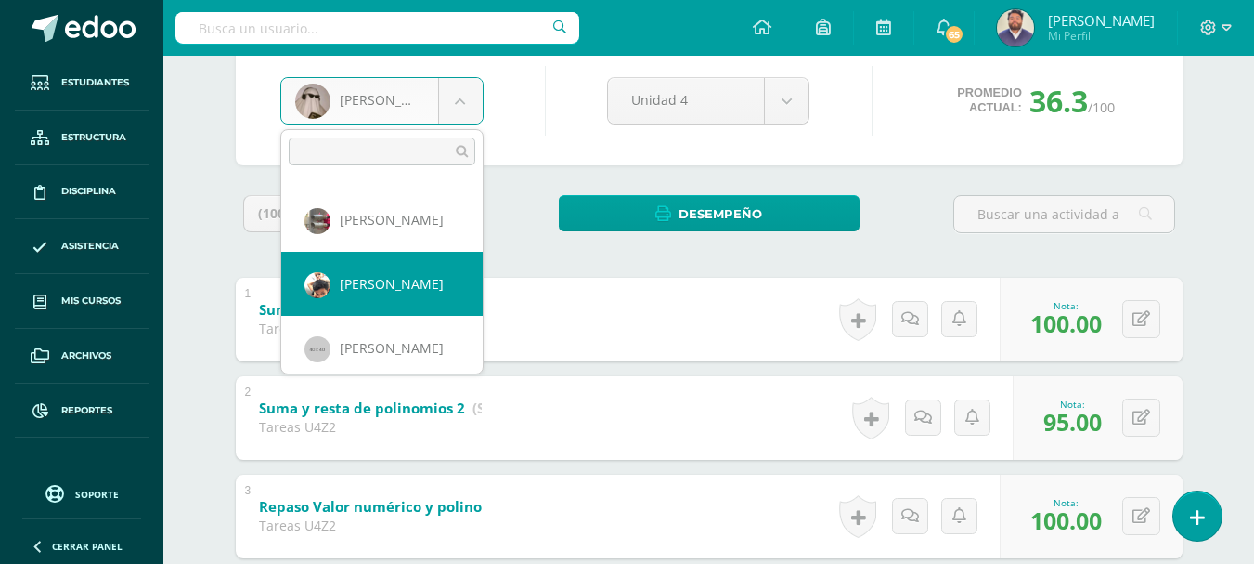
scroll to position [191, 0]
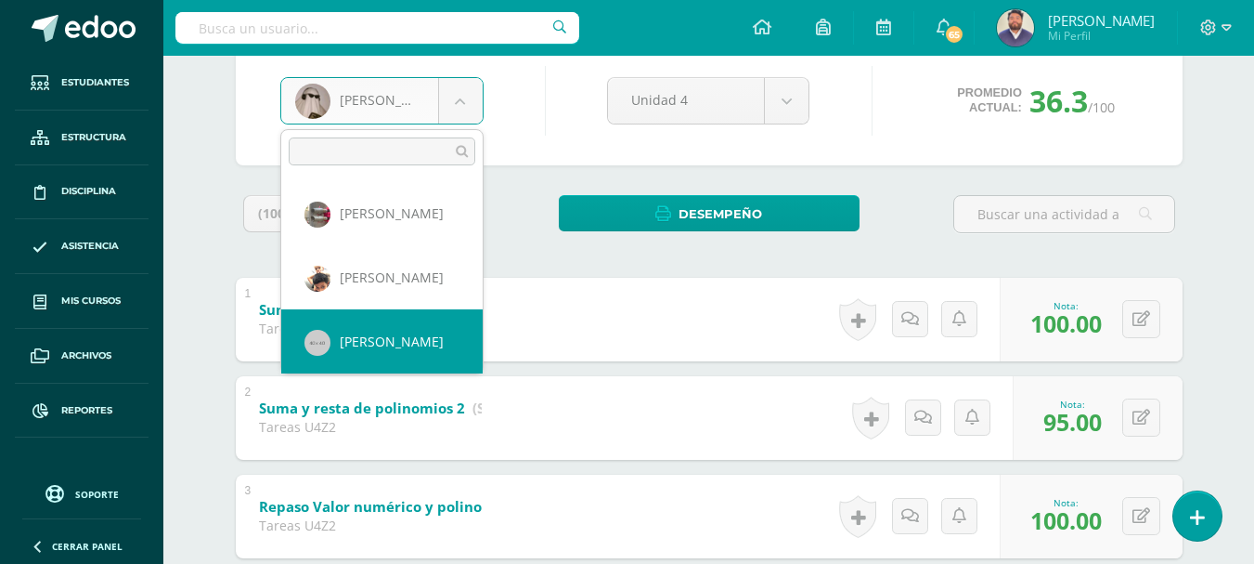
select select "169"
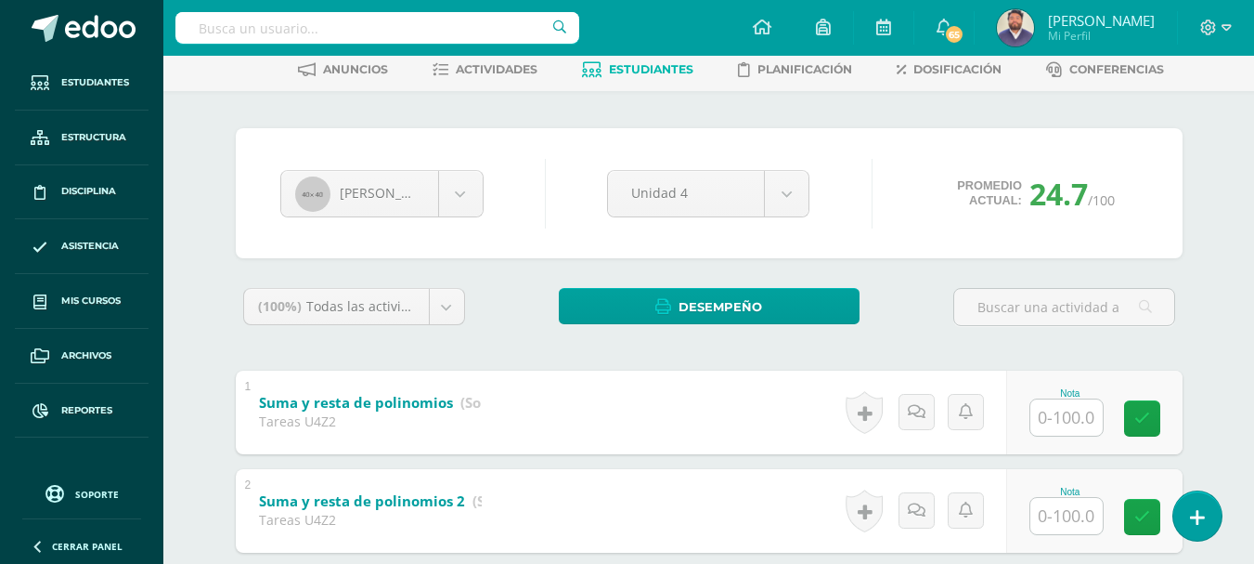
scroll to position [186, 0]
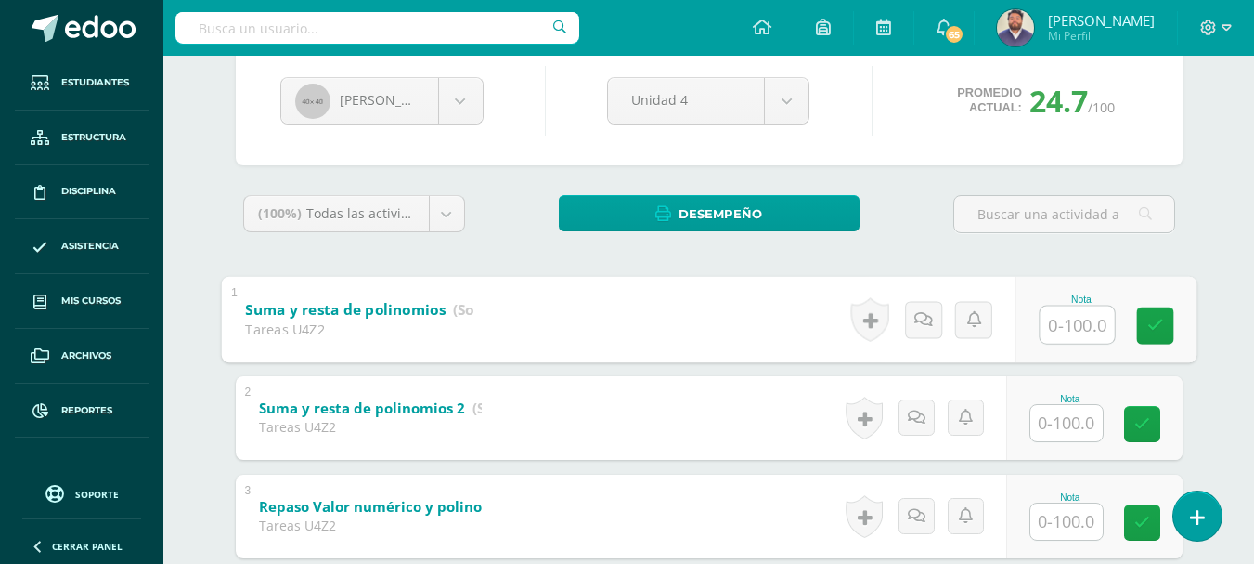
click at [1068, 322] on input "text" at bounding box center [1077, 323] width 74 height 37
click at [1061, 318] on input "text" at bounding box center [1067, 324] width 72 height 36
type input "65"
click at [1071, 429] on input "text" at bounding box center [1067, 423] width 72 height 36
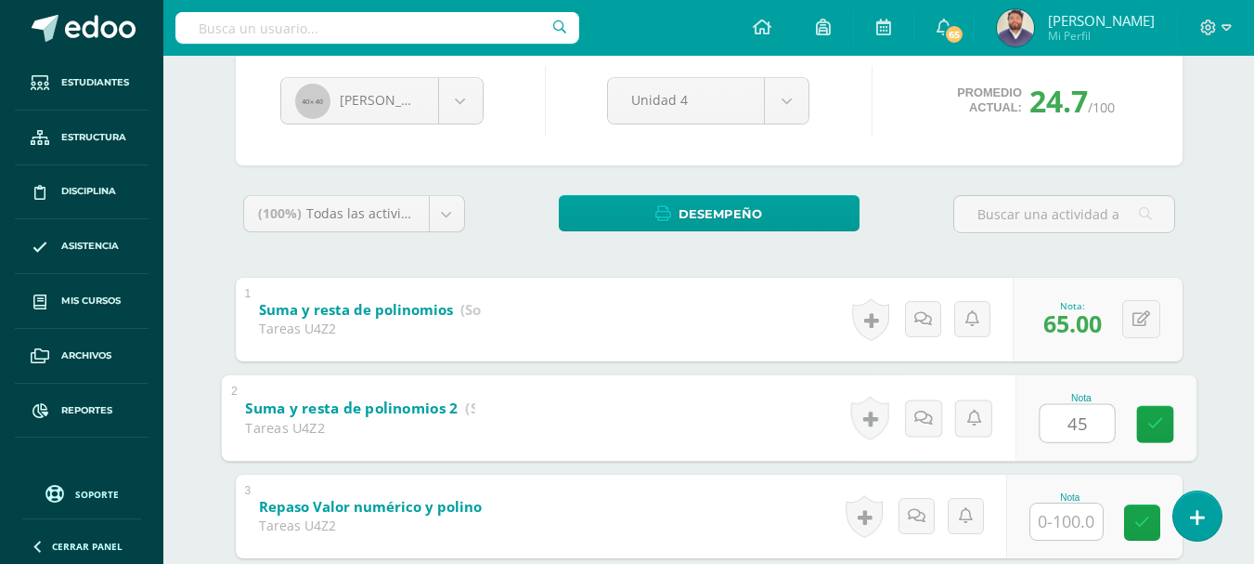
type input "45"
click at [1056, 515] on input "text" at bounding box center [1067, 521] width 72 height 36
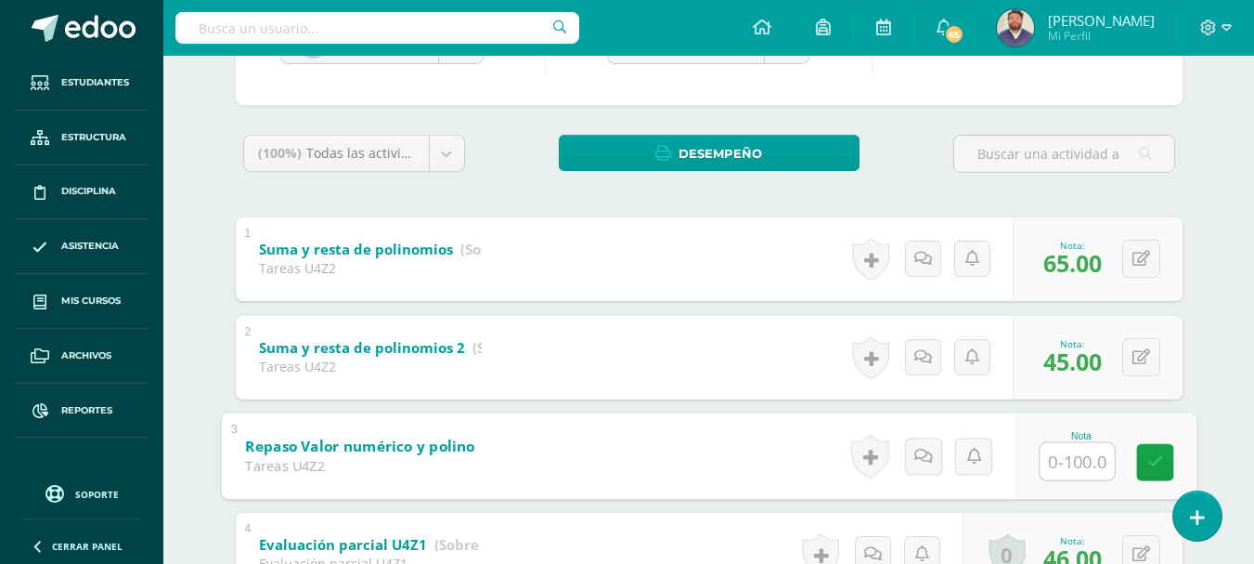
scroll to position [279, 0]
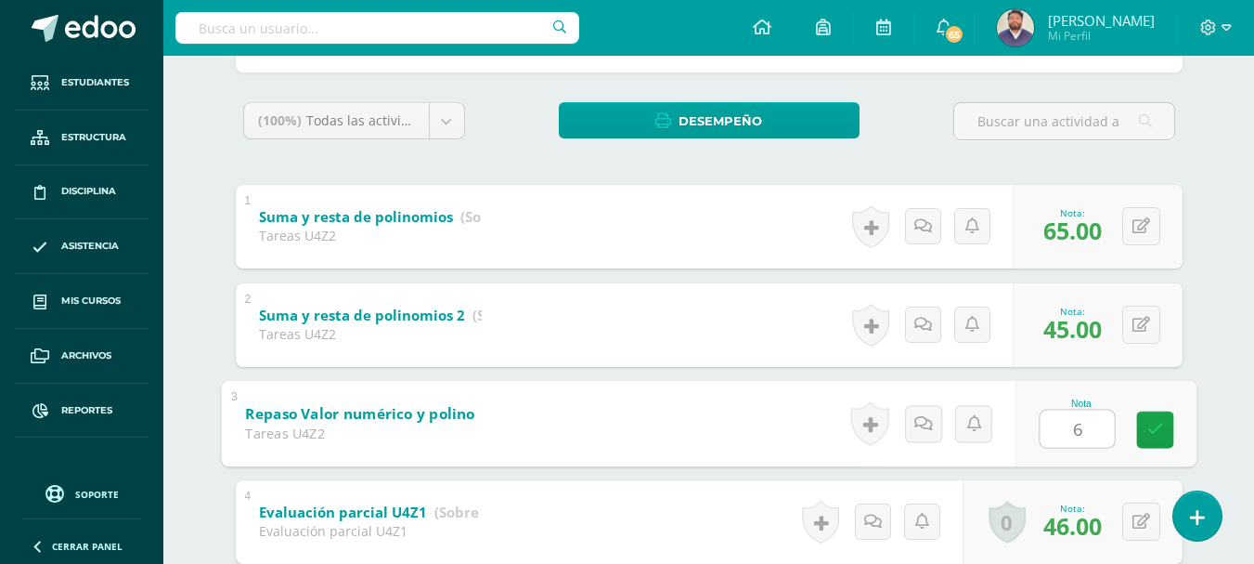
type input "61"
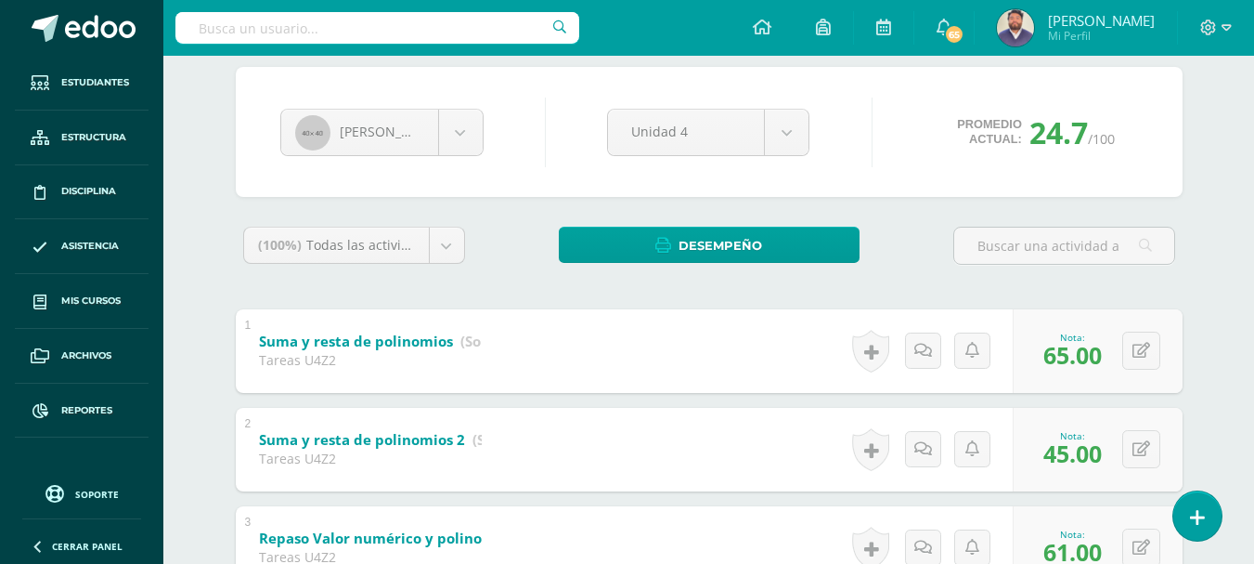
scroll to position [186, 0]
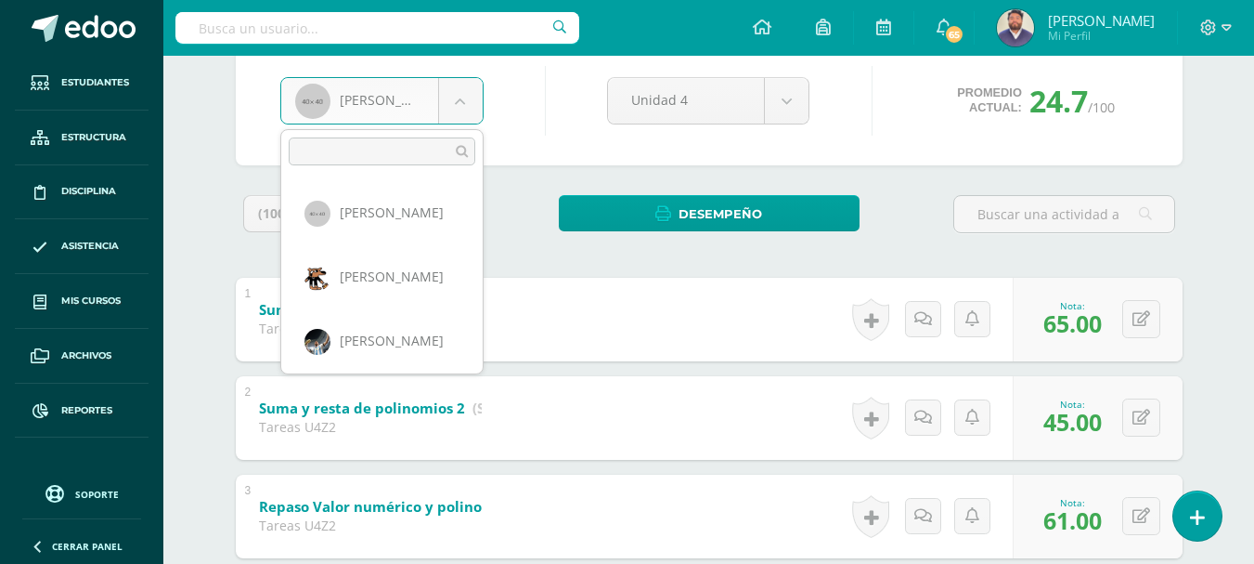
scroll to position [191, 0]
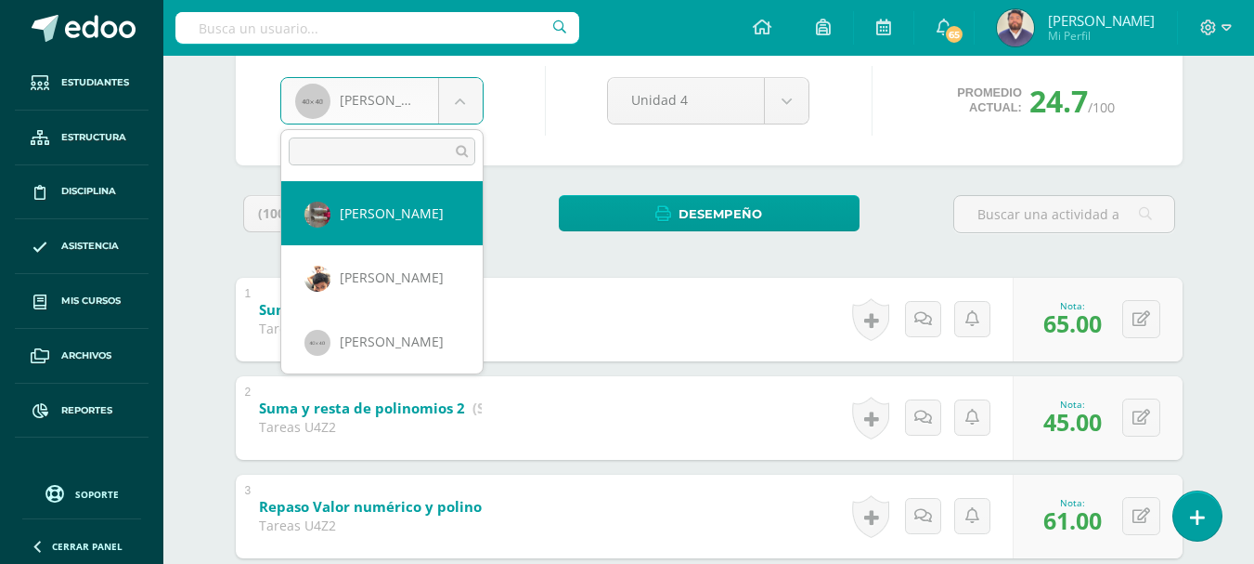
select select "334"
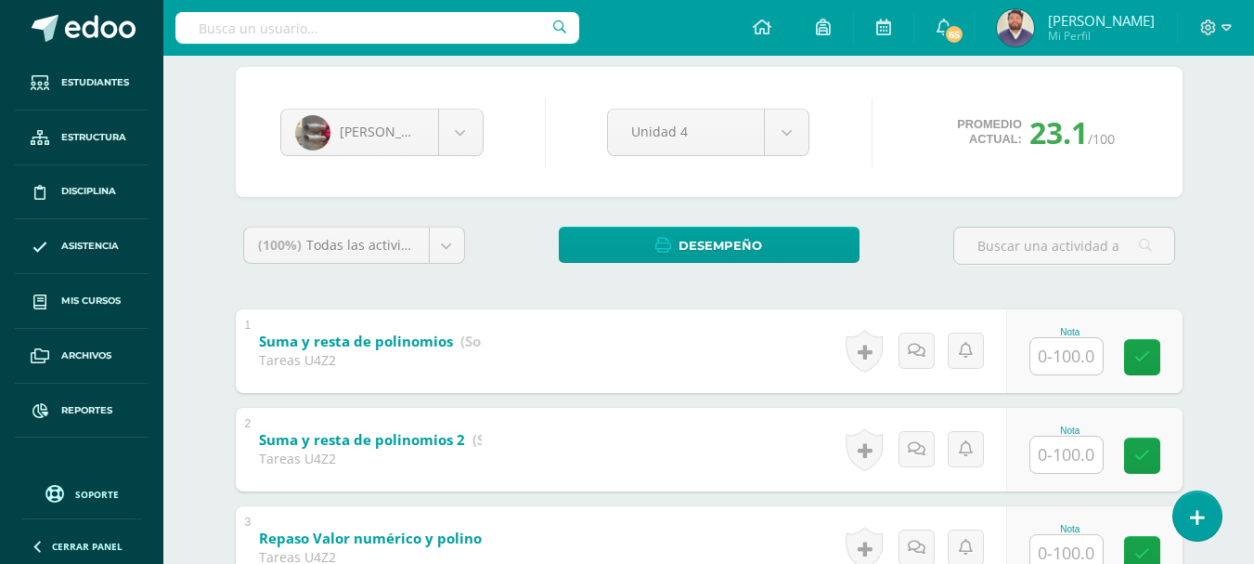
scroll to position [186, 0]
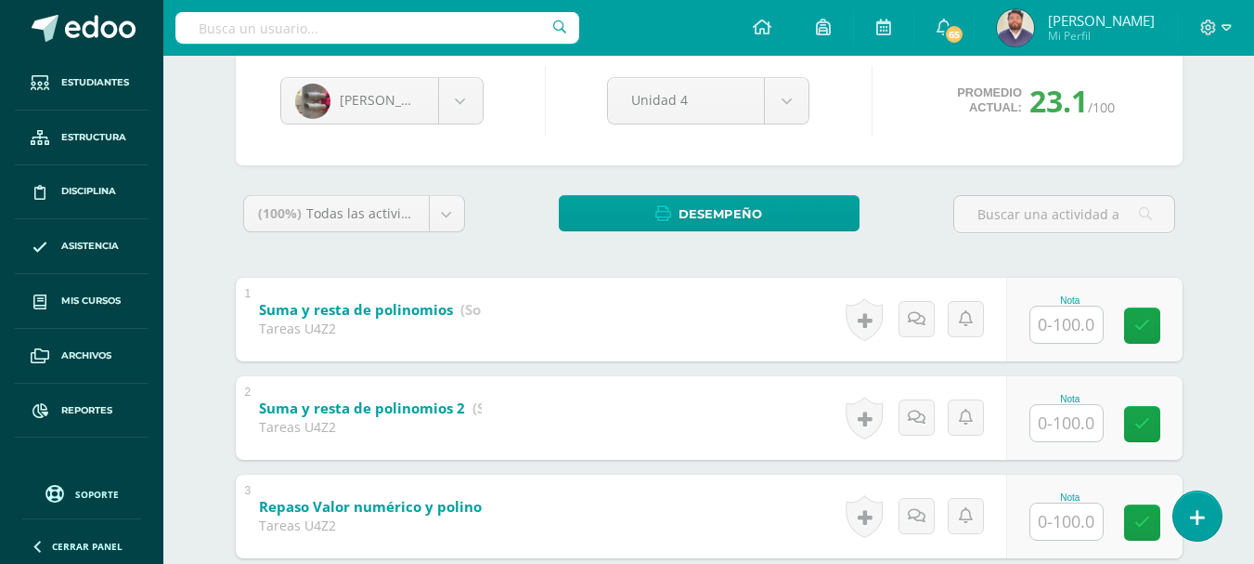
click at [1046, 323] on input "text" at bounding box center [1067, 324] width 72 height 36
type input "100"
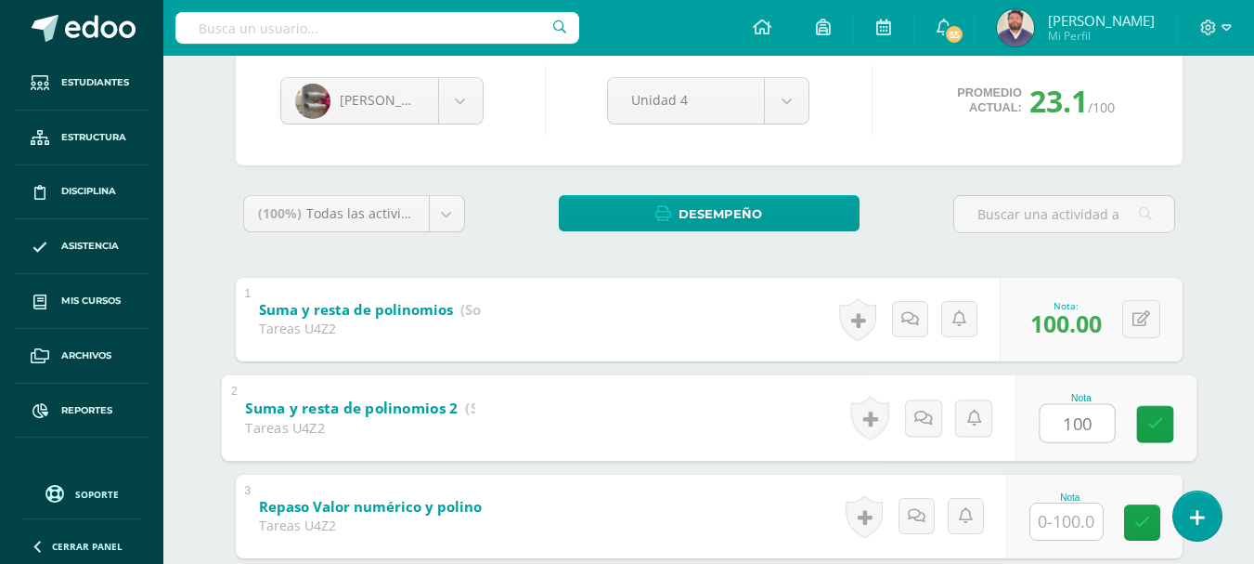
type input "100"
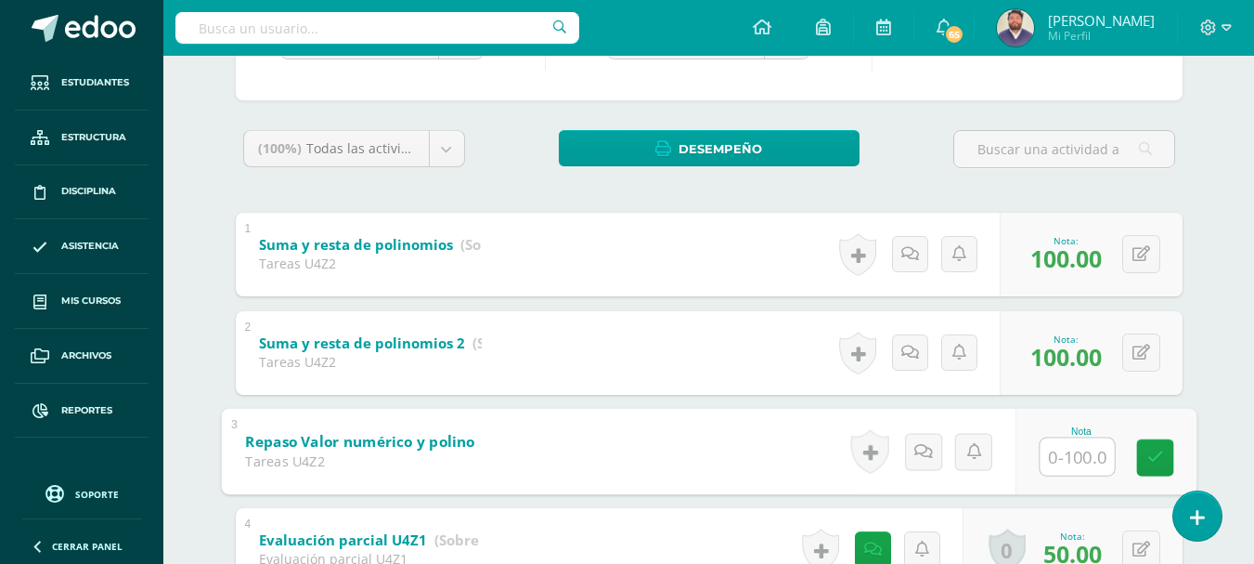
scroll to position [279, 0]
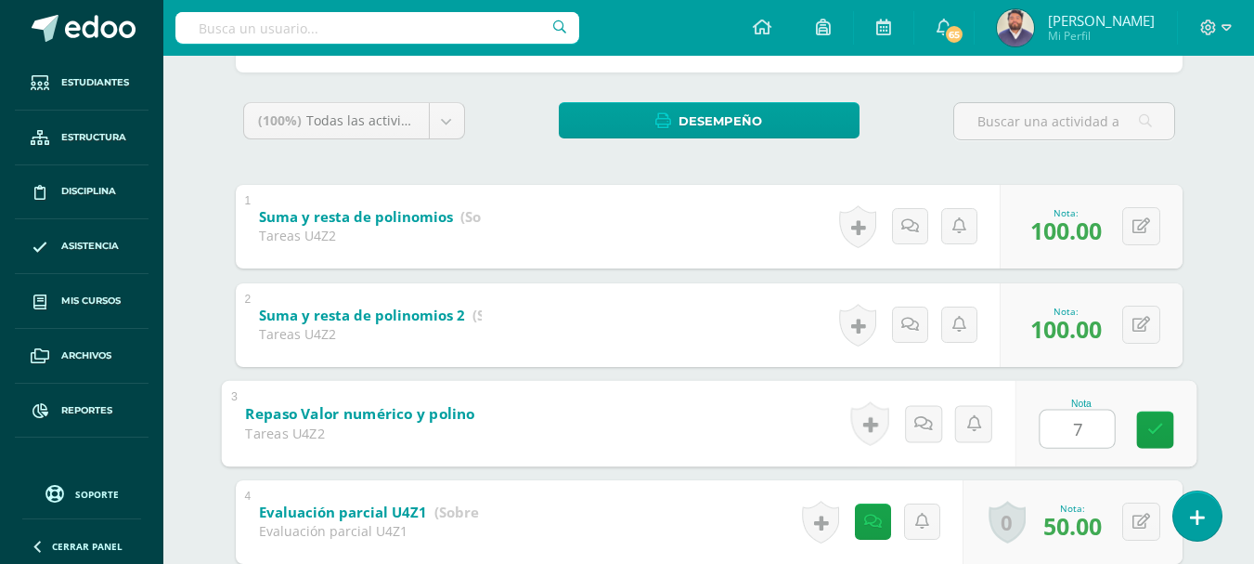
type input "70"
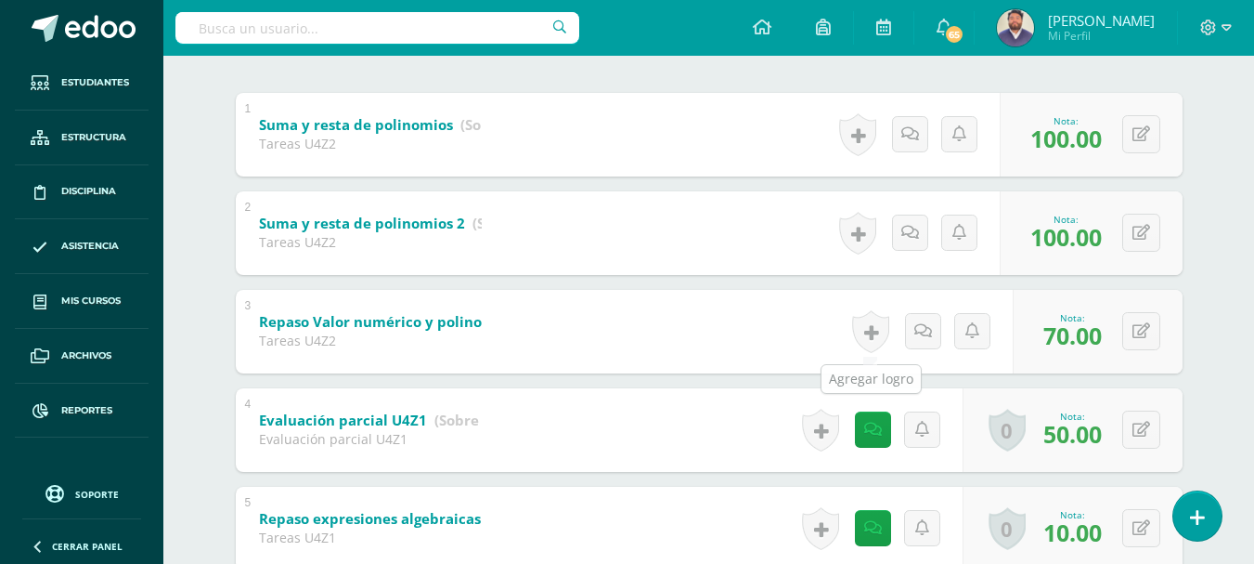
scroll to position [371, 0]
click at [1221, 312] on div "Matemática Bas I Séptimo Básicos "A" Herramientas Detalle de asistencias Activi…" at bounding box center [708, 483] width 1091 height 1599
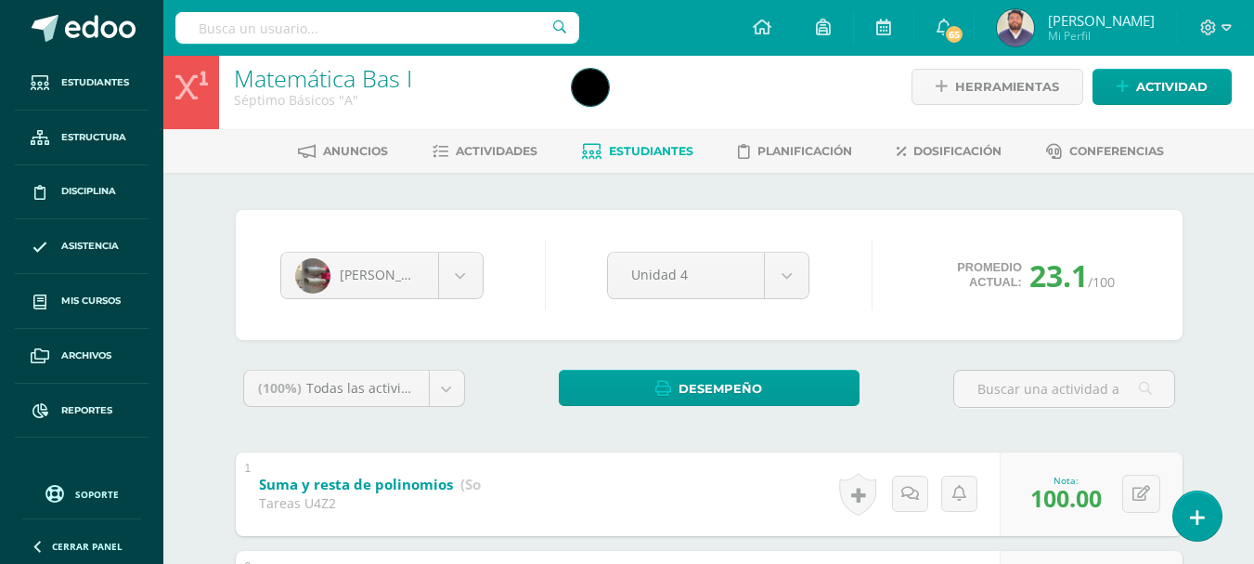
scroll to position [0, 0]
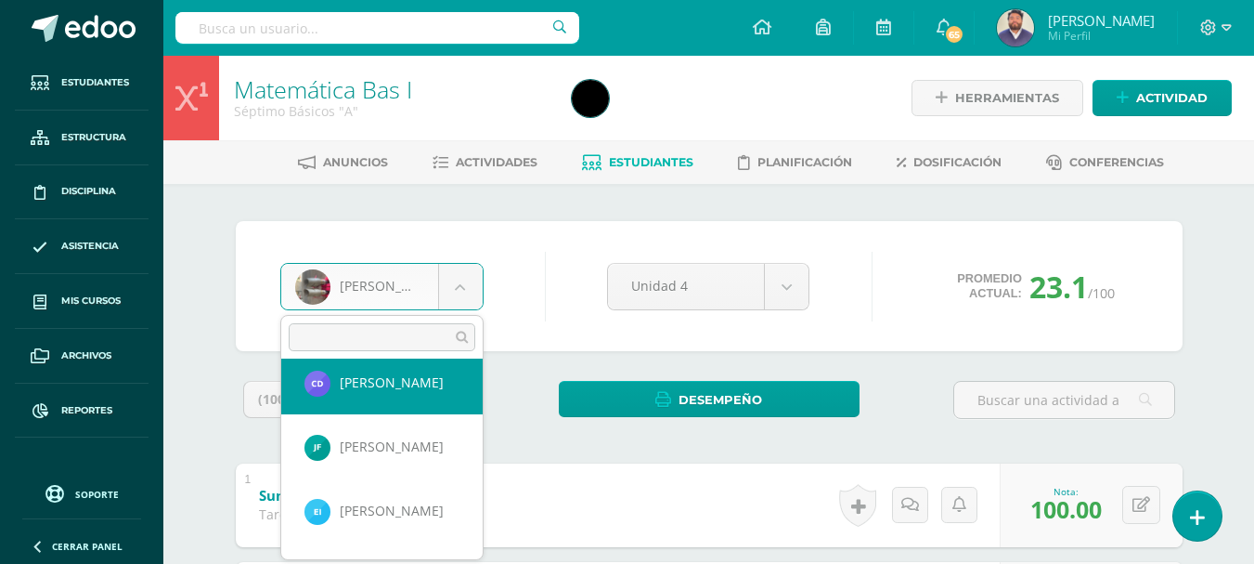
scroll to position [456, 0]
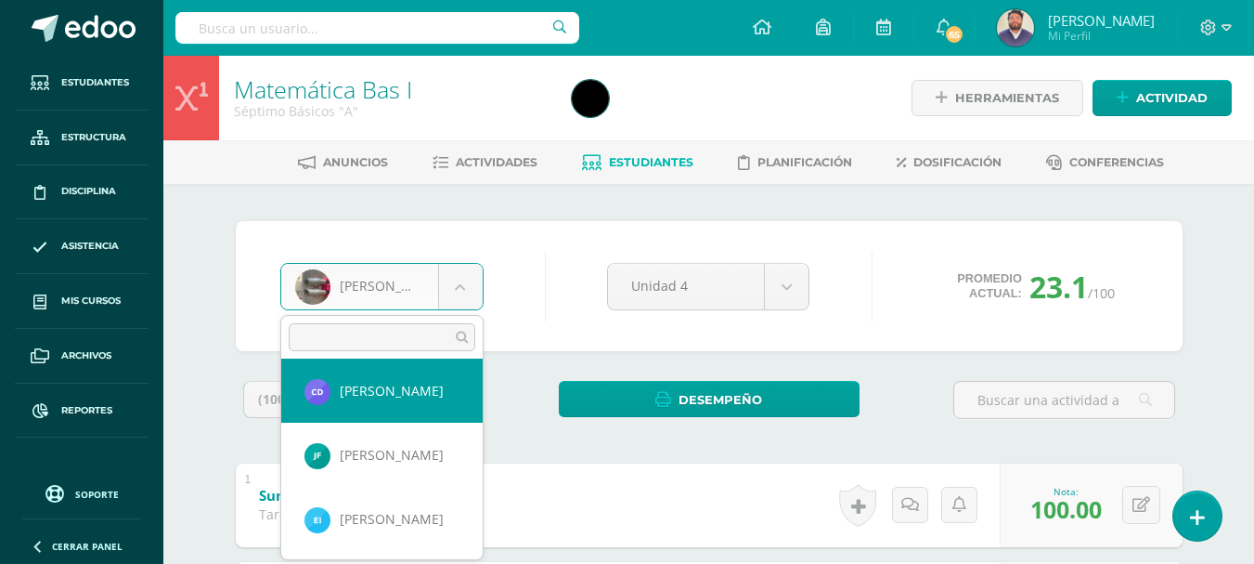
select select "405"
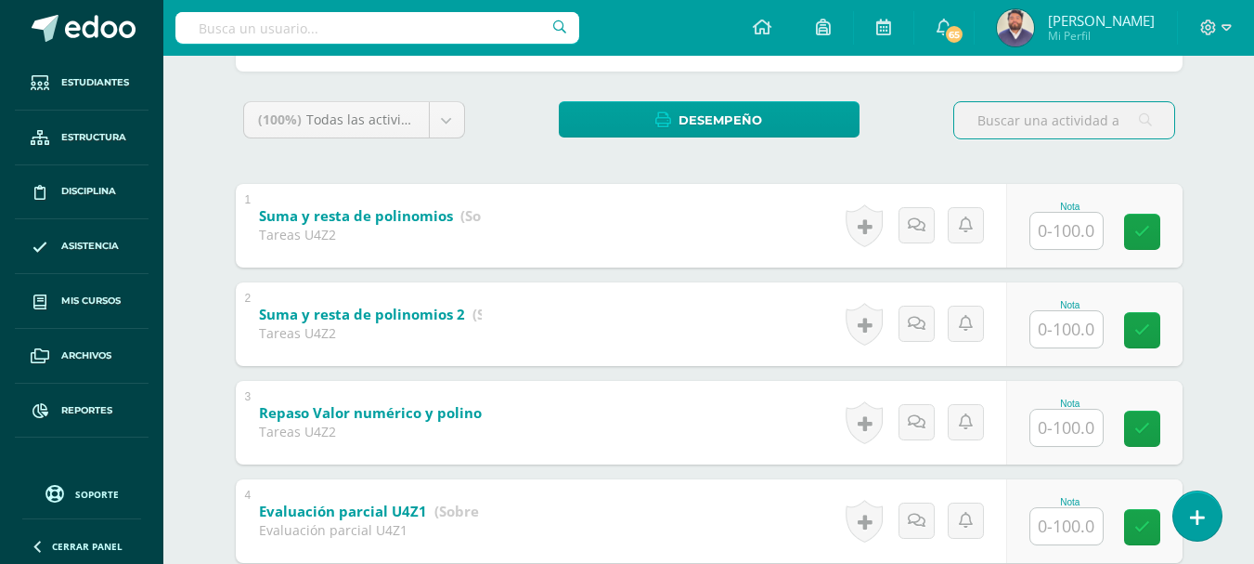
scroll to position [281, 0]
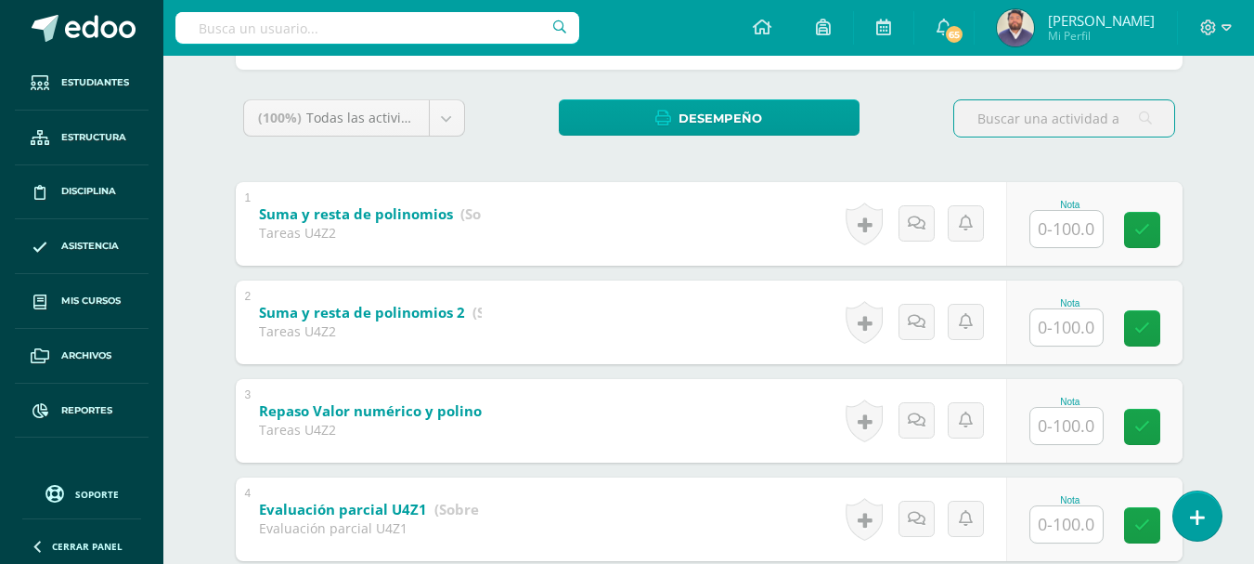
click at [1047, 229] on input "text" at bounding box center [1067, 229] width 72 height 36
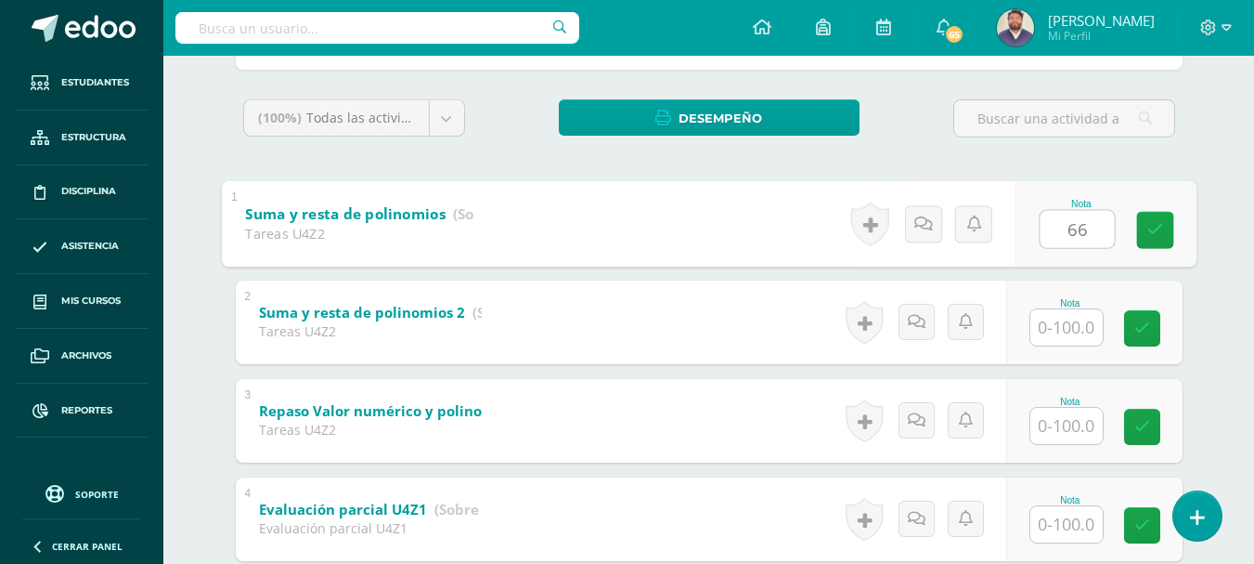
type input "66"
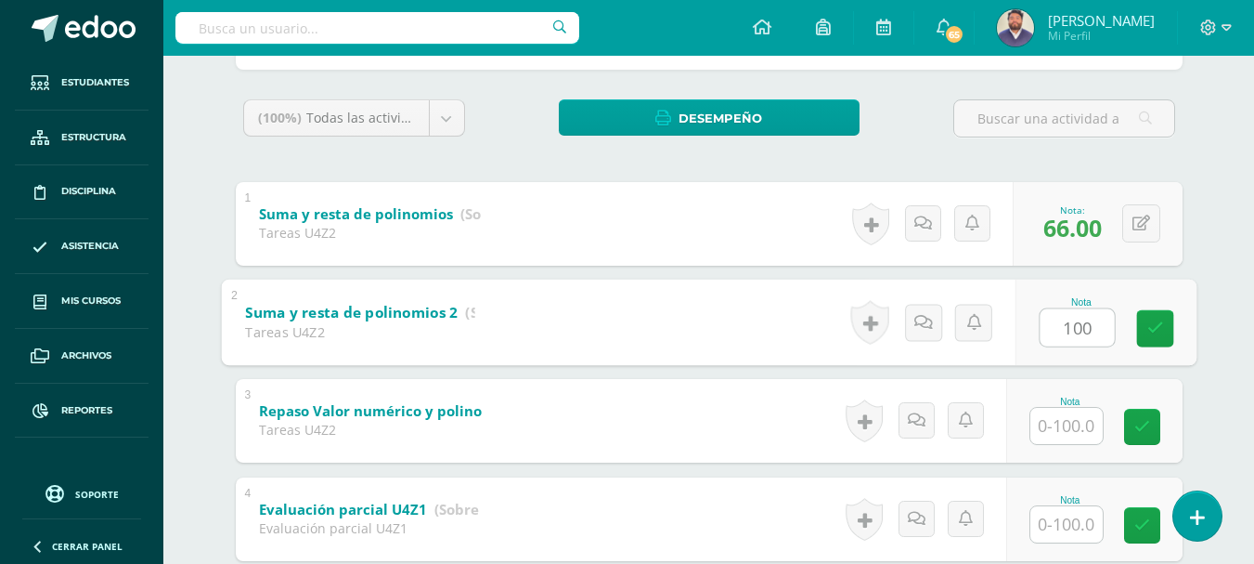
type input "100"
click at [1075, 417] on input "text" at bounding box center [1067, 426] width 72 height 36
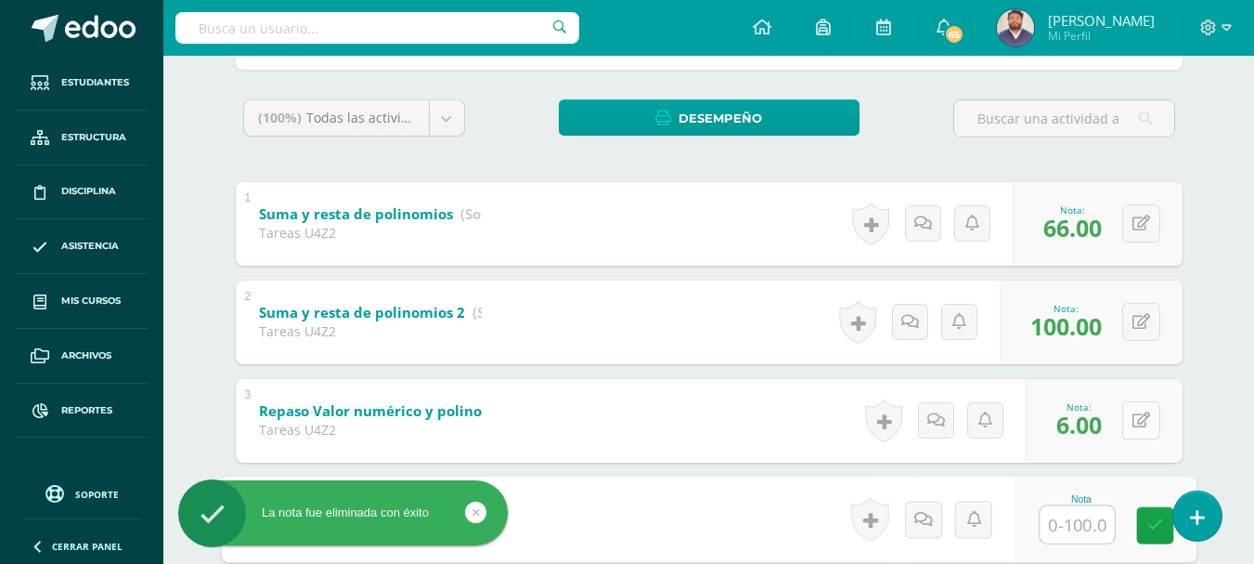
click at [1129, 422] on div "0 Logros Logros obtenidos Aún no hay logros agregados Nota: 6.00" at bounding box center [1104, 421] width 157 height 84
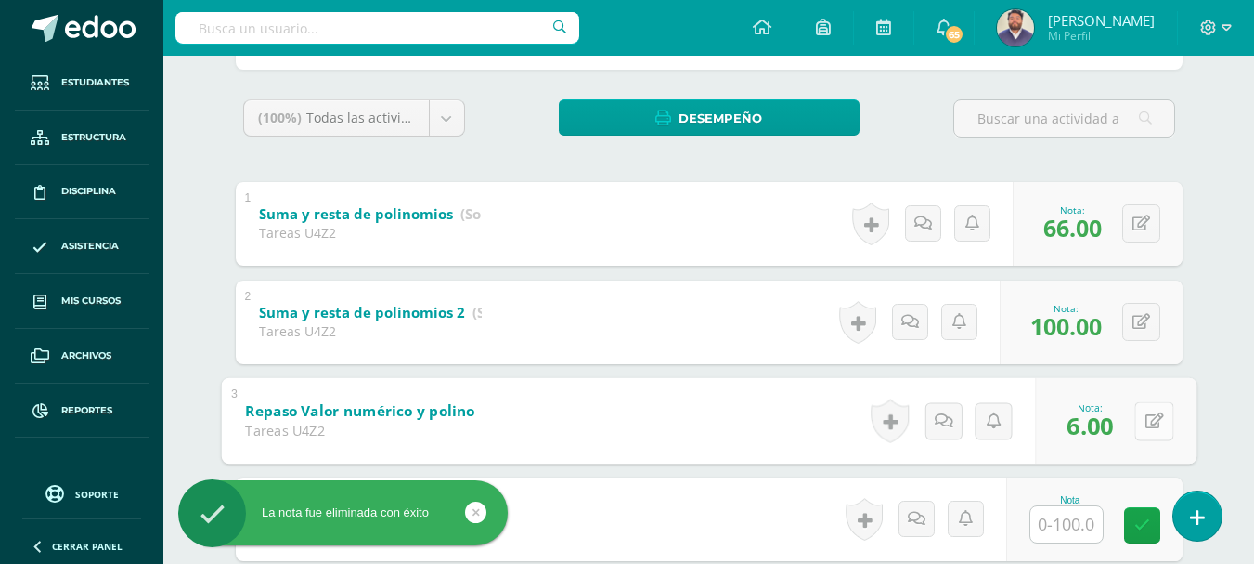
click at [1144, 420] on button at bounding box center [1154, 420] width 39 height 39
type input "66"
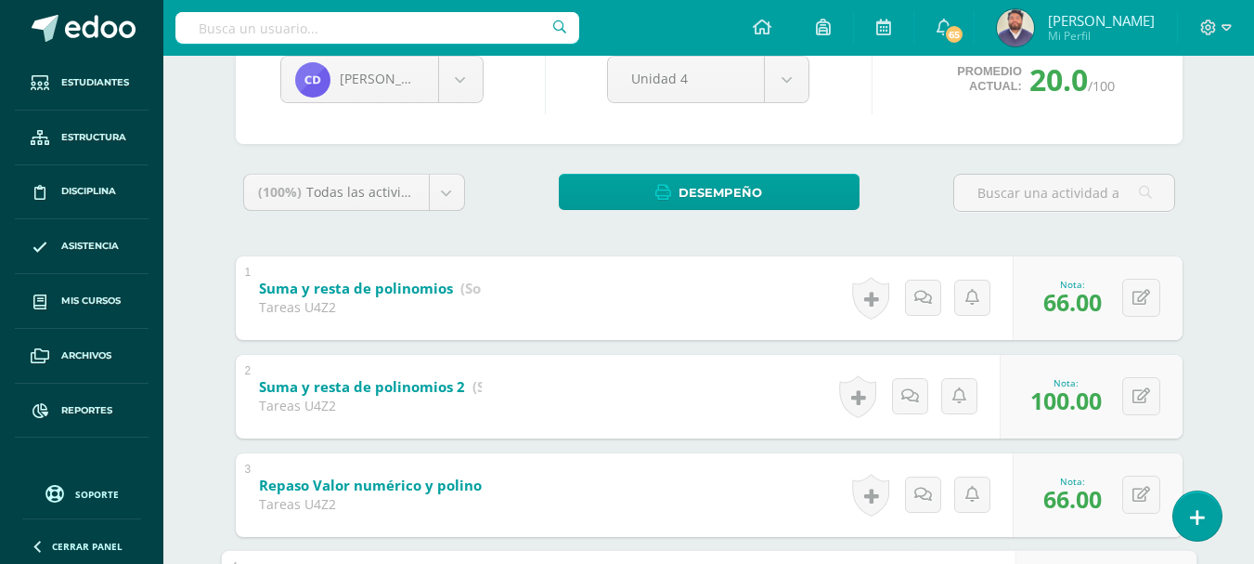
scroll to position [0, 0]
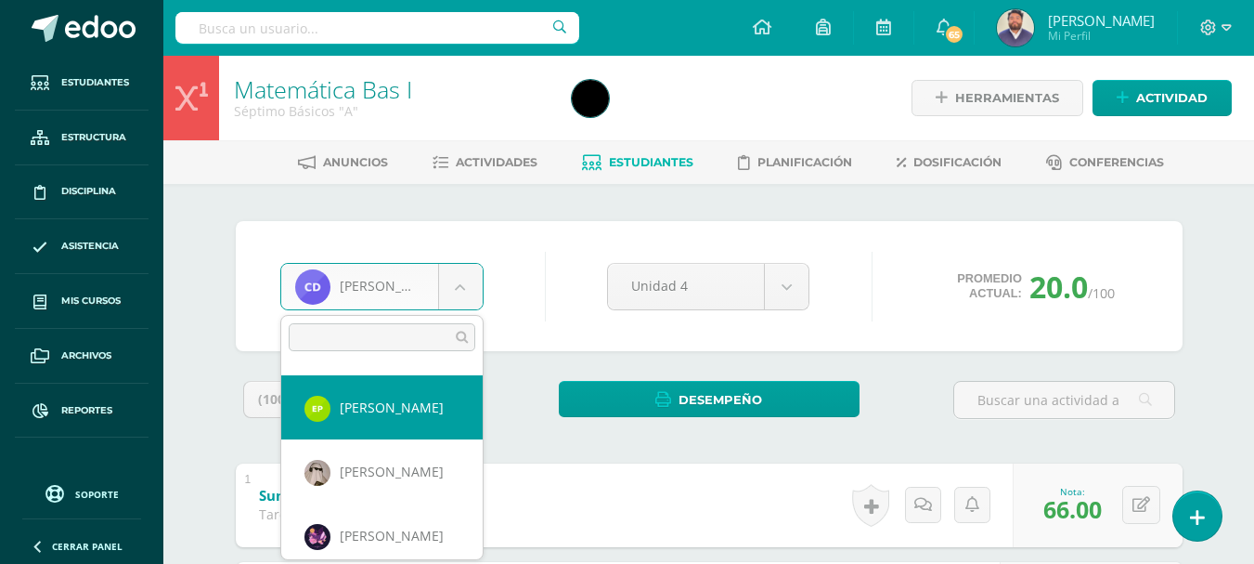
scroll to position [839, 0]
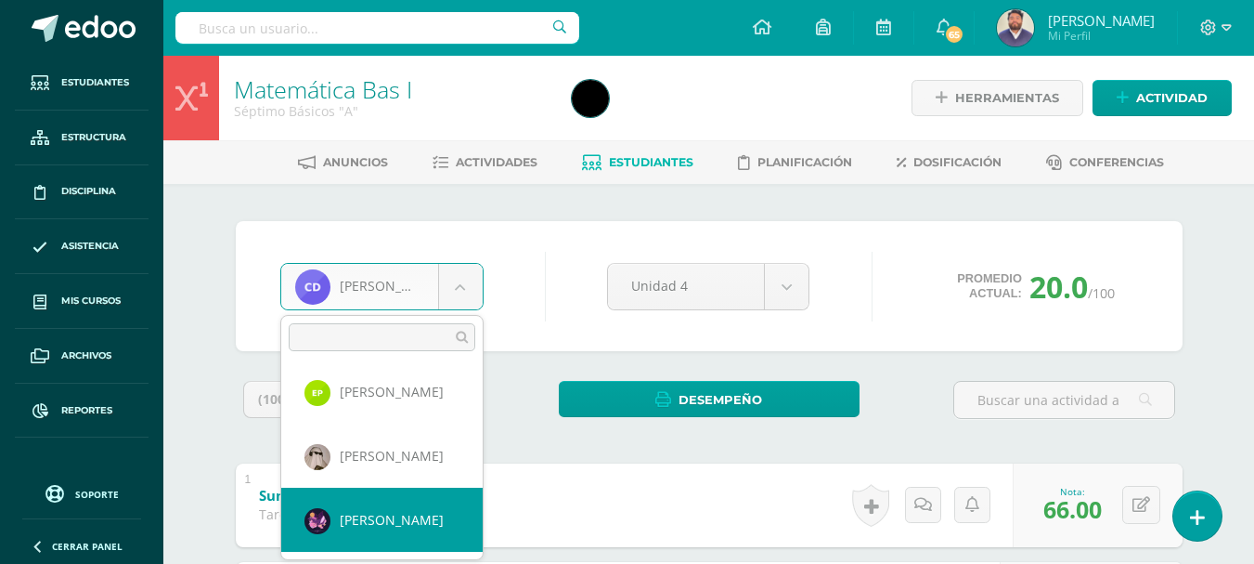
select select "177"
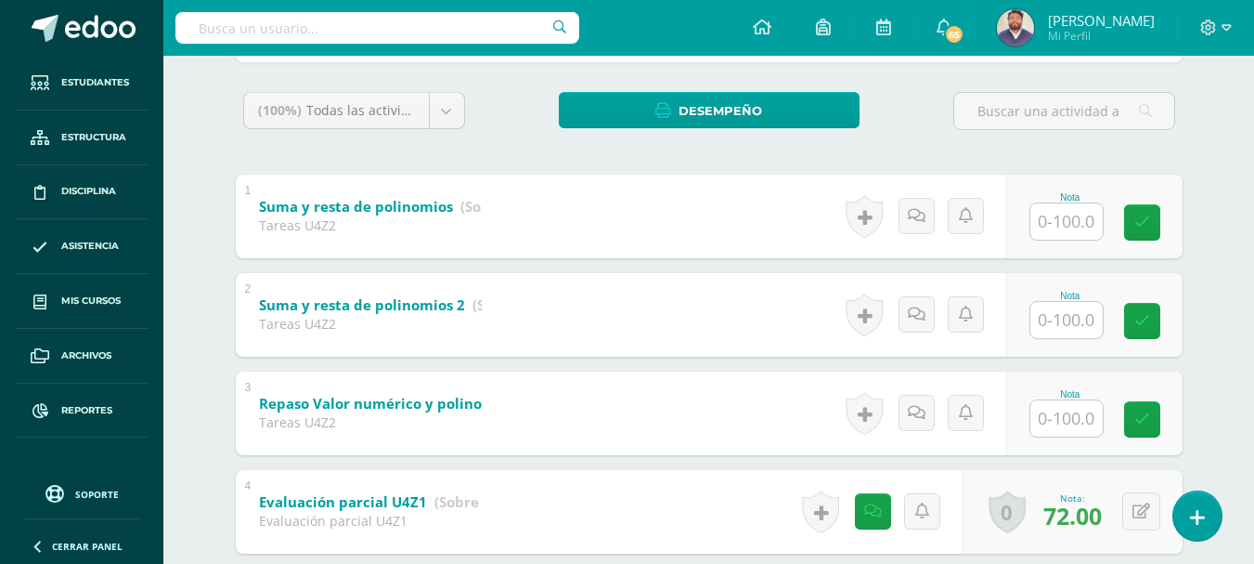
scroll to position [292, 0]
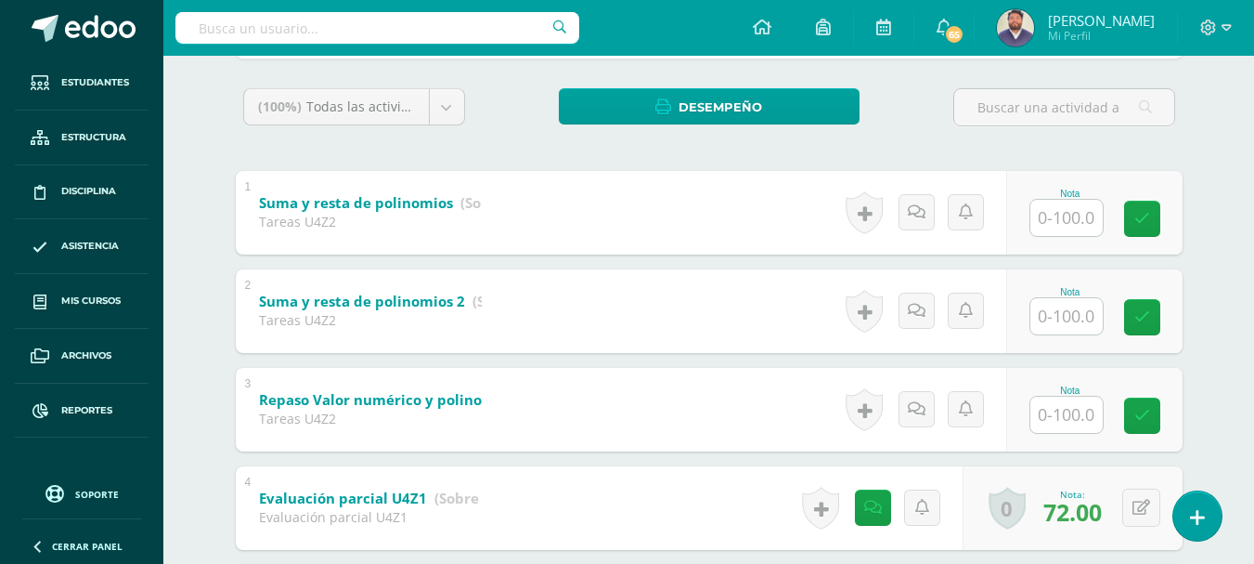
click at [1059, 221] on input "text" at bounding box center [1067, 218] width 72 height 36
type input "100"
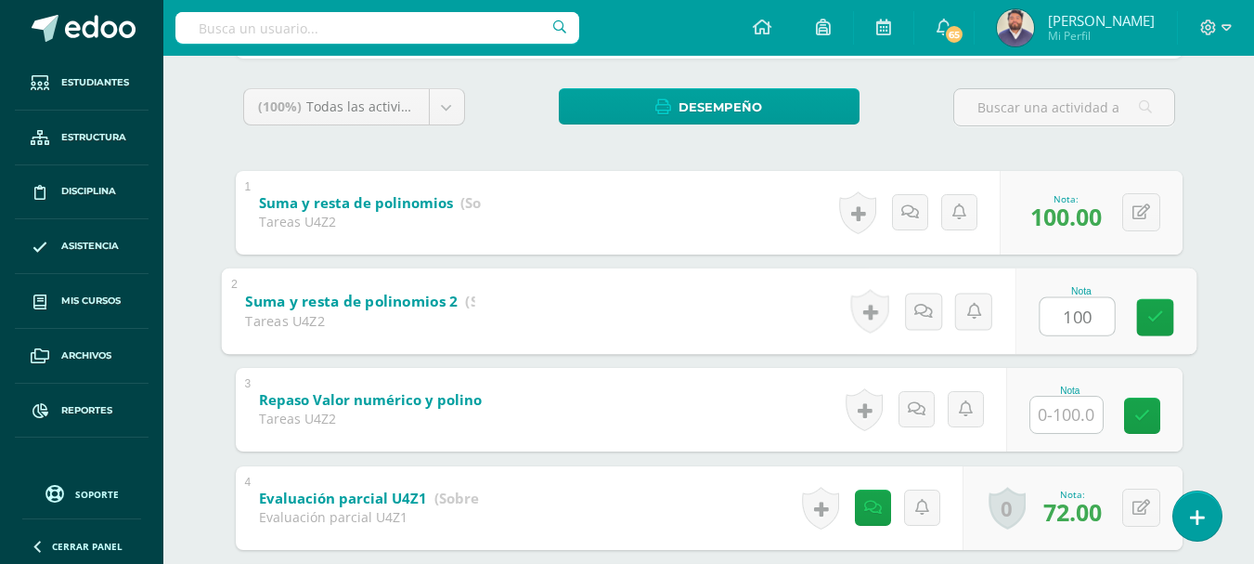
type input "100"
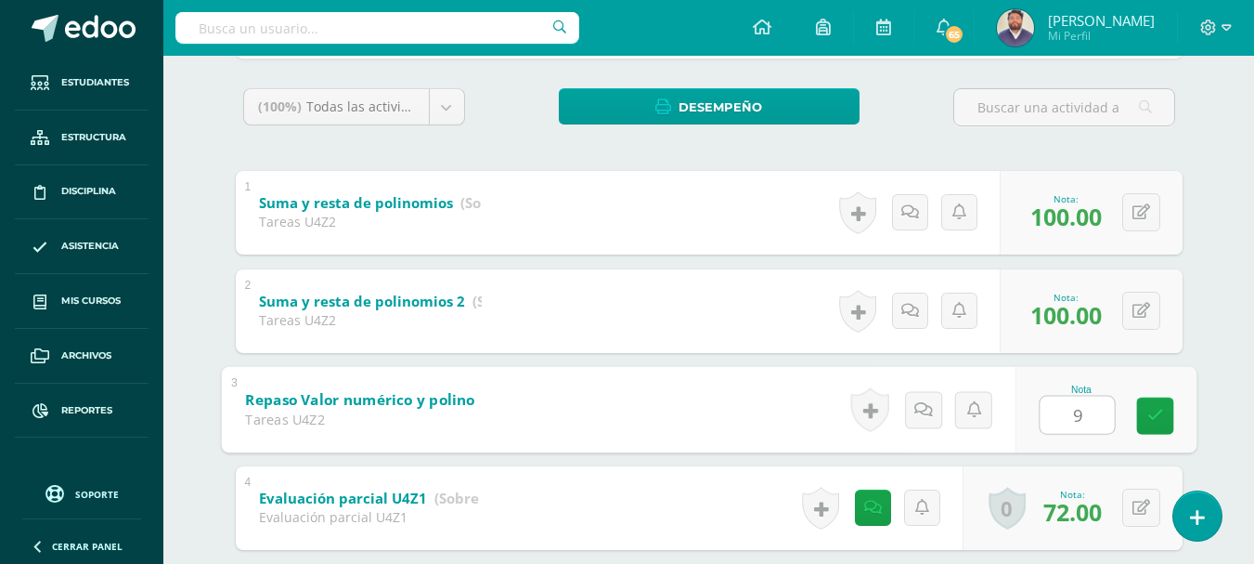
type input "90"
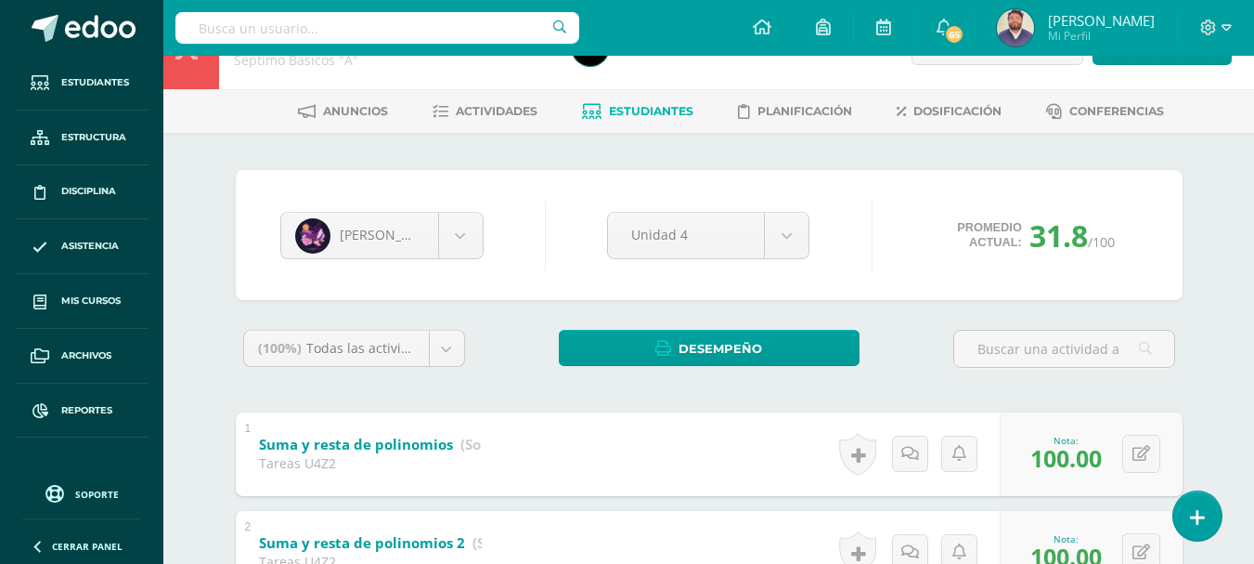
scroll to position [0, 0]
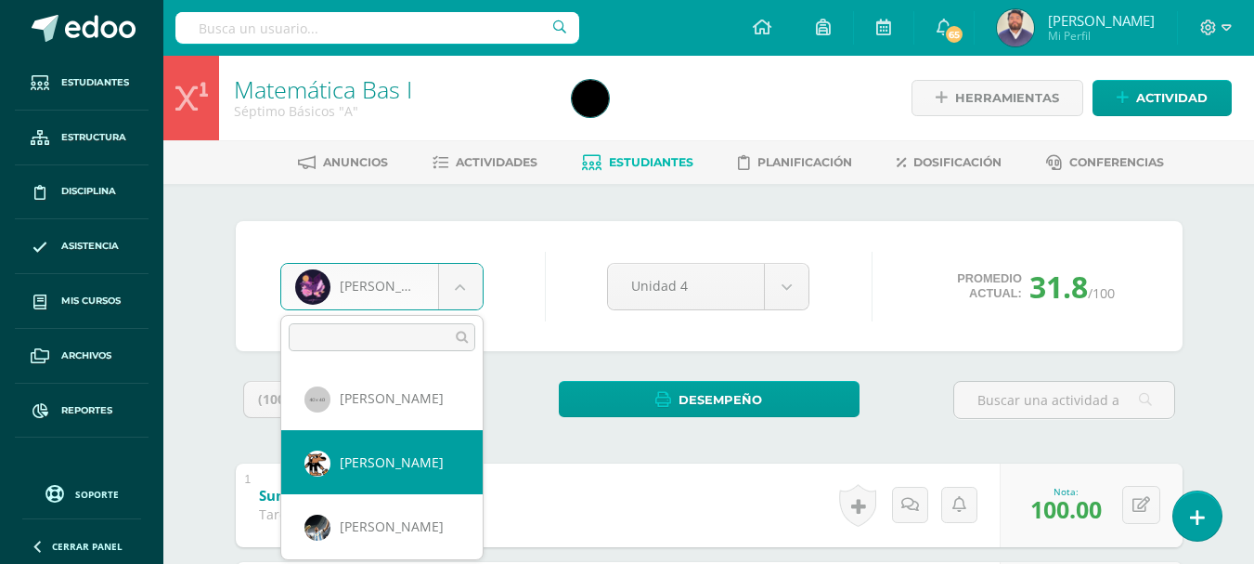
select select "333"
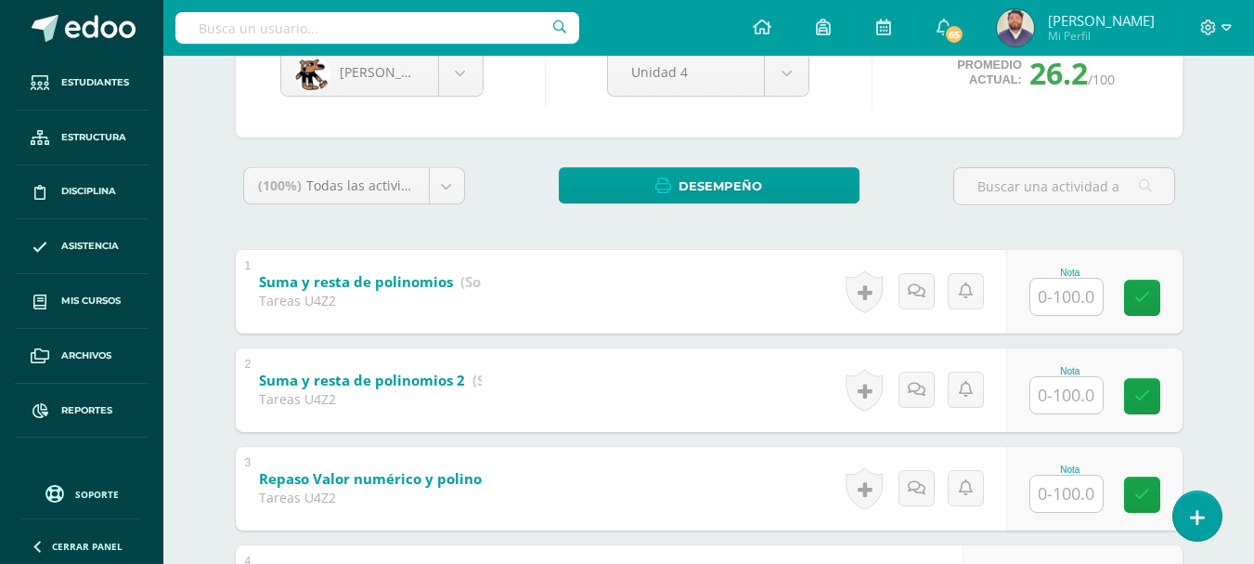
scroll to position [279, 0]
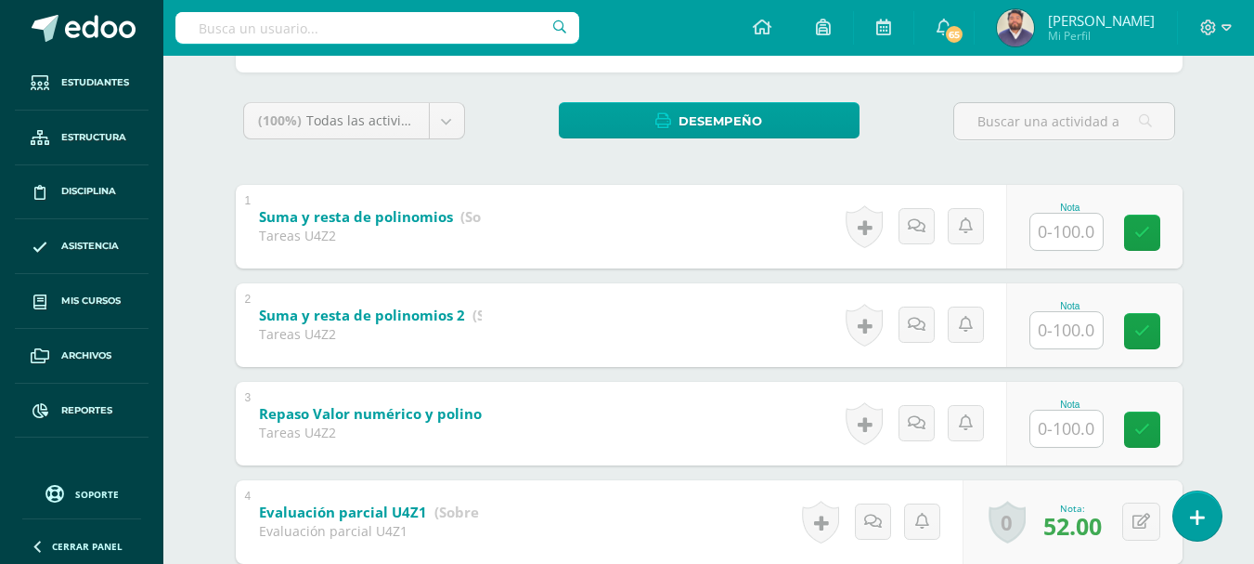
click at [1060, 238] on input "text" at bounding box center [1067, 232] width 72 height 36
type input "70"
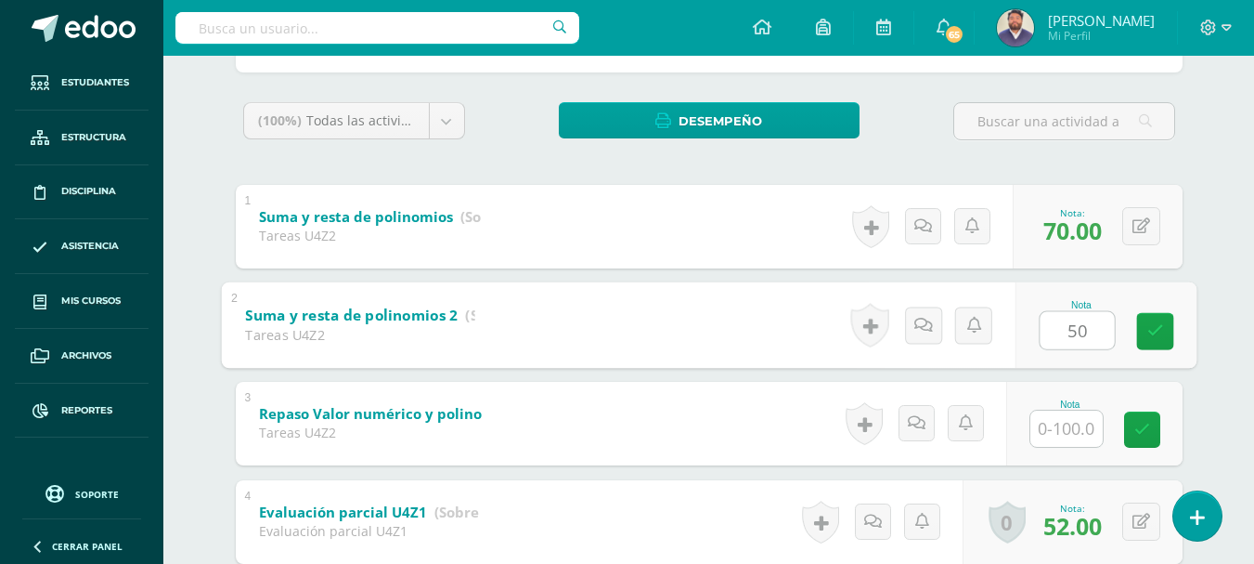
type input "50"
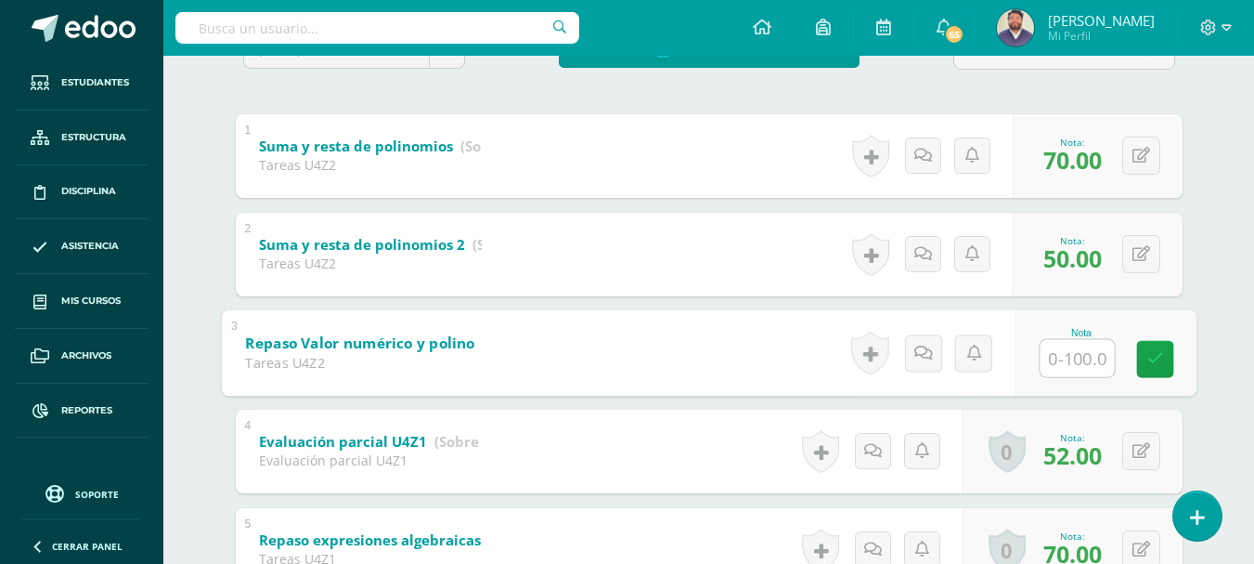
scroll to position [371, 0]
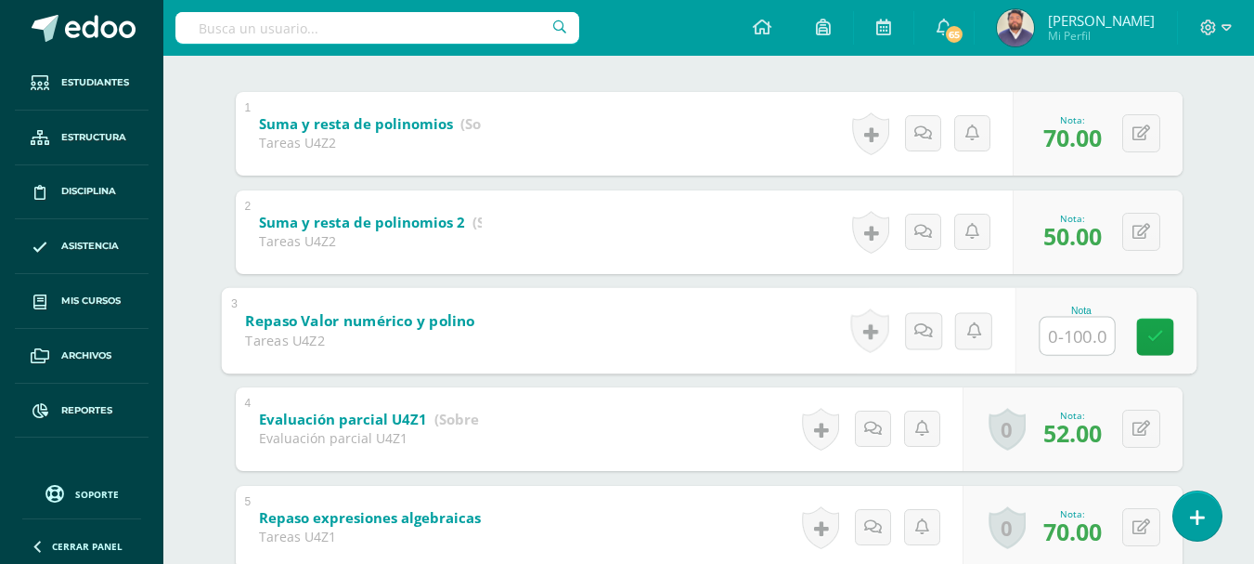
click at [1074, 331] on input "text" at bounding box center [1077, 335] width 74 height 37
type input "45"
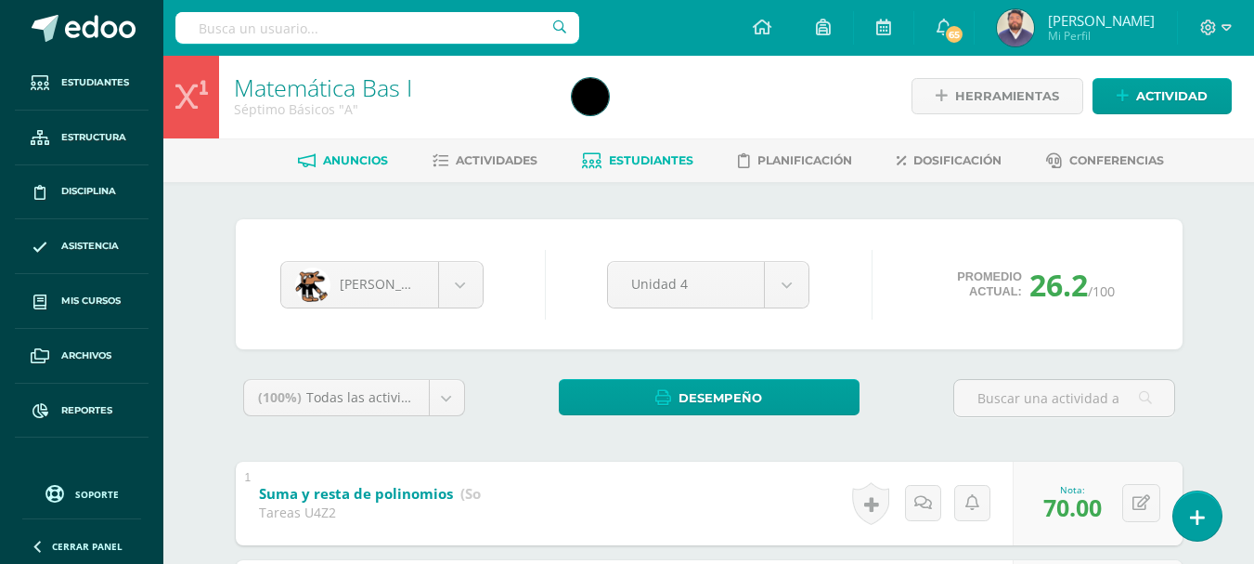
scroll to position [0, 0]
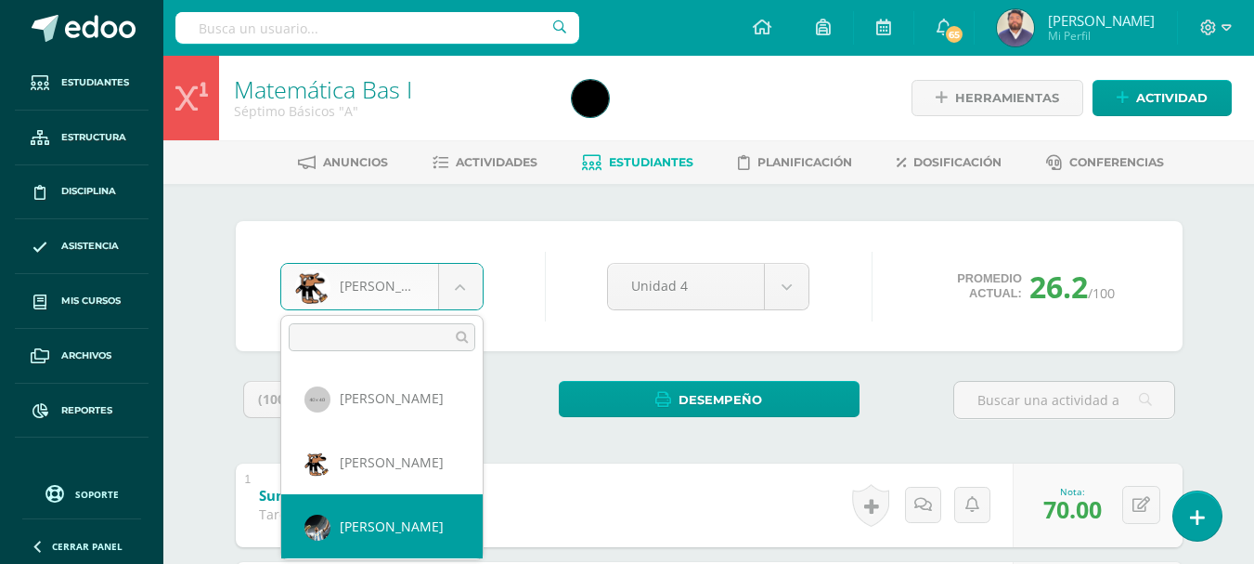
select select "167"
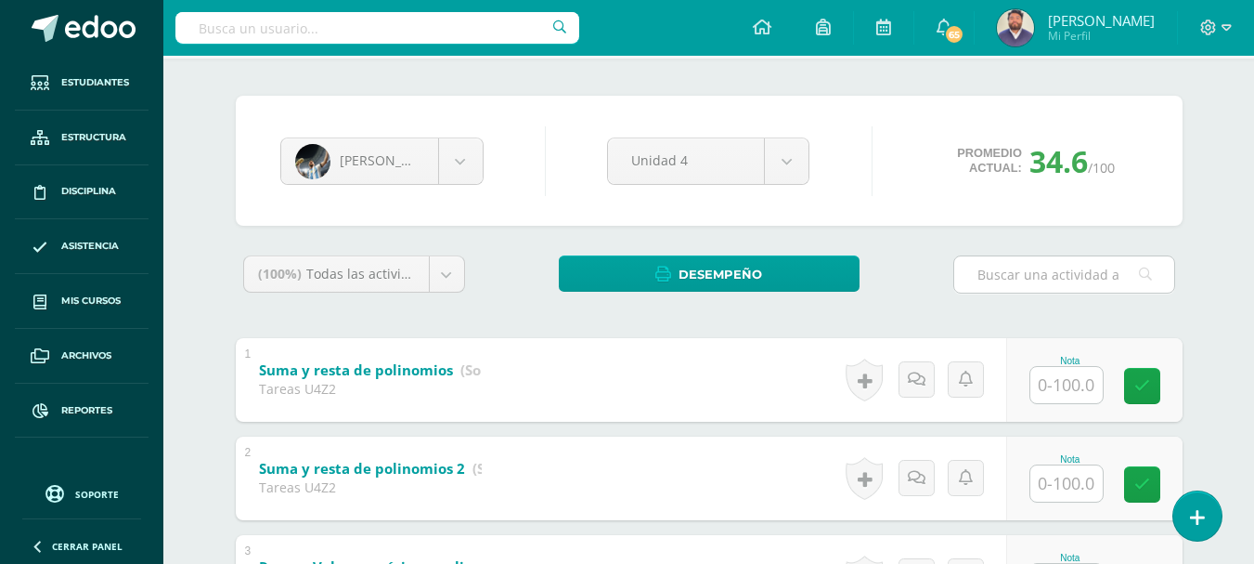
scroll to position [93, 0]
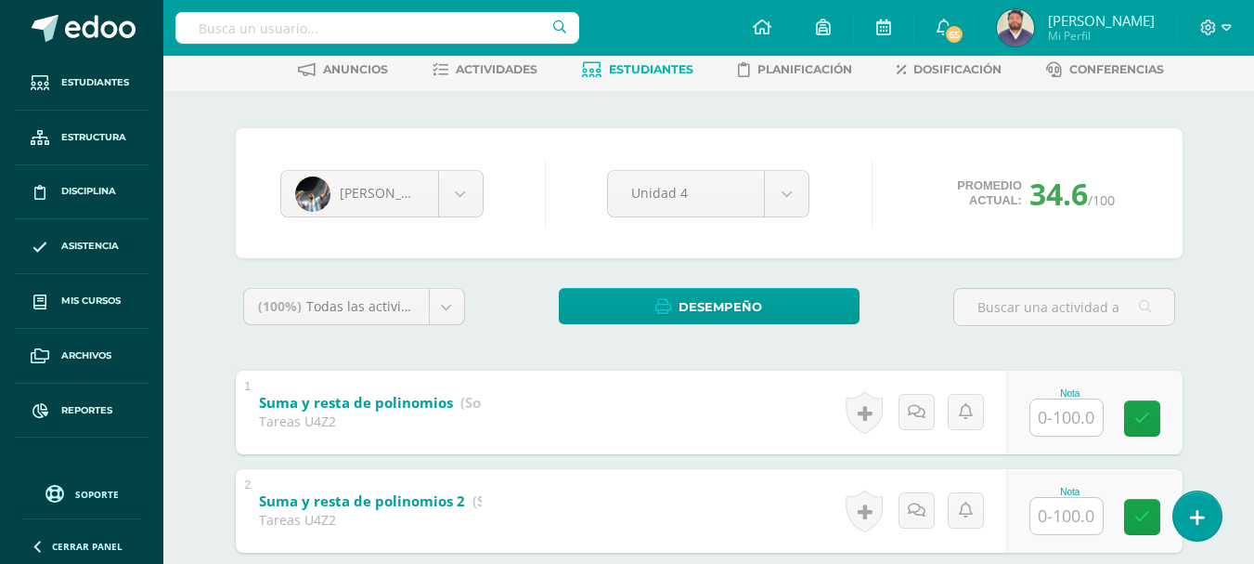
click at [1084, 415] on input "text" at bounding box center [1067, 417] width 72 height 36
type input "50"
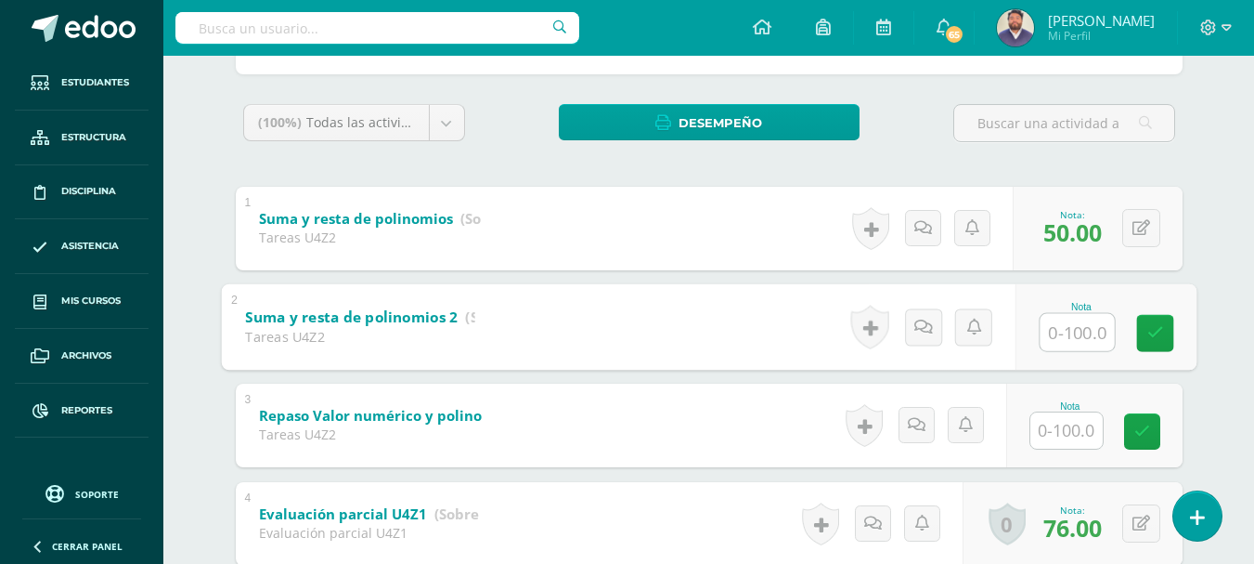
scroll to position [279, 0]
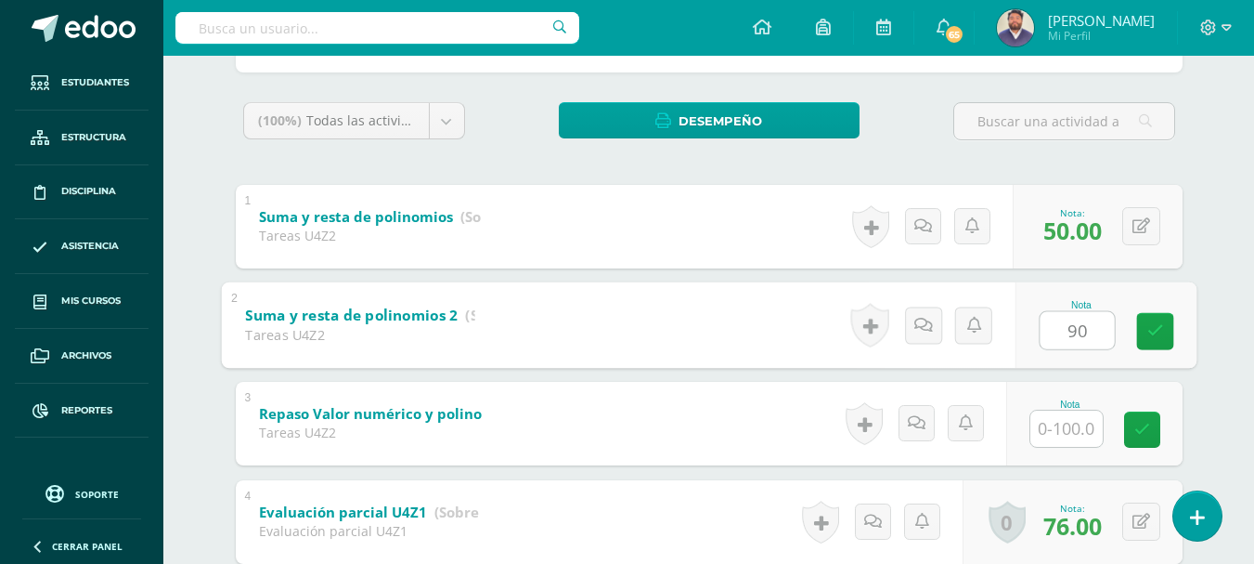
type input "90"
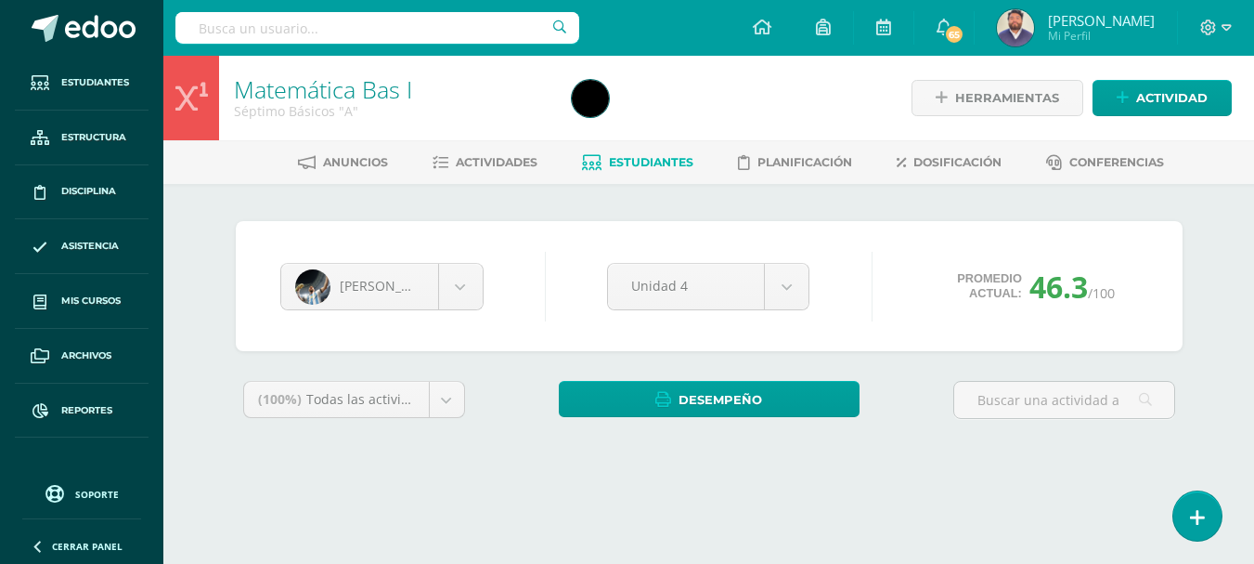
click at [865, 91] on div at bounding box center [737, 98] width 345 height 84
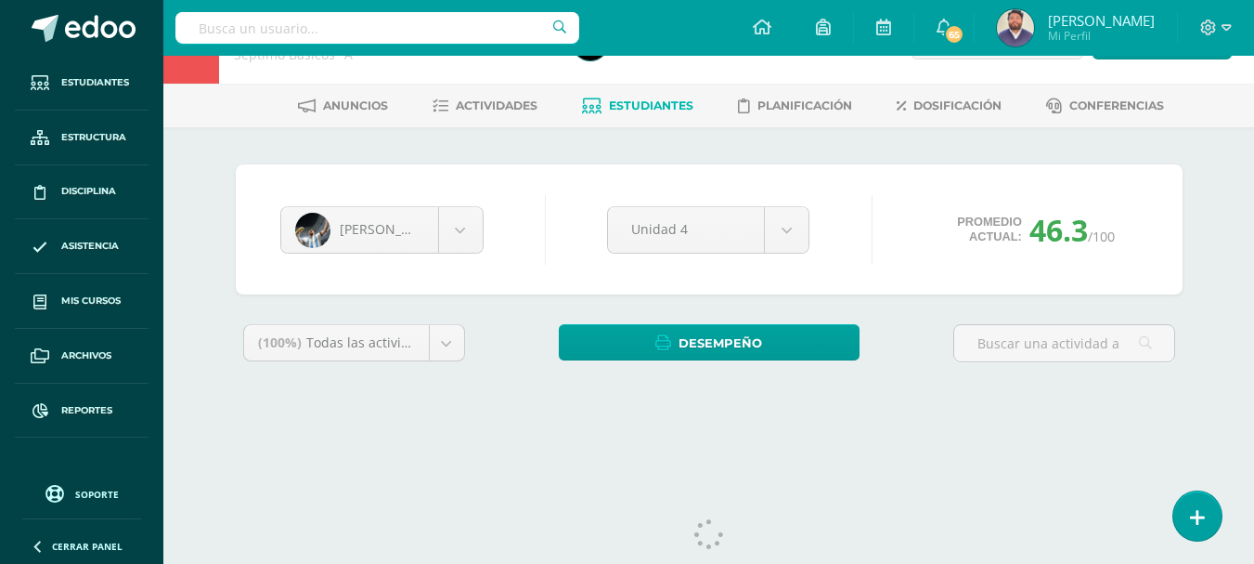
scroll to position [96, 0]
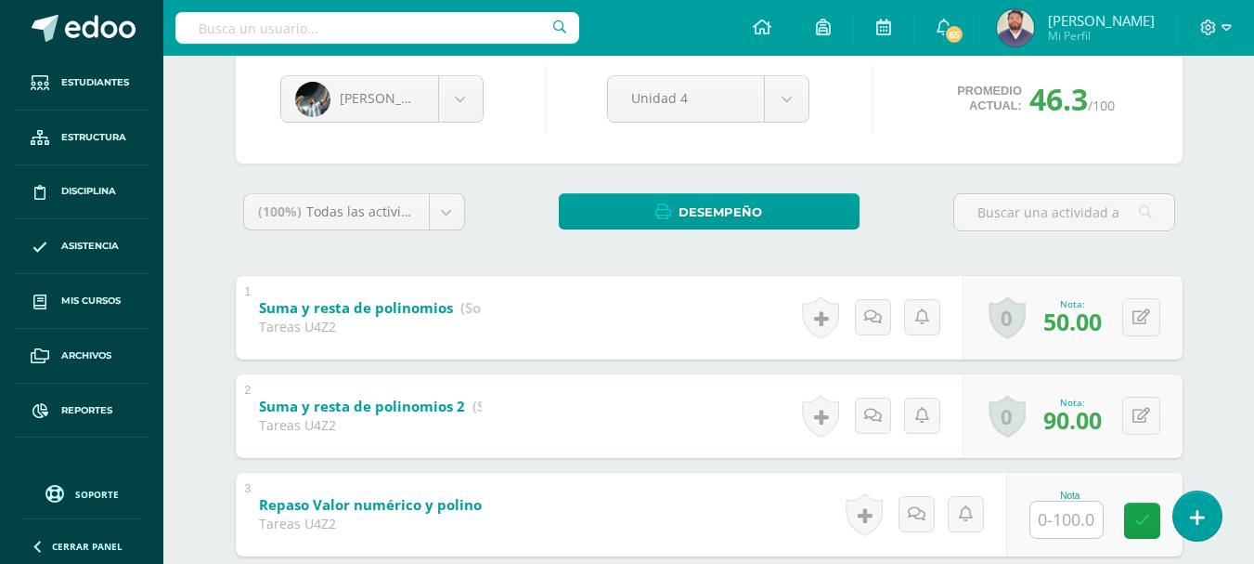
scroll to position [374, 0]
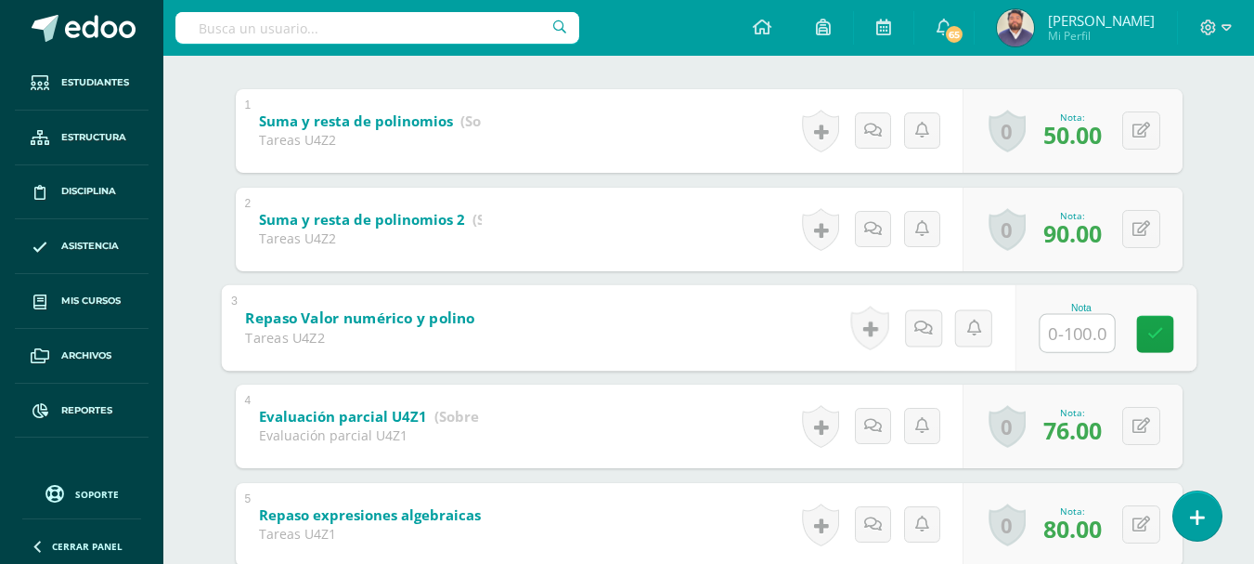
click at [1079, 337] on input "text" at bounding box center [1077, 332] width 74 height 37
type input "65"
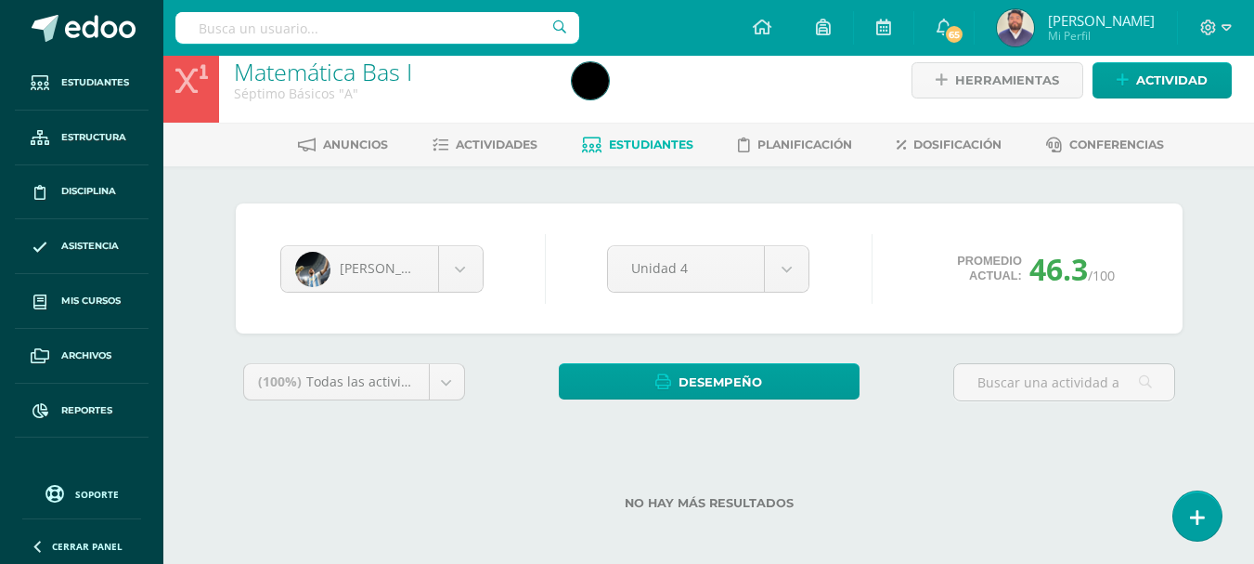
scroll to position [23, 0]
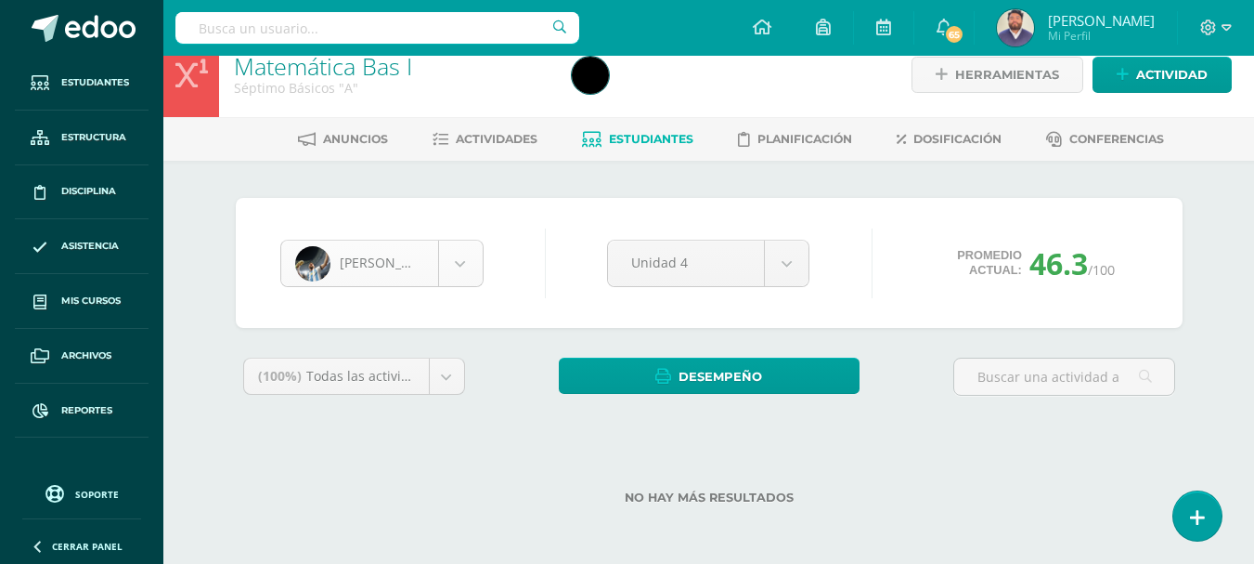
click at [466, 253] on body "Estudiantes Estructura Disciplina Asistencia Mis cursos Archivos Reportes Sopor…" at bounding box center [627, 270] width 1254 height 587
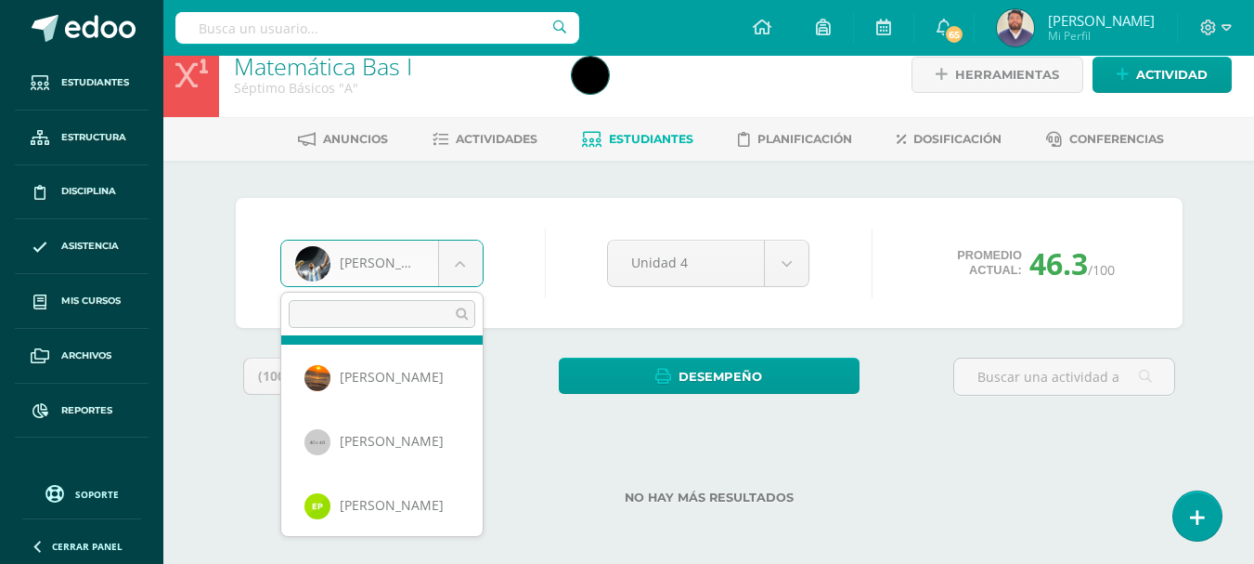
scroll to position [741, 0]
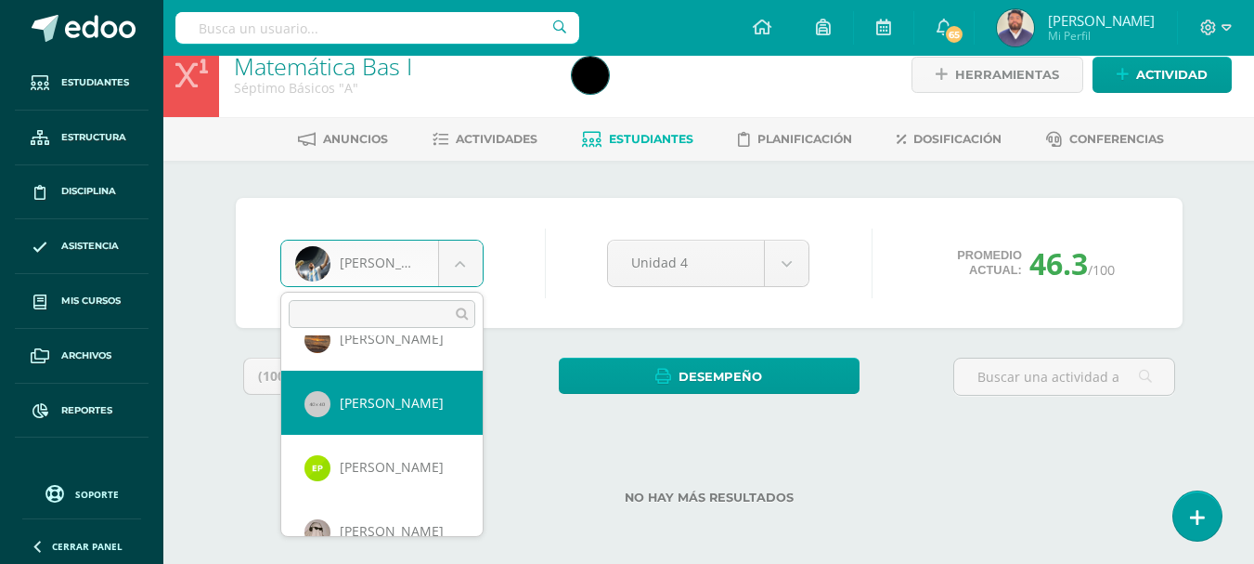
select select "173"
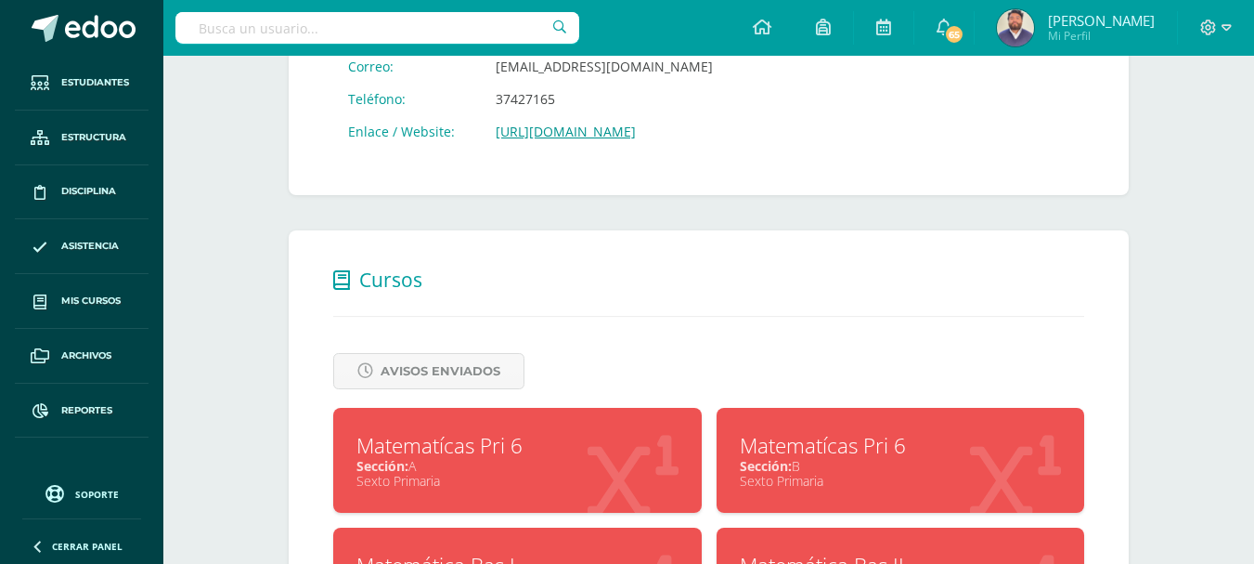
scroll to position [513, 0]
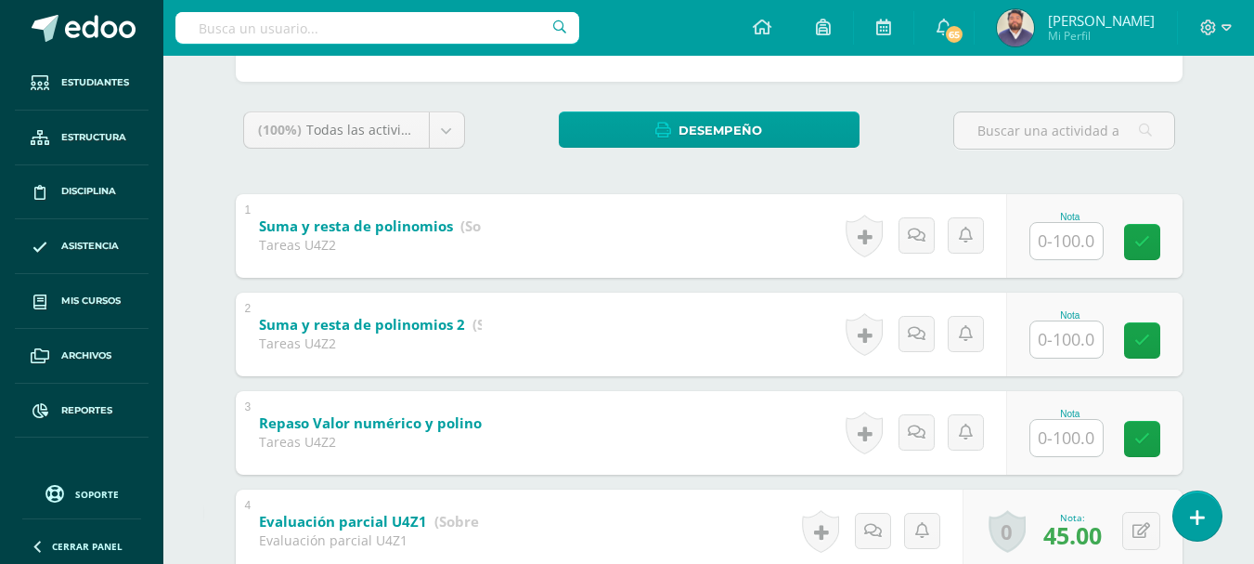
scroll to position [281, 0]
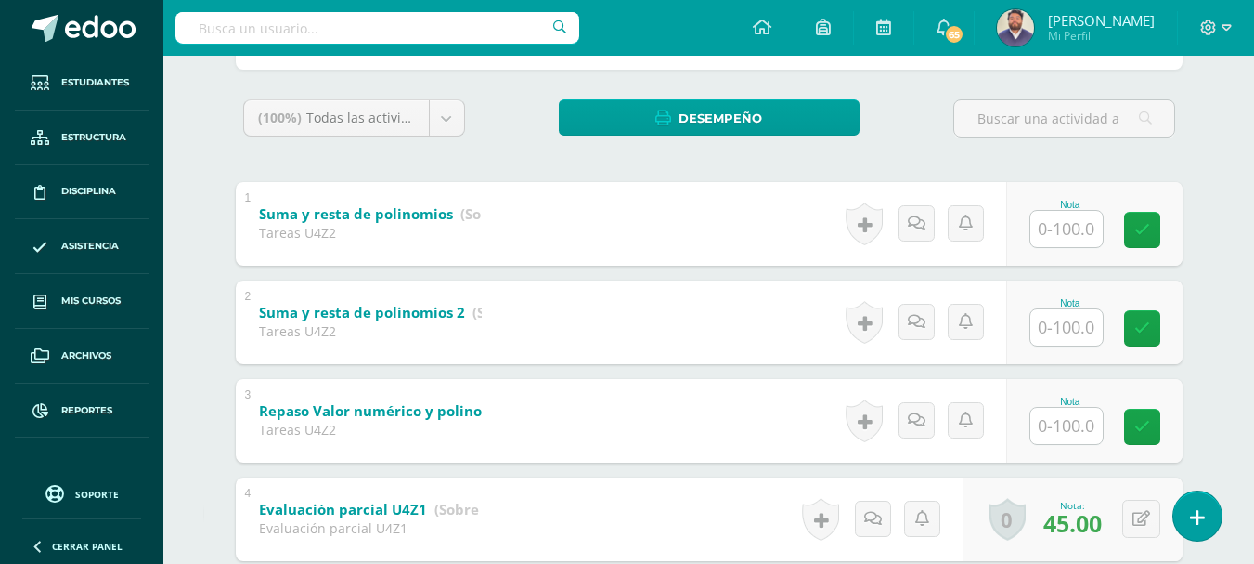
click at [1067, 228] on input "text" at bounding box center [1067, 229] width 72 height 36
type input "90"
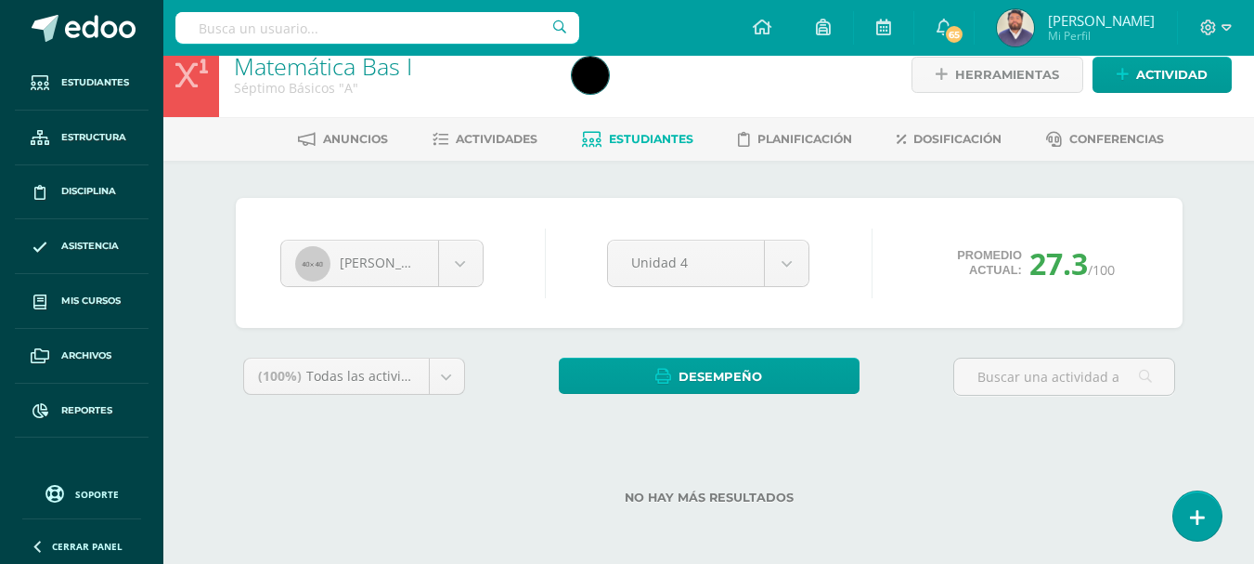
scroll to position [23, 0]
click at [458, 260] on body "Estudiantes Estructura Disciplina Asistencia Mis cursos Archivos Reportes Sopor…" at bounding box center [627, 227] width 1254 height 500
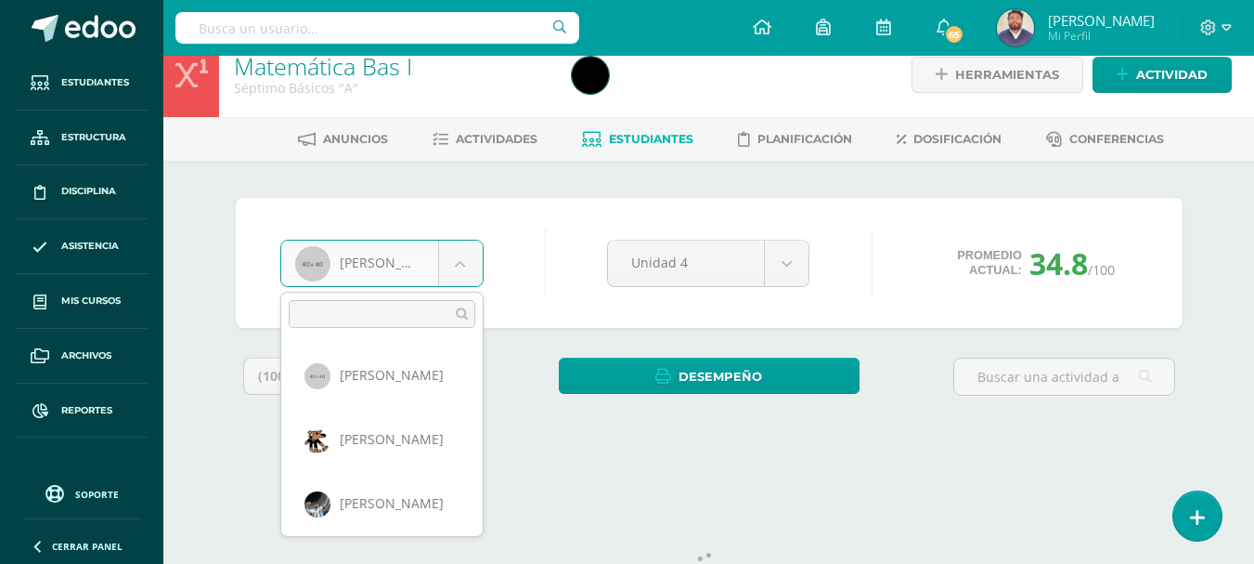
scroll to position [640, 0]
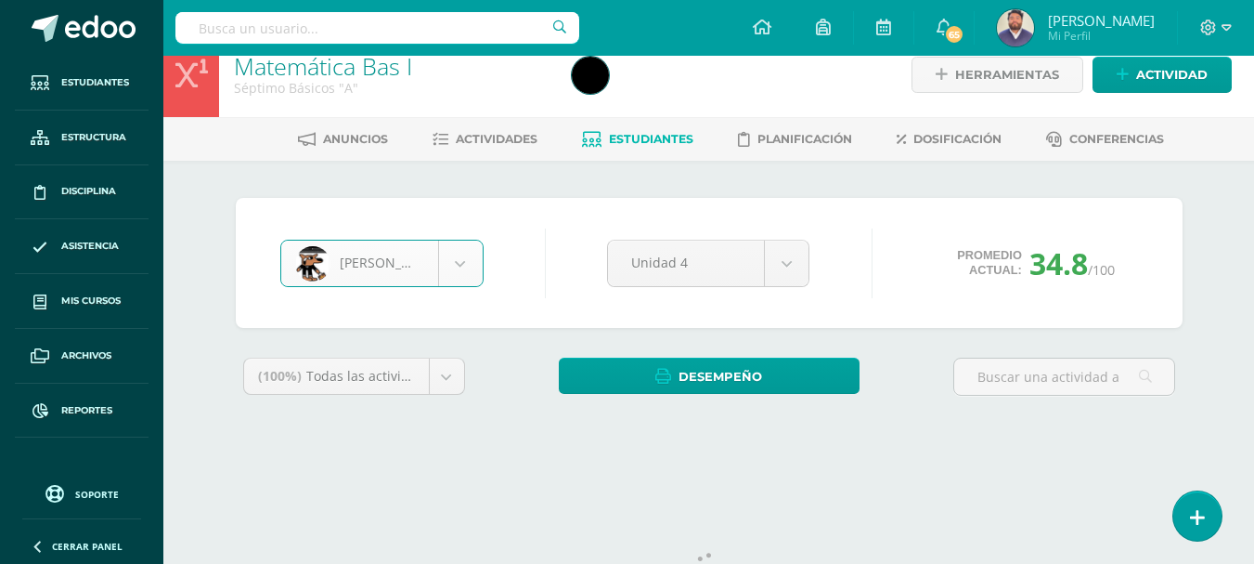
select select "171"
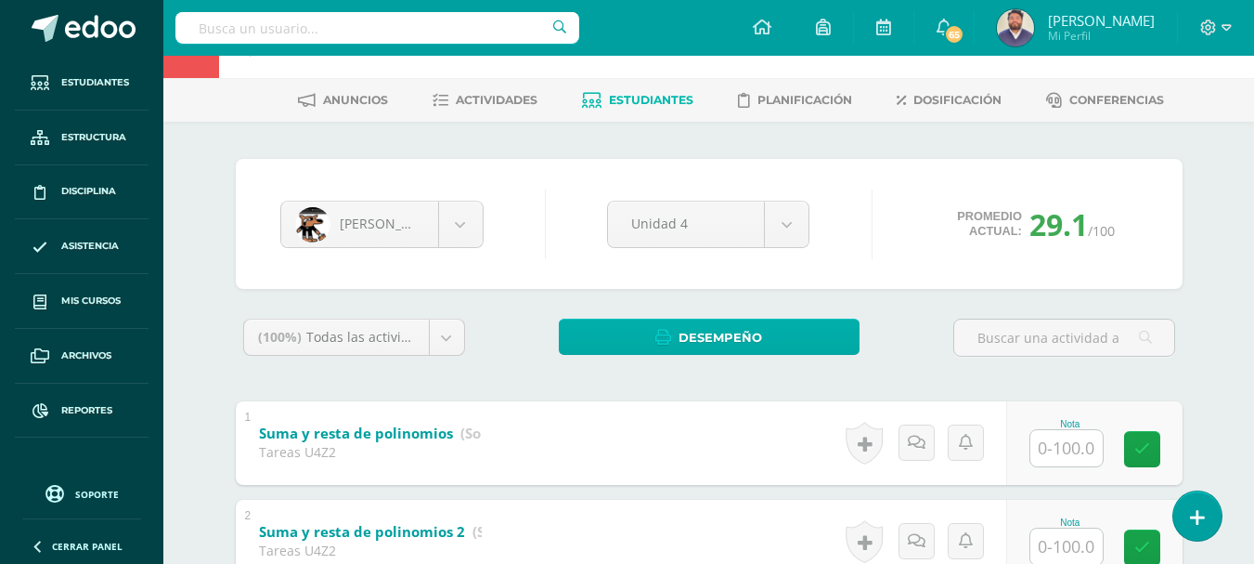
scroll to position [93, 0]
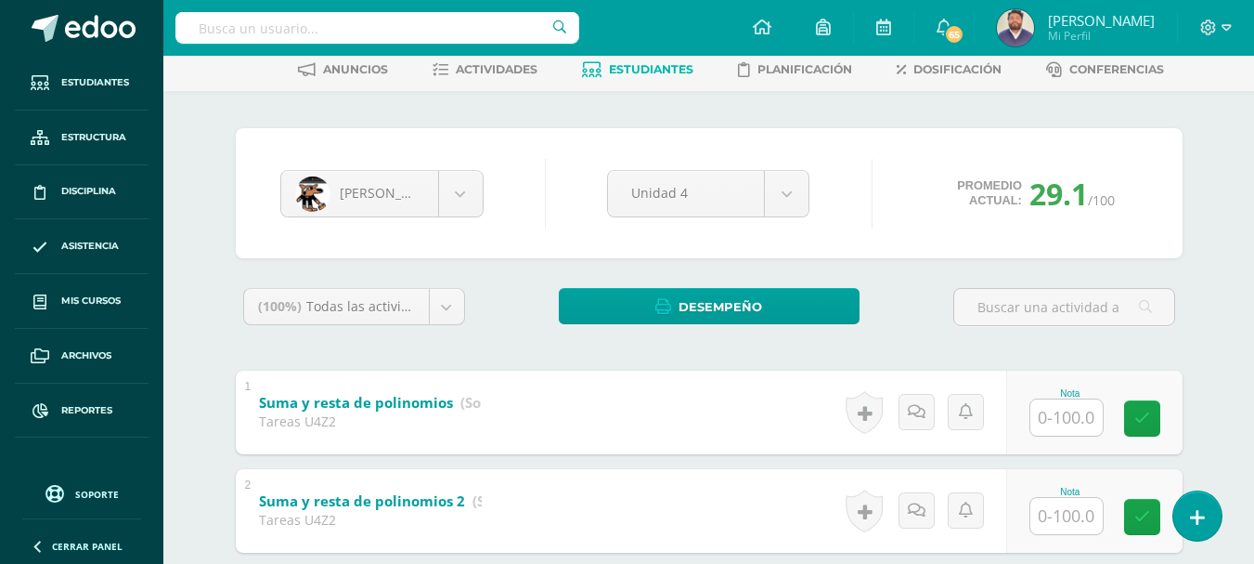
click at [1067, 423] on input "text" at bounding box center [1067, 417] width 72 height 36
type input "90"
click at [1062, 501] on input "text" at bounding box center [1067, 516] width 72 height 36
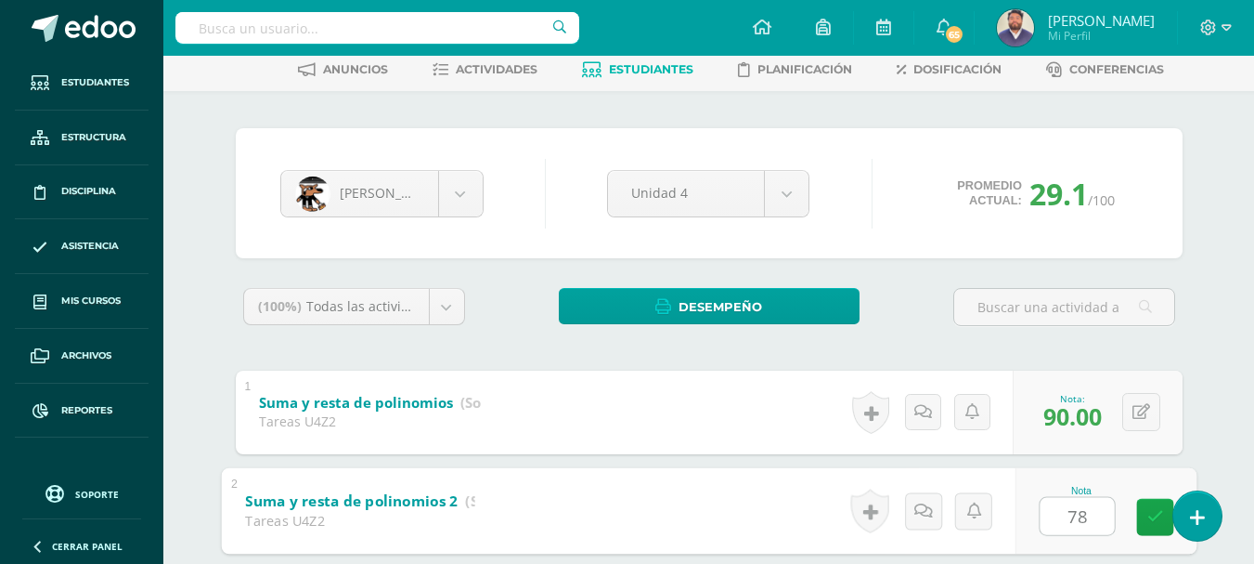
type input "78"
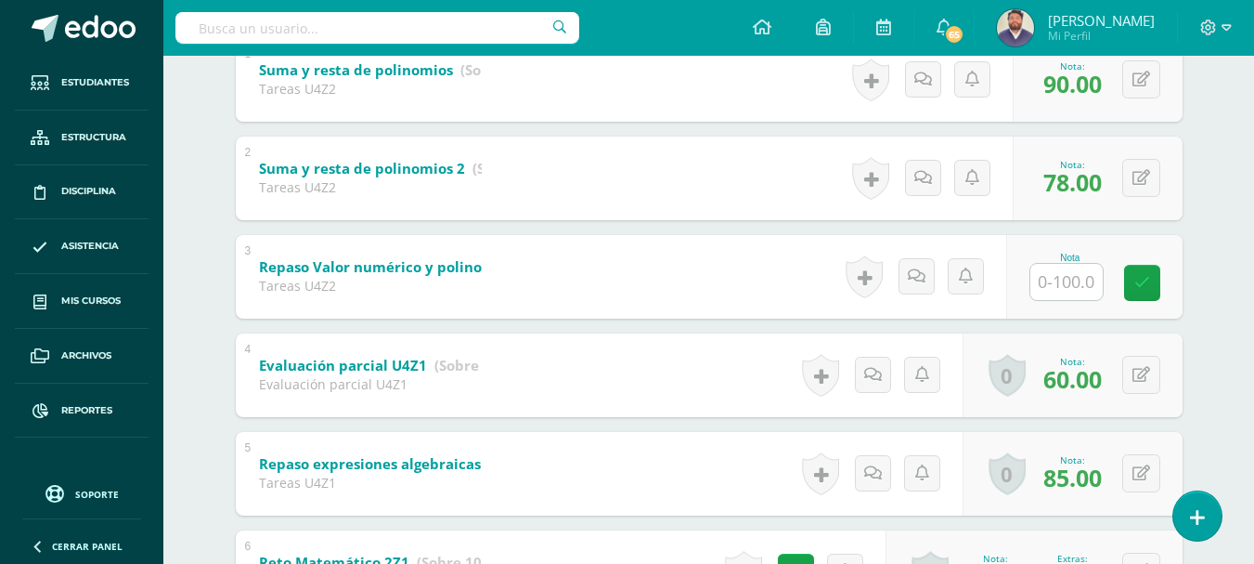
click at [1047, 291] on input "text" at bounding box center [1067, 282] width 72 height 36
type input "66"
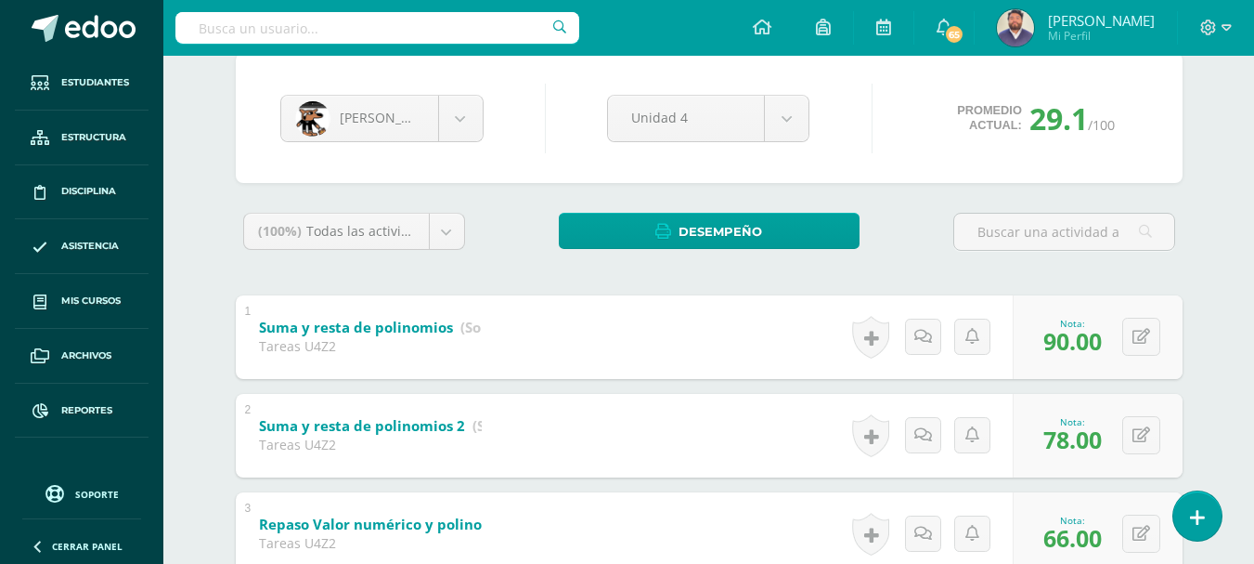
scroll to position [147, 0]
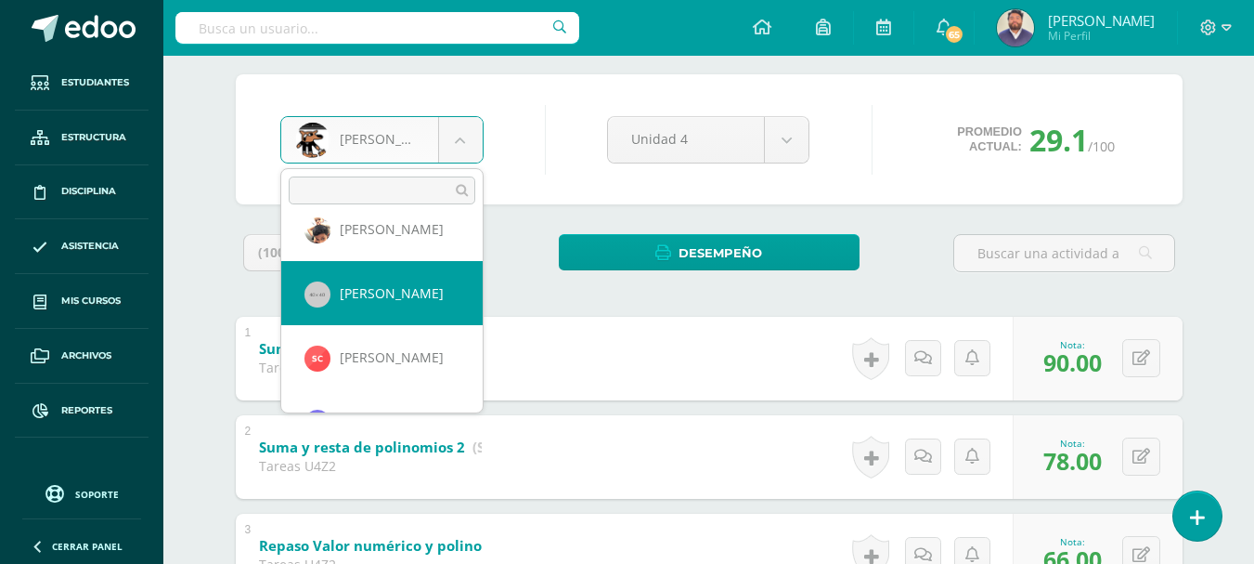
scroll to position [371, 0]
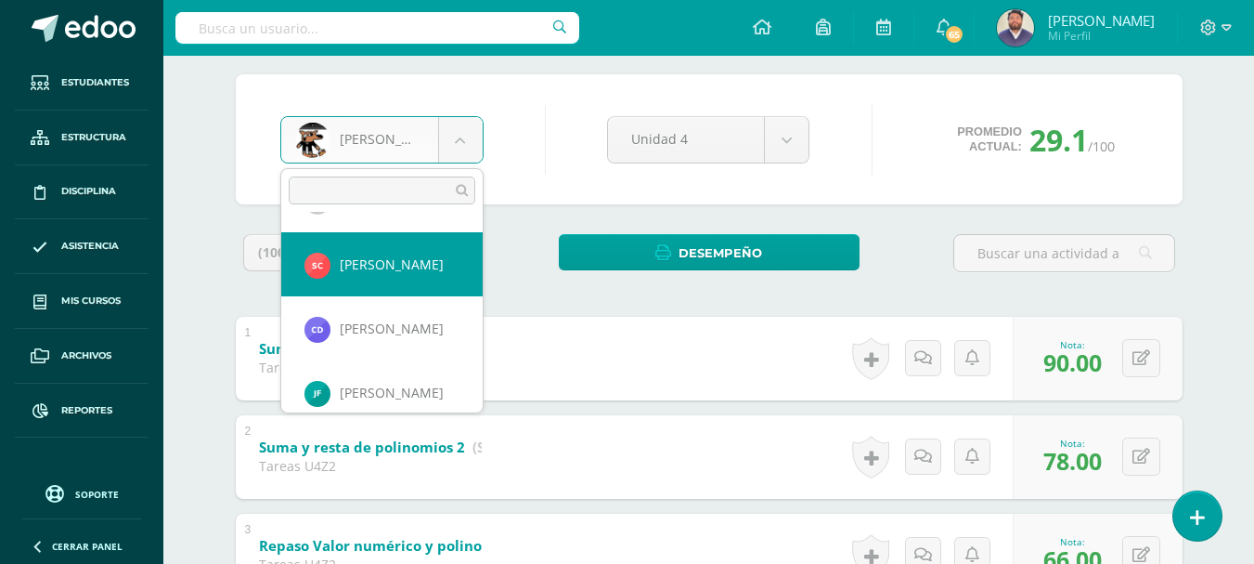
select select "335"
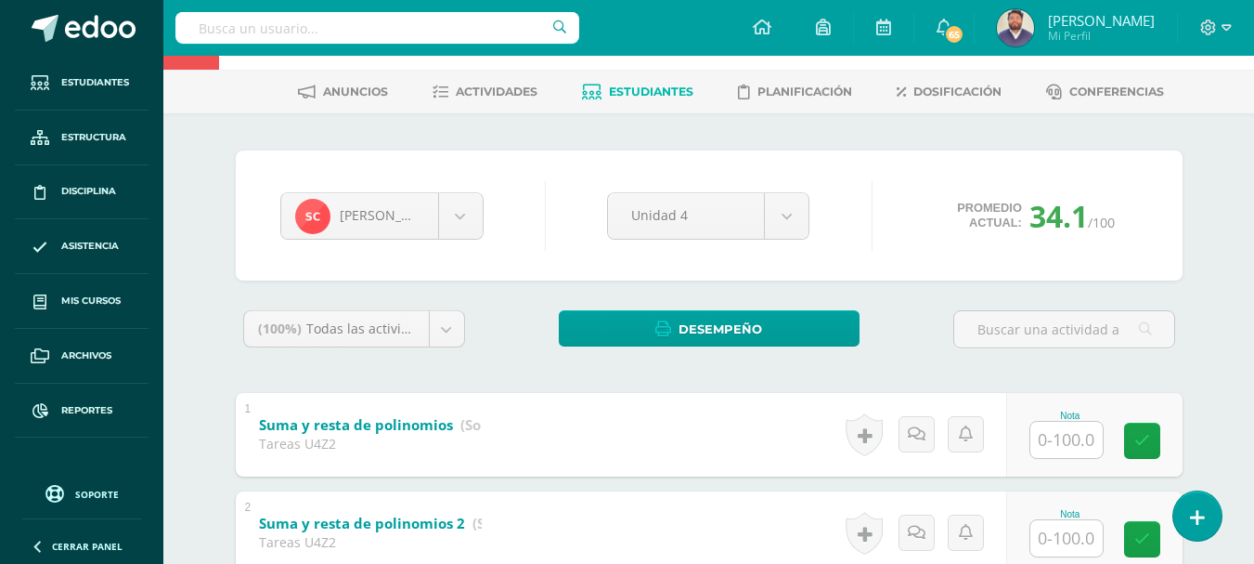
scroll to position [186, 0]
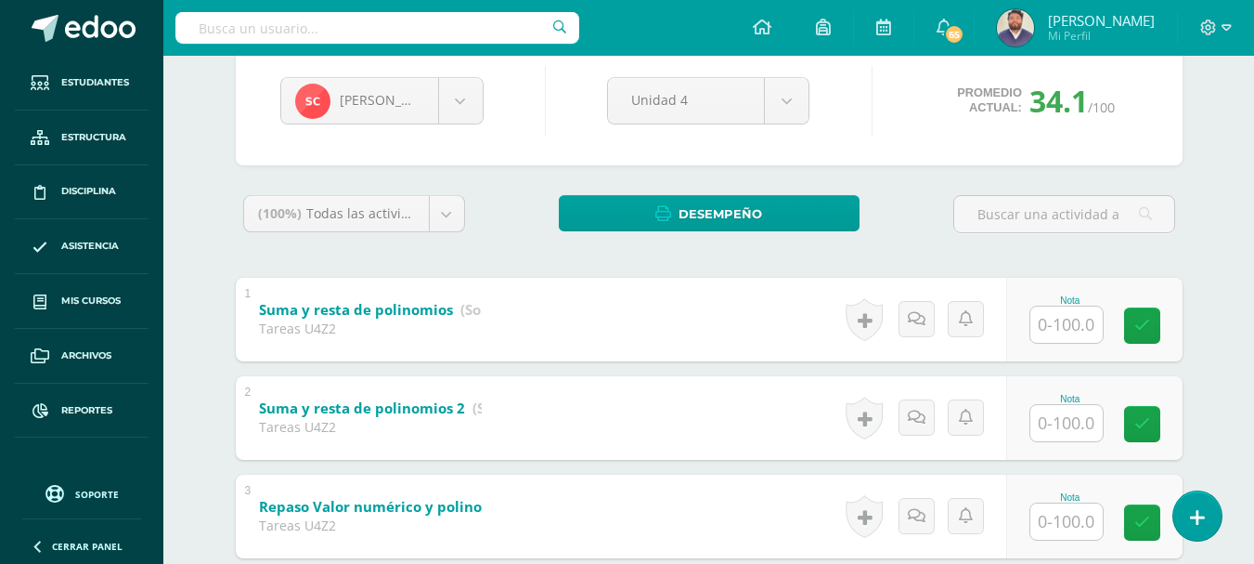
click at [1051, 305] on div at bounding box center [1067, 324] width 74 height 38
click at [1060, 331] on input "text" at bounding box center [1077, 323] width 74 height 37
type input "100"
drag, startPoint x: 1048, startPoint y: 417, endPoint x: 1020, endPoint y: 407, distance: 29.7
click at [1041, 416] on input "text" at bounding box center [1067, 423] width 72 height 36
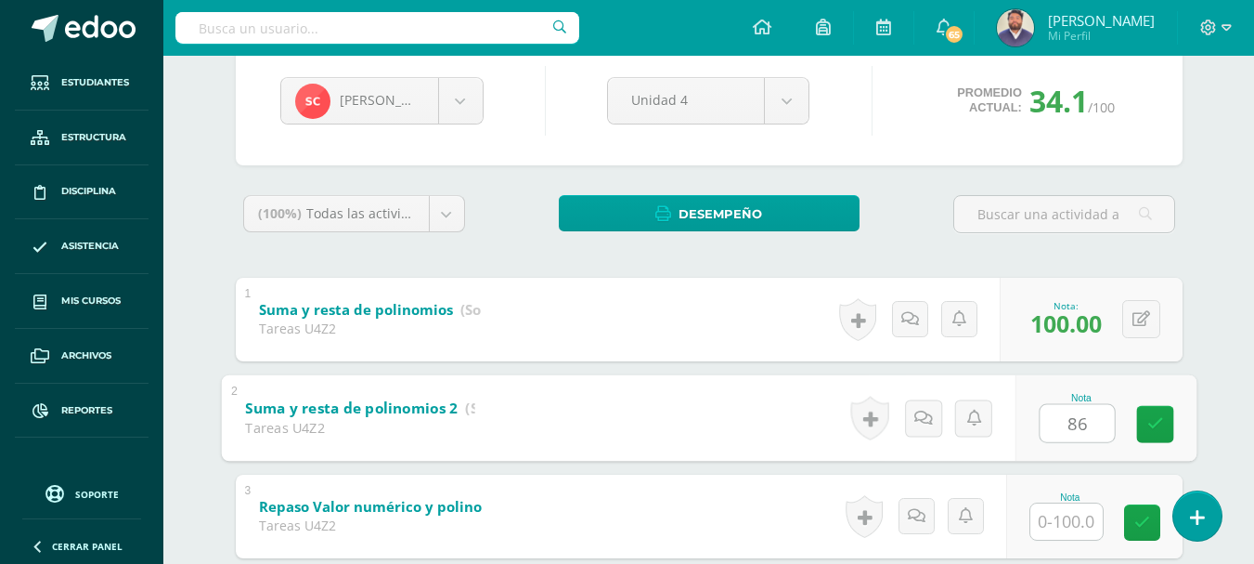
type input "86"
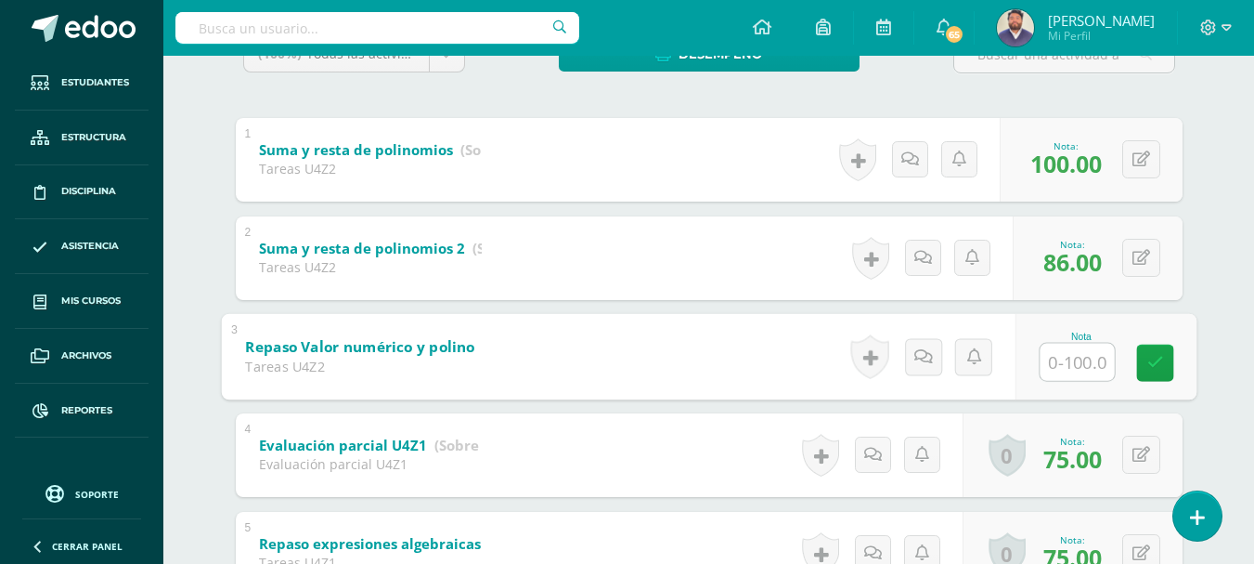
scroll to position [371, 0]
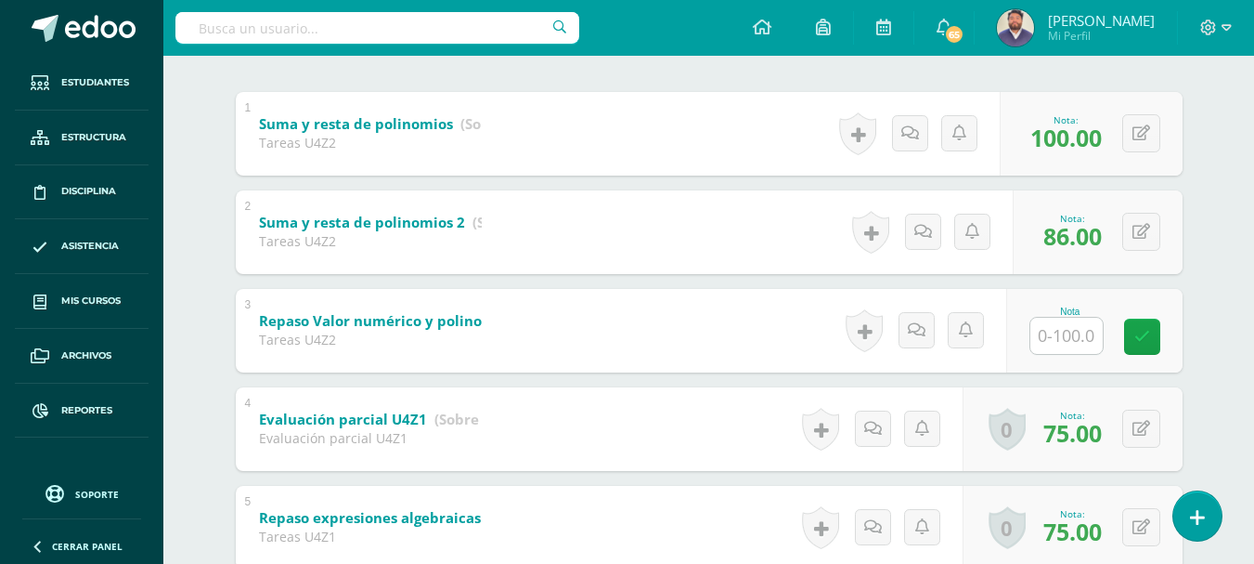
click at [1074, 346] on input "text" at bounding box center [1067, 336] width 72 height 36
type input "55"
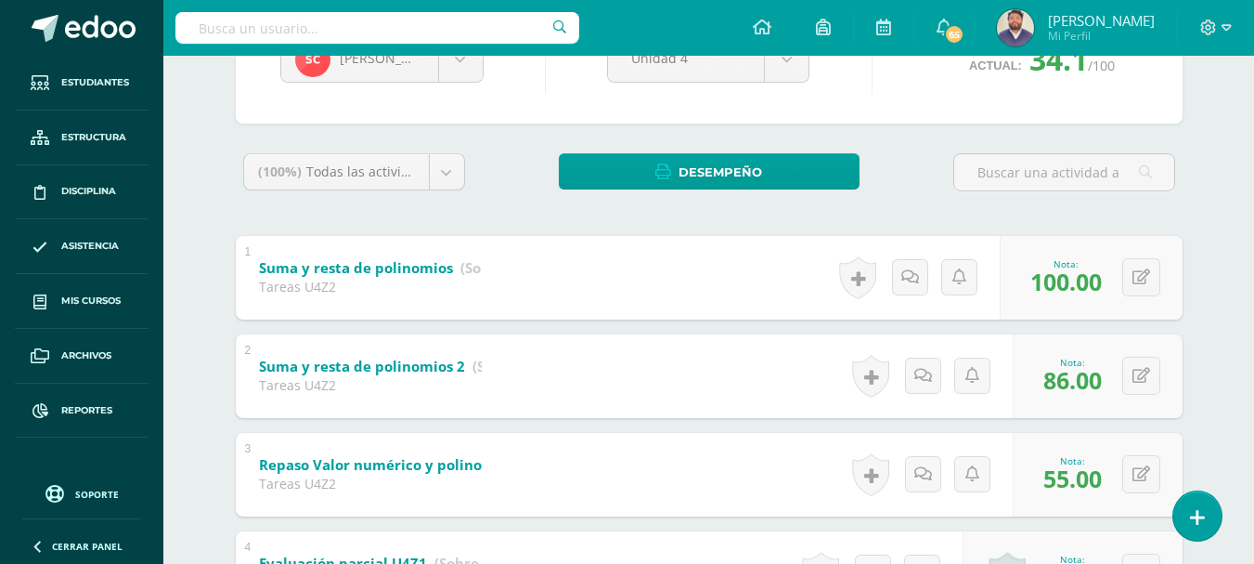
scroll to position [0, 0]
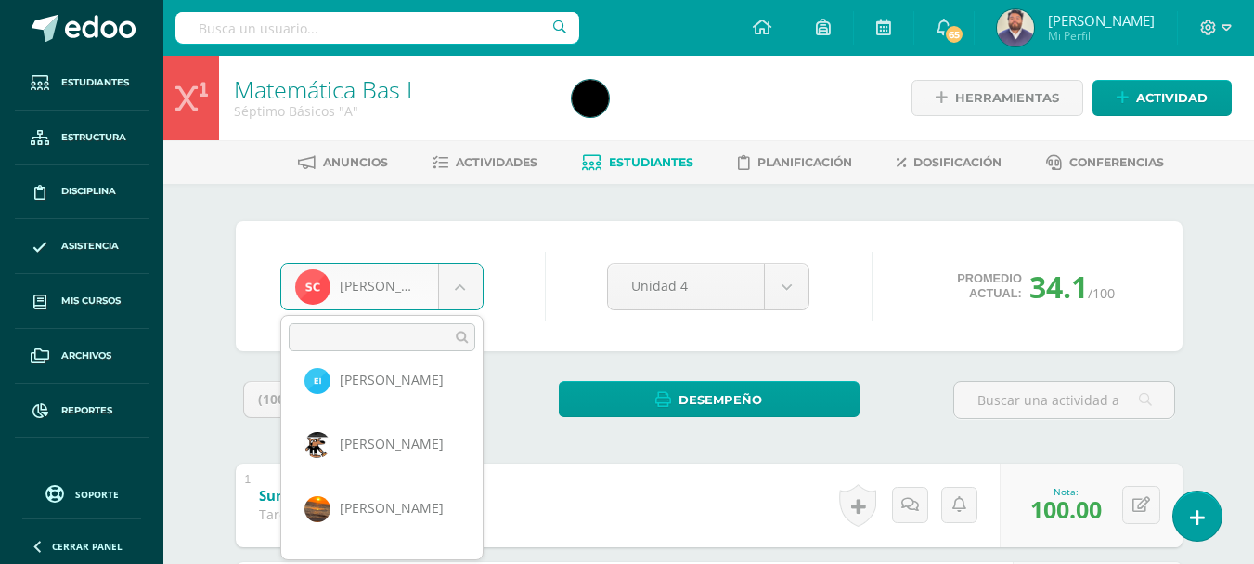
scroll to position [664, 0]
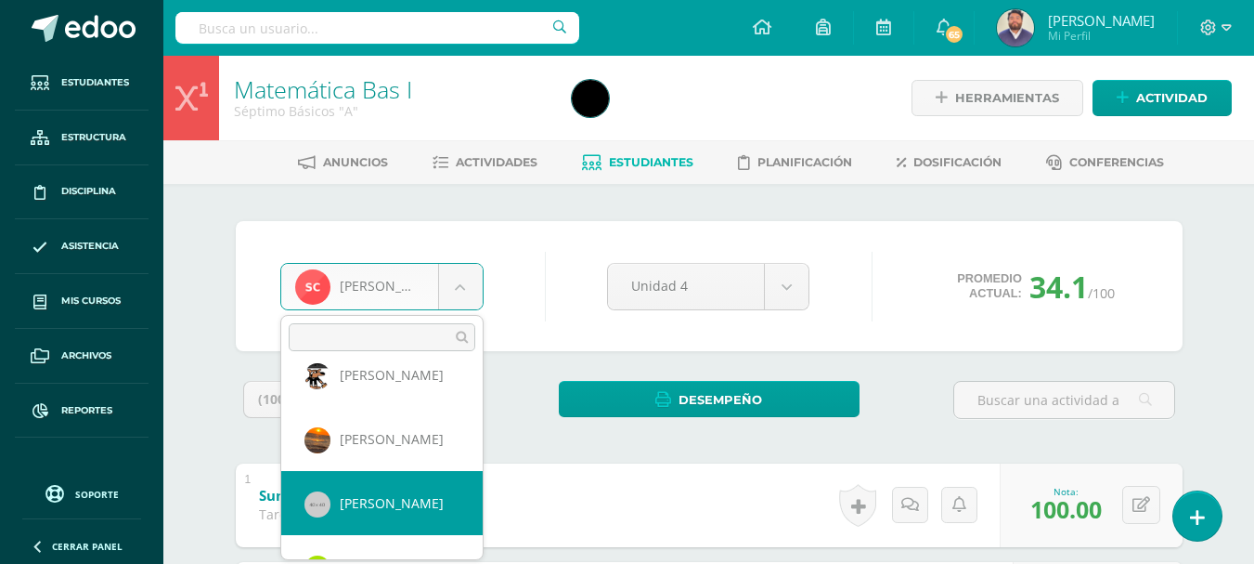
select select "173"
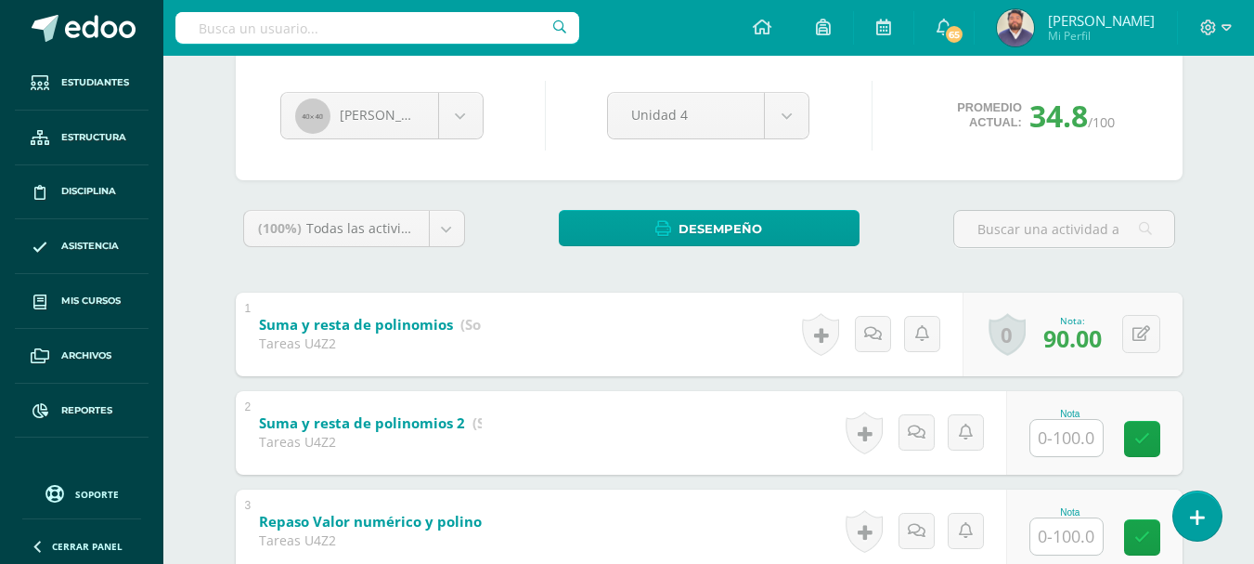
scroll to position [279, 0]
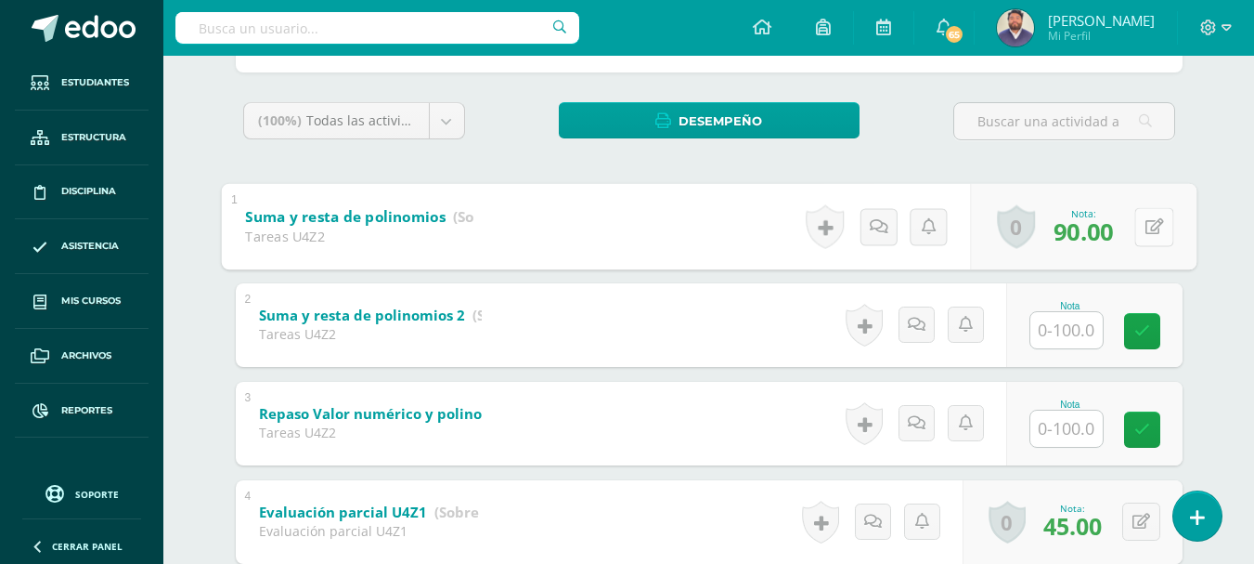
click at [1135, 236] on button at bounding box center [1154, 226] width 39 height 39
type input "83"
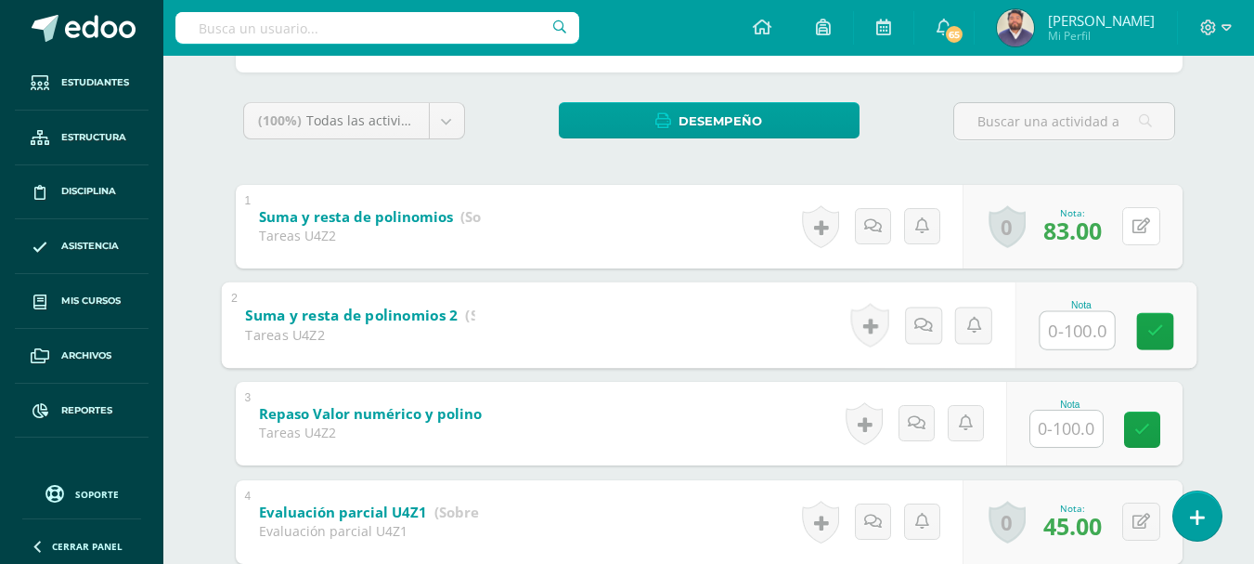
drag, startPoint x: 1133, startPoint y: 236, endPoint x: 1137, endPoint y: 253, distance: 18.2
click at [1137, 253] on div "0 [GEOGRAPHIC_DATA] Logros obtenidos Aún no hay logros agregados Nota: 83.00" at bounding box center [1073, 227] width 220 height 84
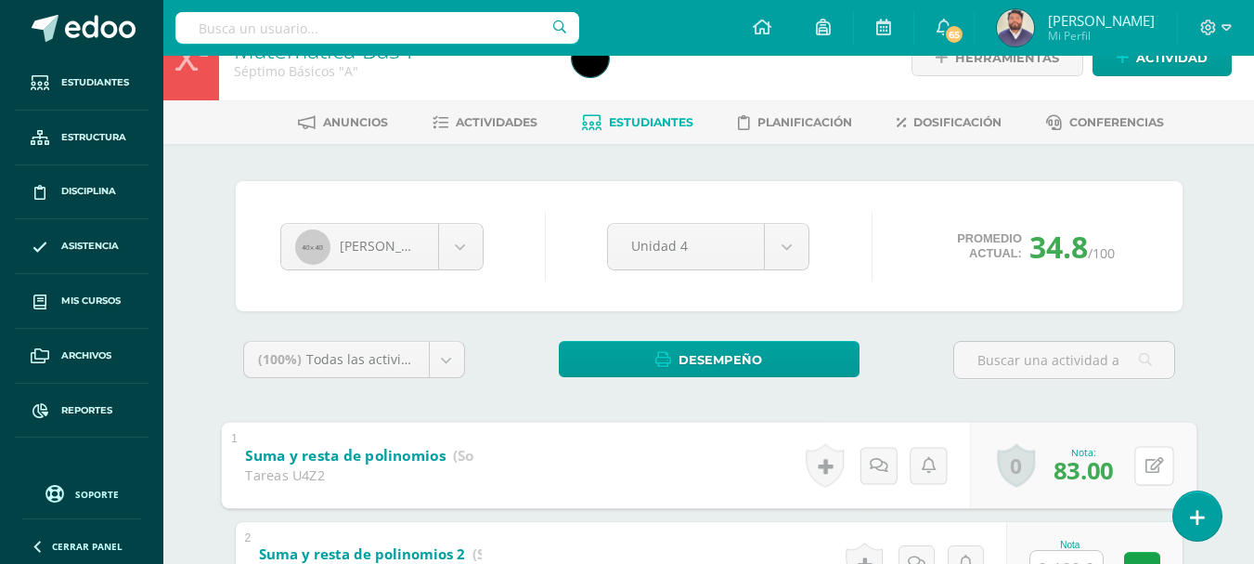
scroll to position [0, 0]
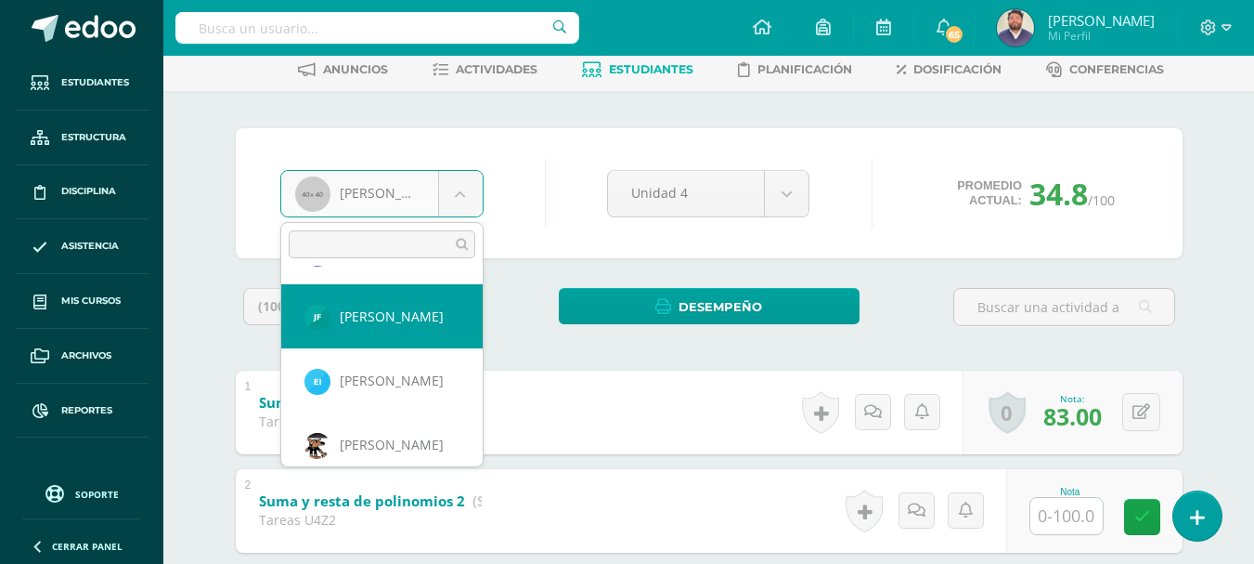
scroll to position [569, 0]
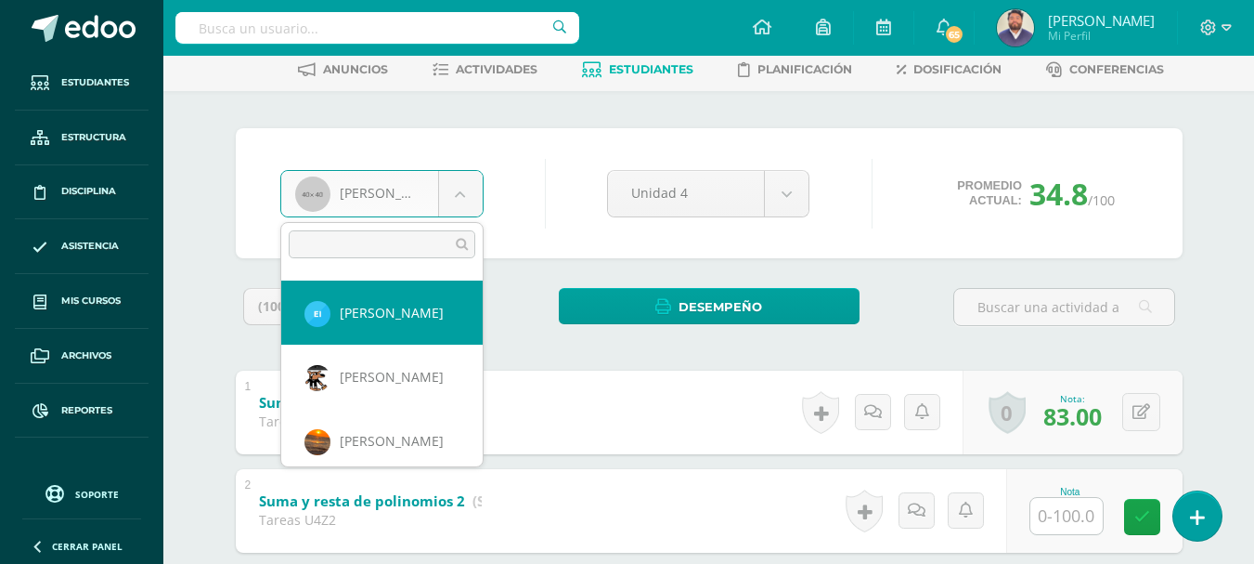
select select "390"
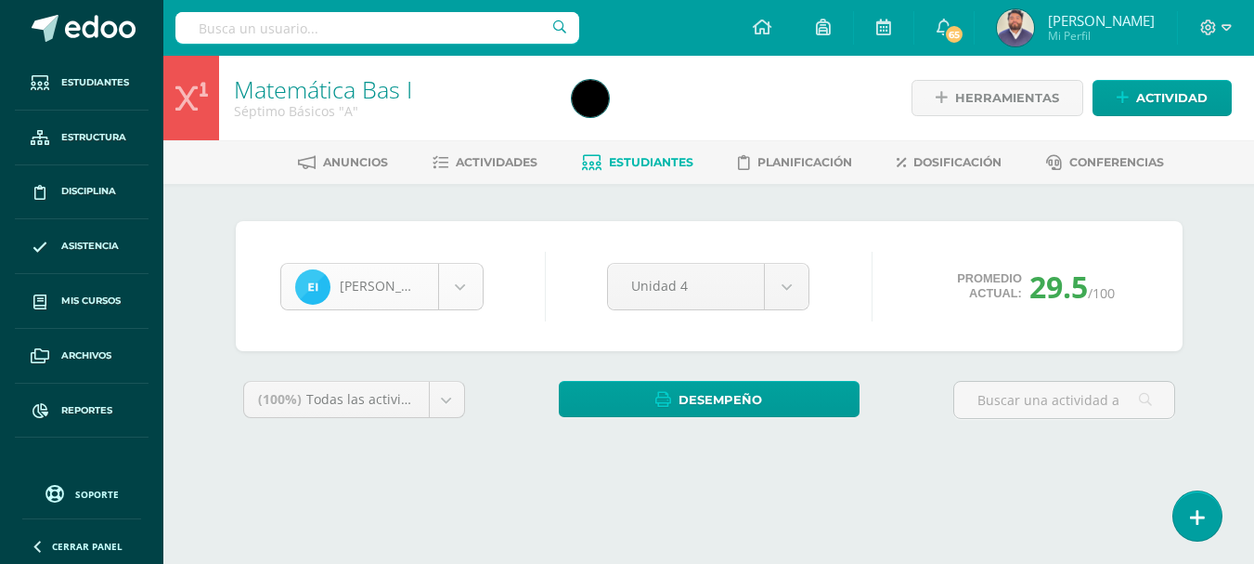
click at [200, 333] on div "[PERSON_NAME] [PERSON_NAME] [PERSON_NAME] Santiago [PERSON_NAME] [PERSON_NAME] …" at bounding box center [709, 342] width 1021 height 317
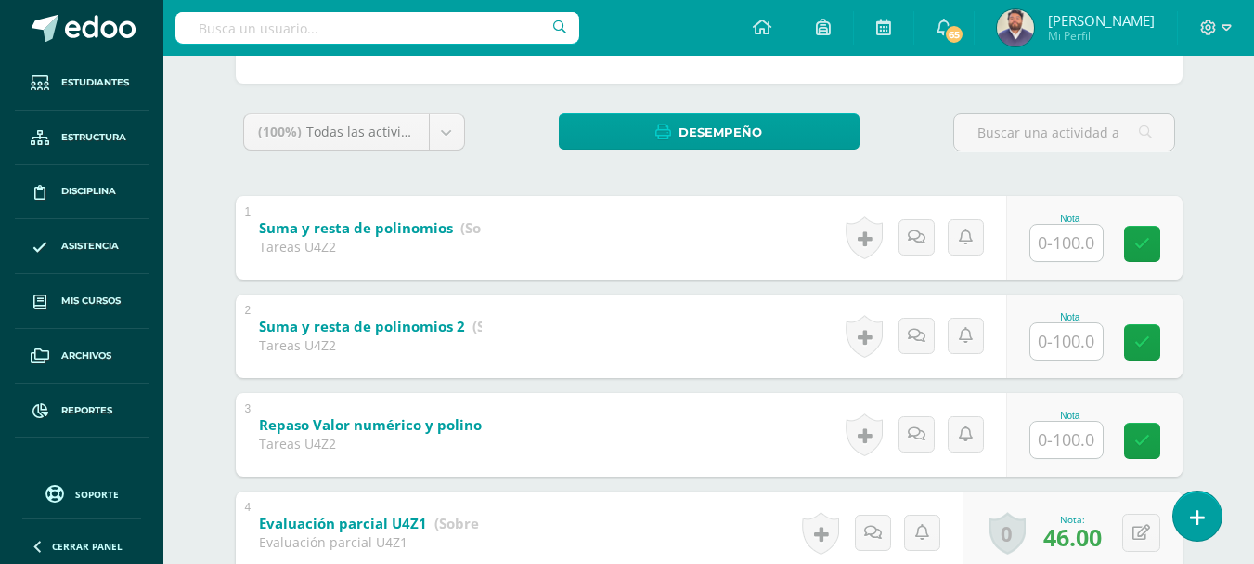
scroll to position [279, 0]
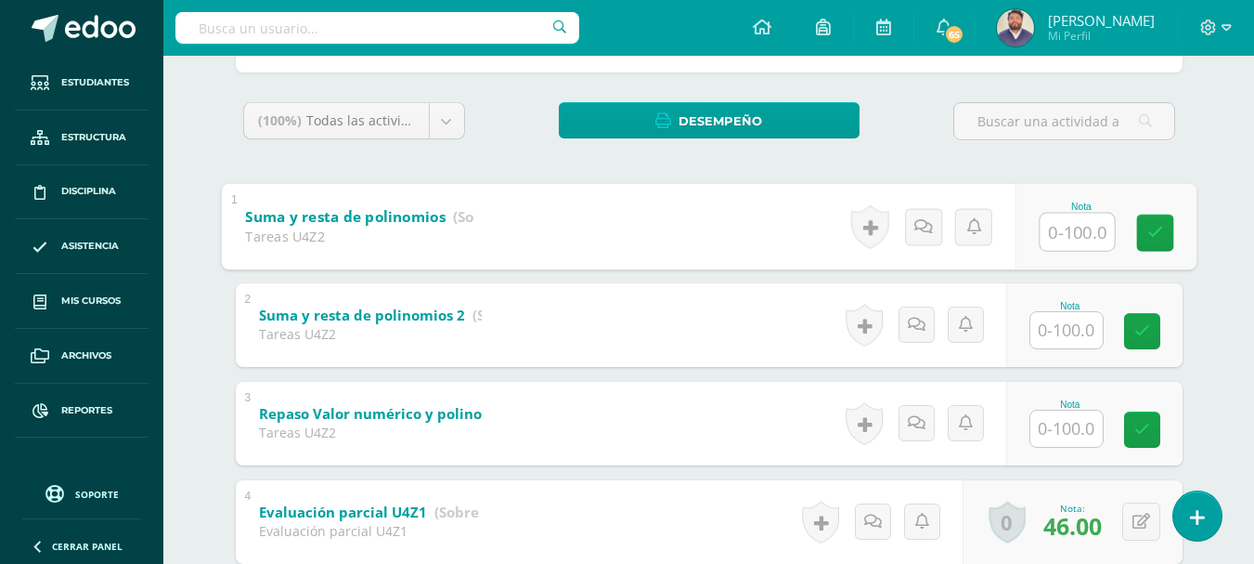
click at [1064, 240] on input "text" at bounding box center [1077, 231] width 74 height 37
type input "95"
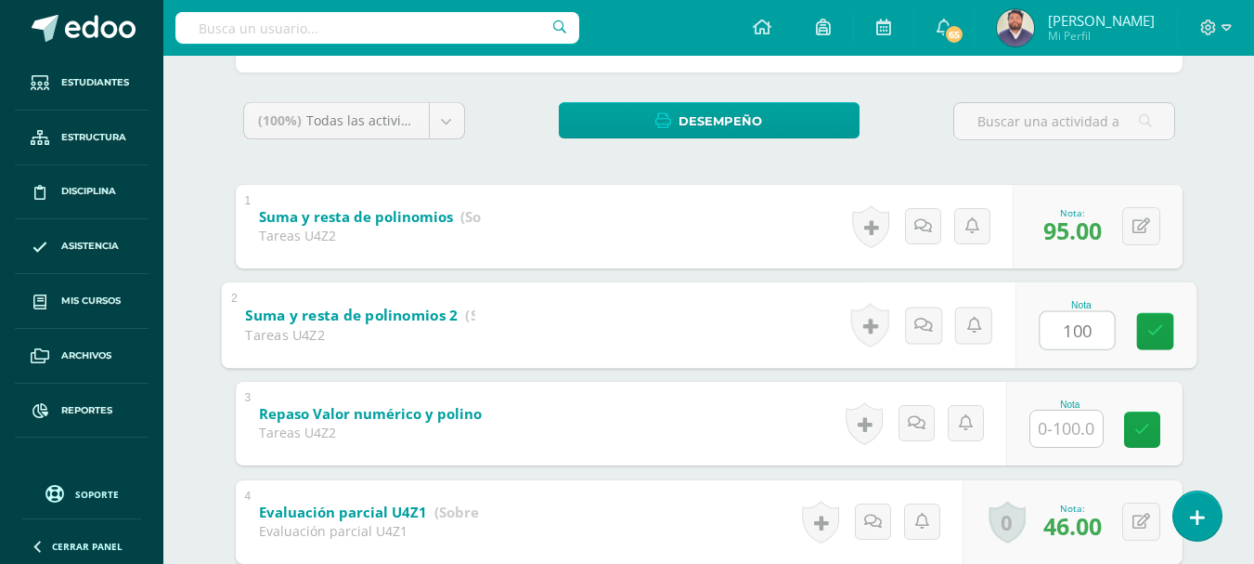
type input "100"
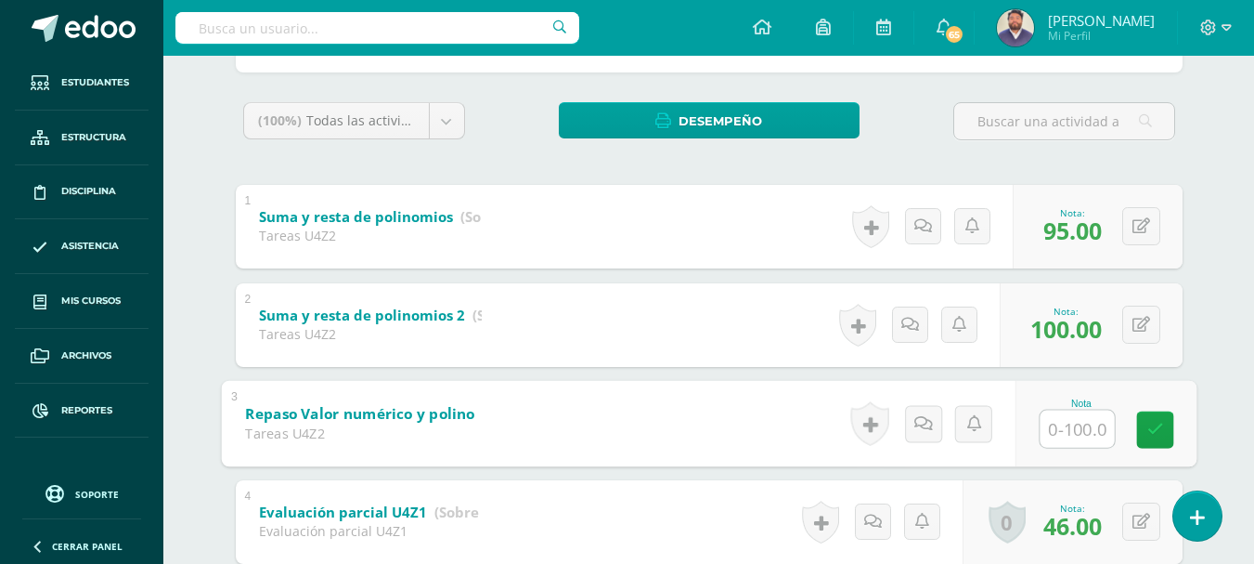
click at [1075, 430] on input "text" at bounding box center [1077, 427] width 74 height 37
type input "90"
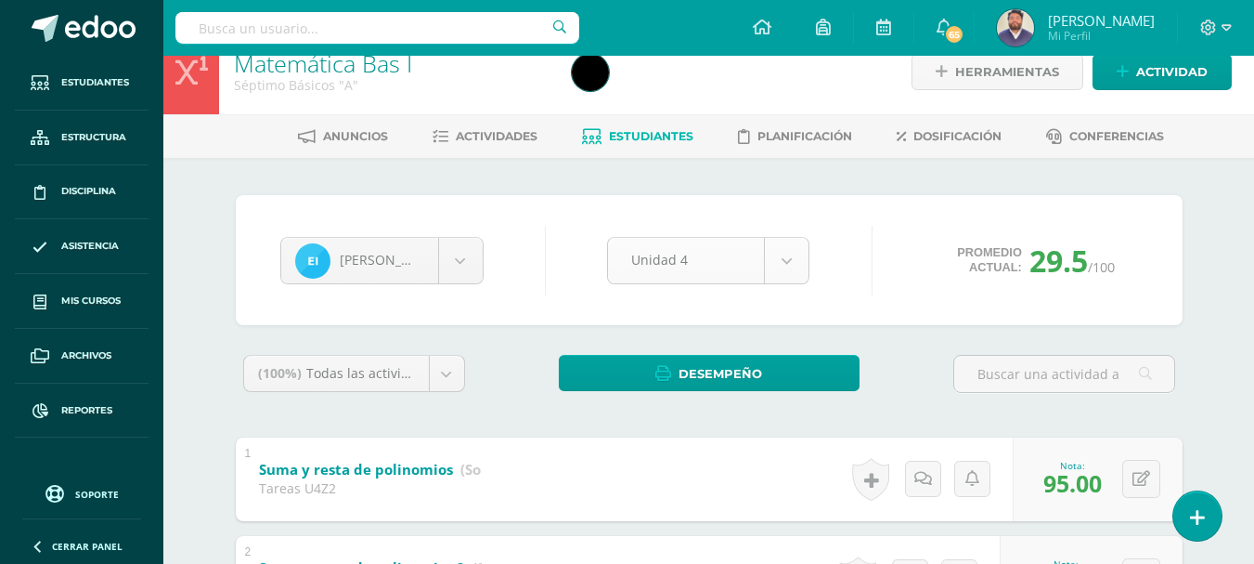
scroll to position [0, 0]
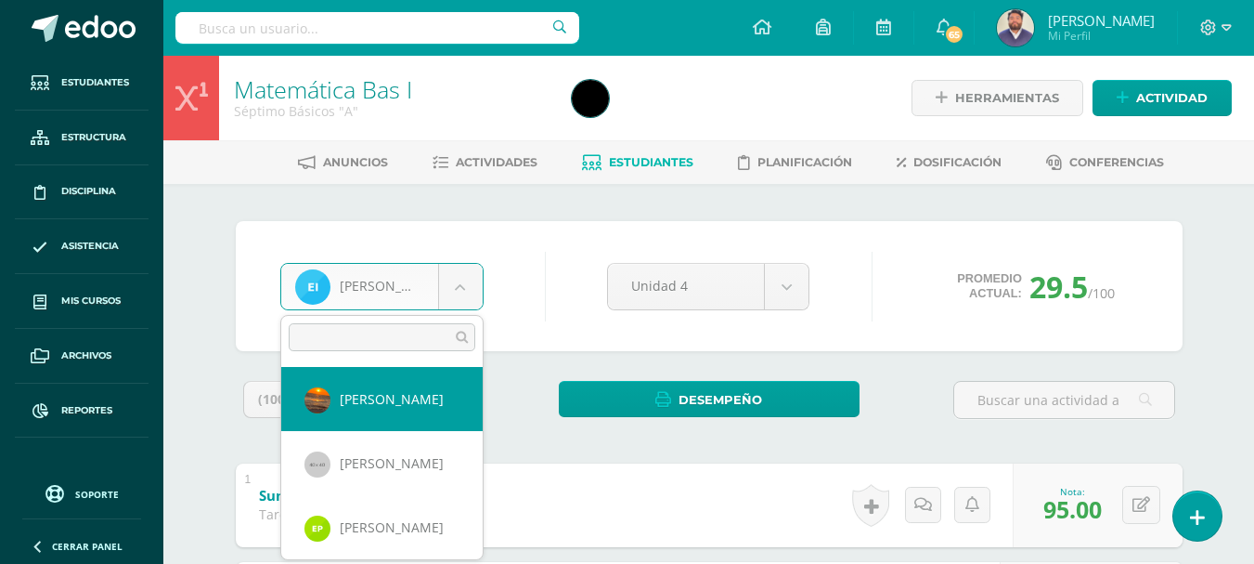
scroll to position [729, 0]
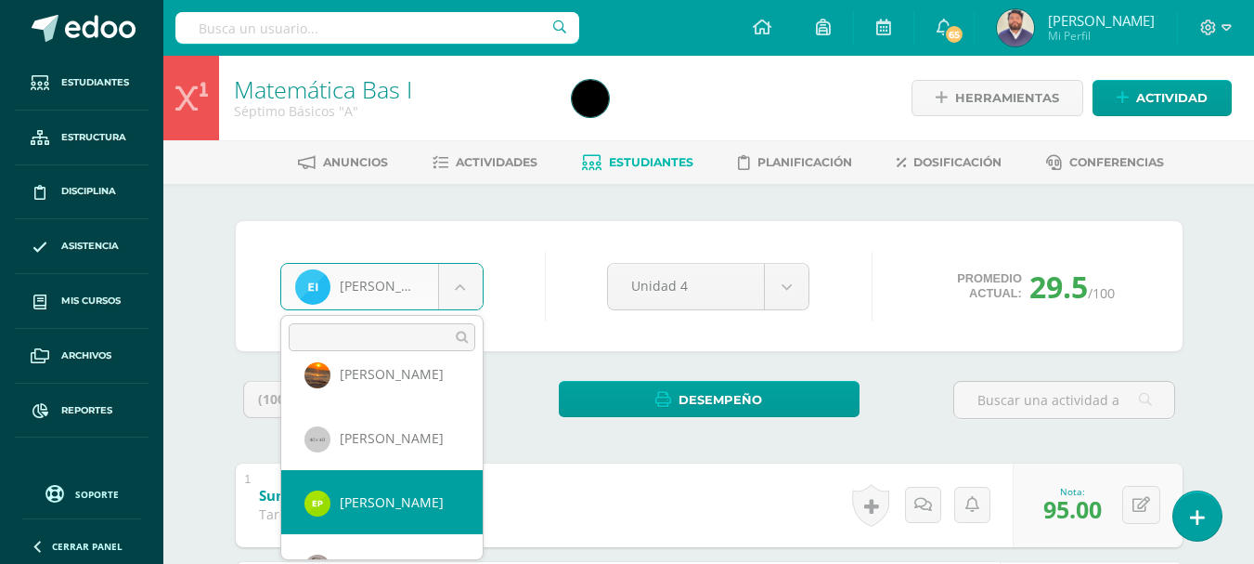
select select "373"
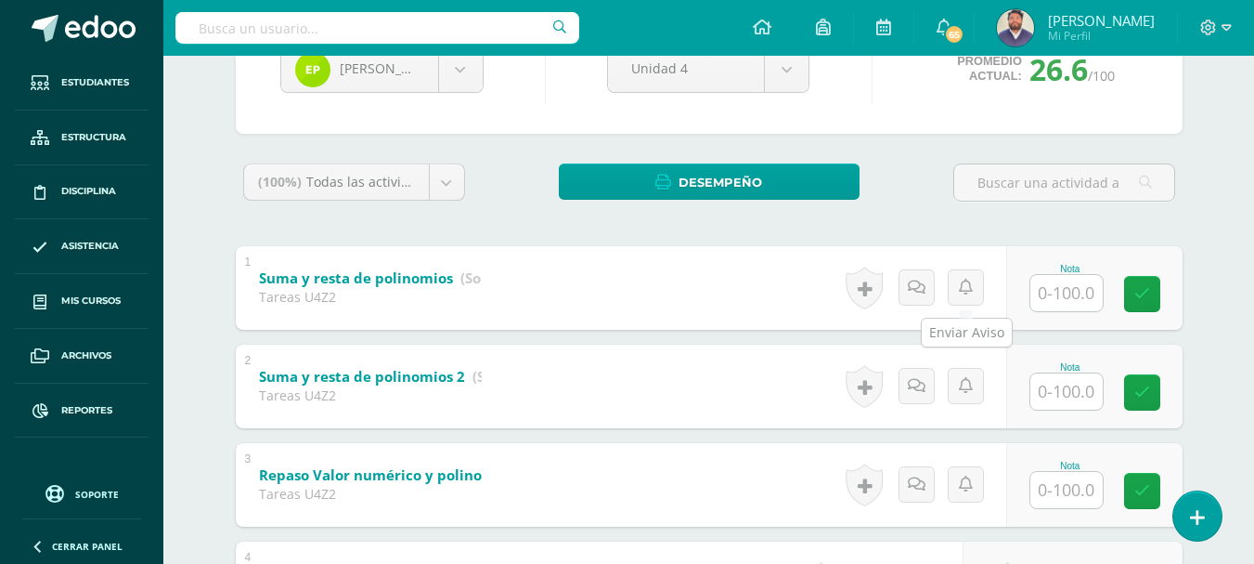
scroll to position [279, 0]
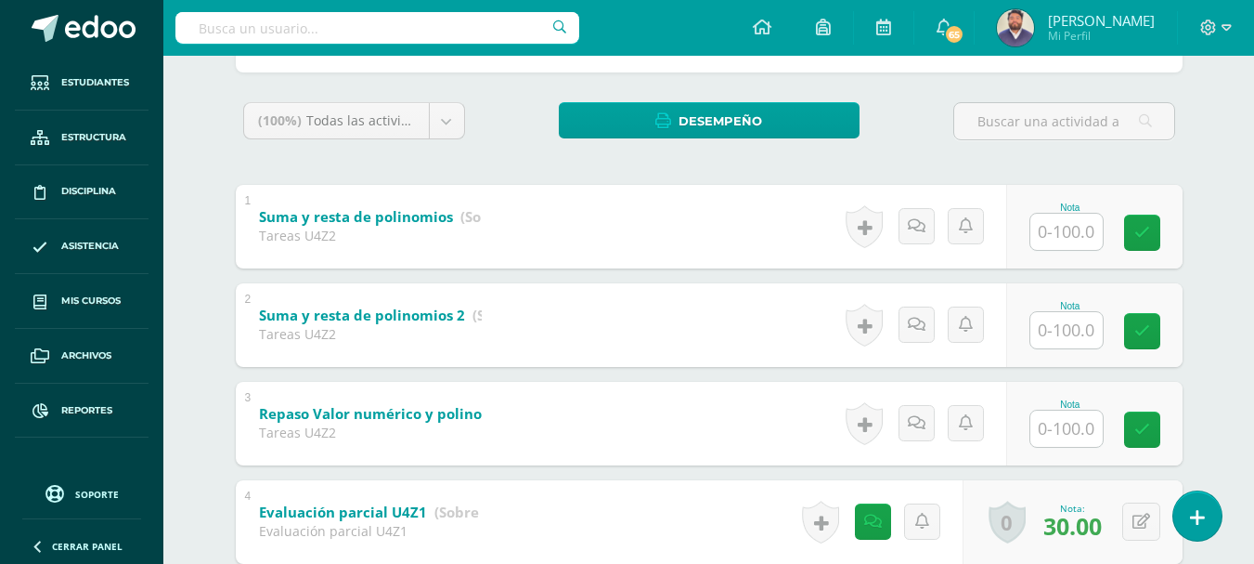
click at [1037, 231] on input "text" at bounding box center [1067, 232] width 72 height 36
type input "100"
type input "90"
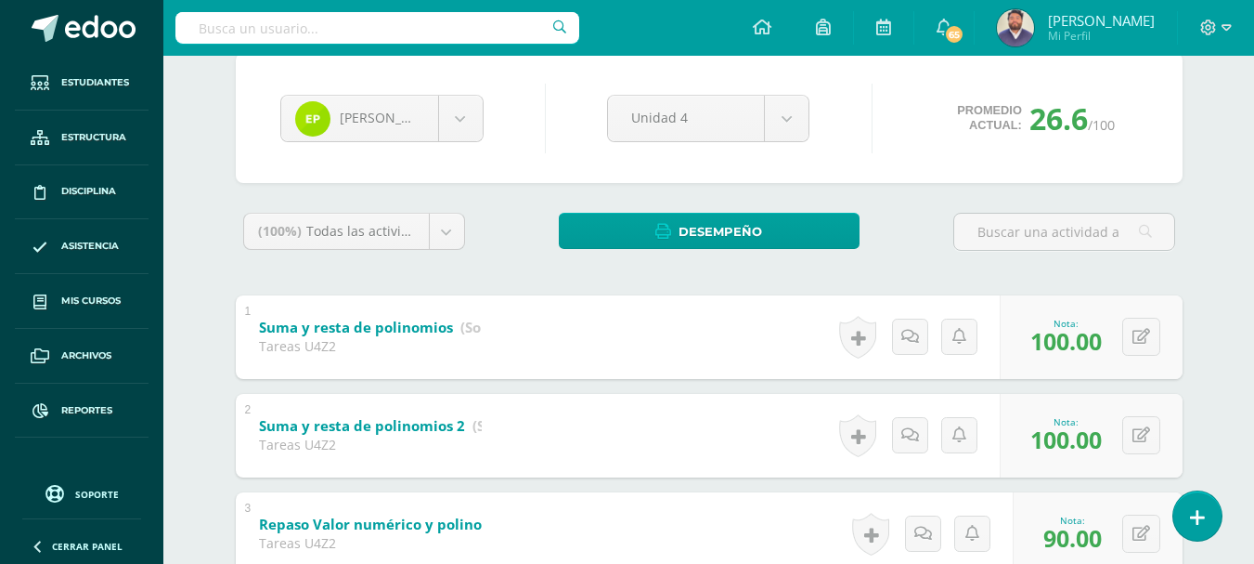
scroll to position [0, 0]
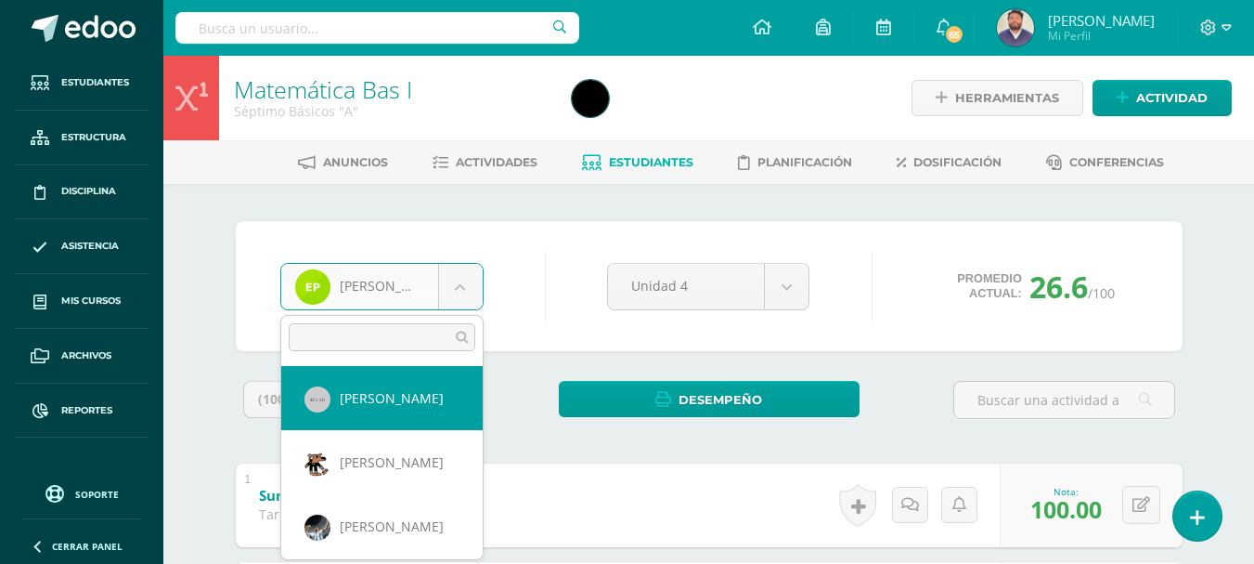
select select "165"
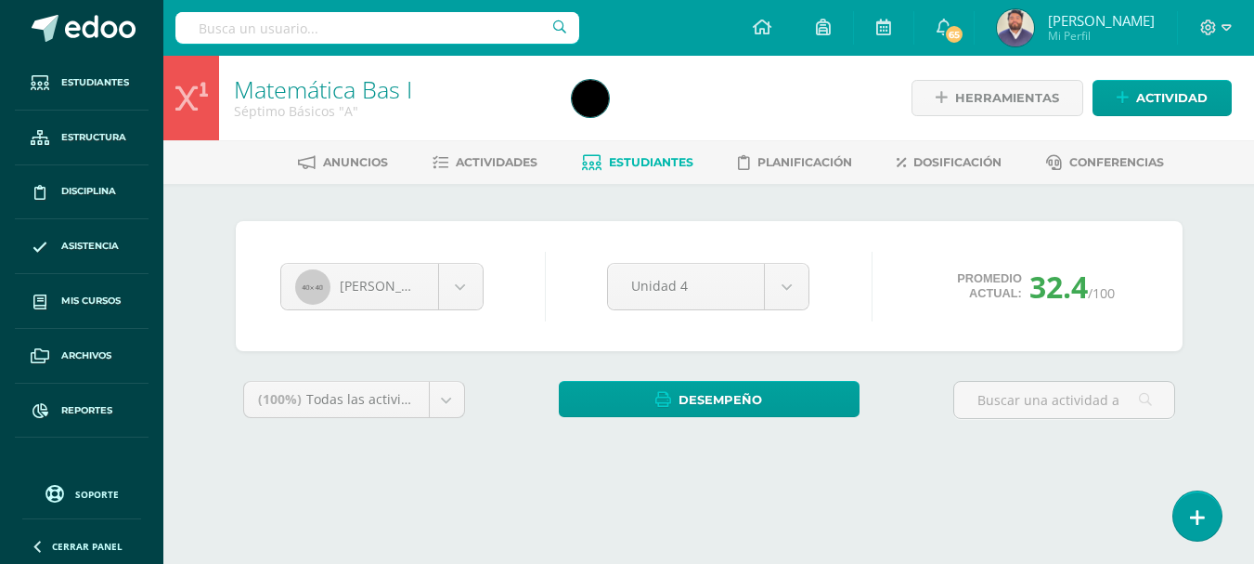
click at [1215, 245] on div "[PERSON_NAME] [PERSON_NAME] [PERSON_NAME] Santiago [PERSON_NAME] [PERSON_NAME] …" at bounding box center [709, 342] width 1021 height 317
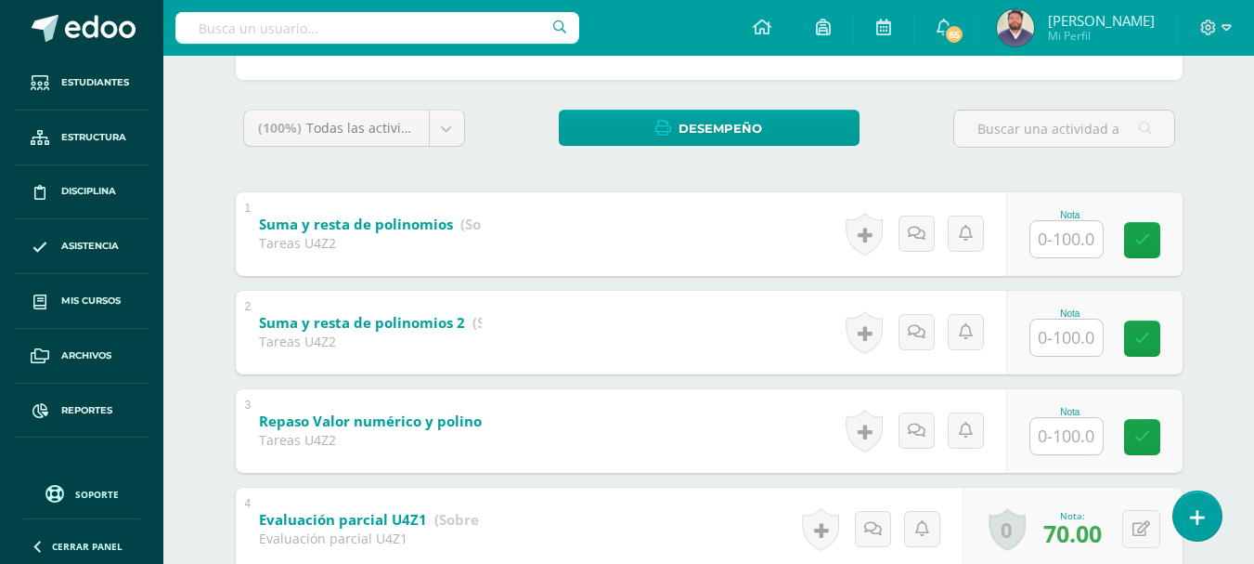
scroll to position [371, 0]
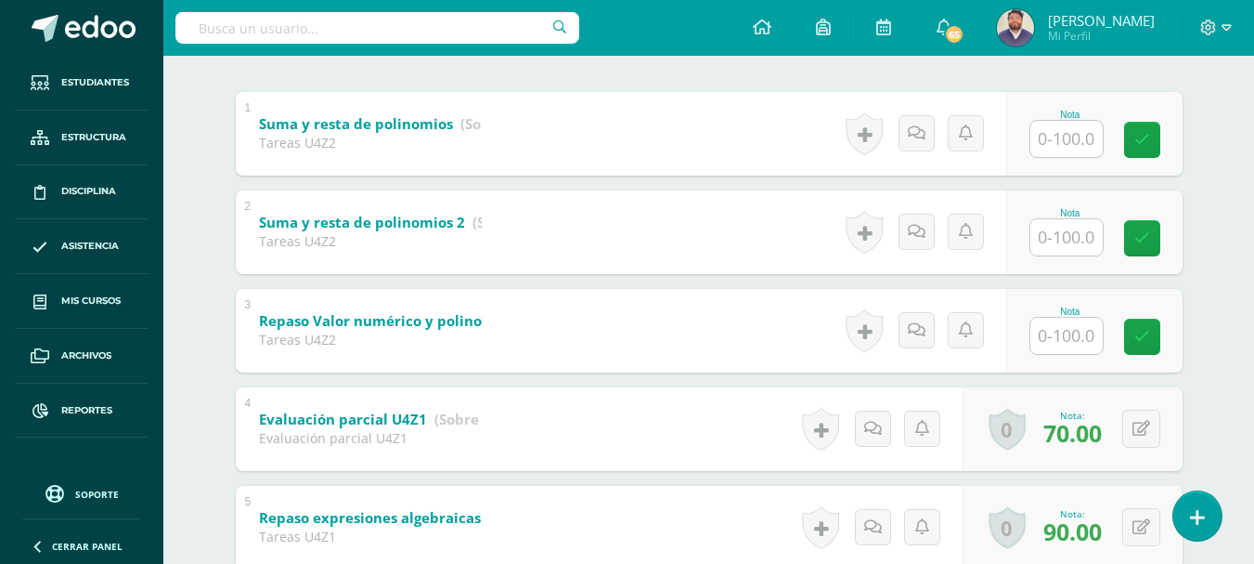
click at [1054, 148] on input "text" at bounding box center [1067, 139] width 72 height 36
type input "100"
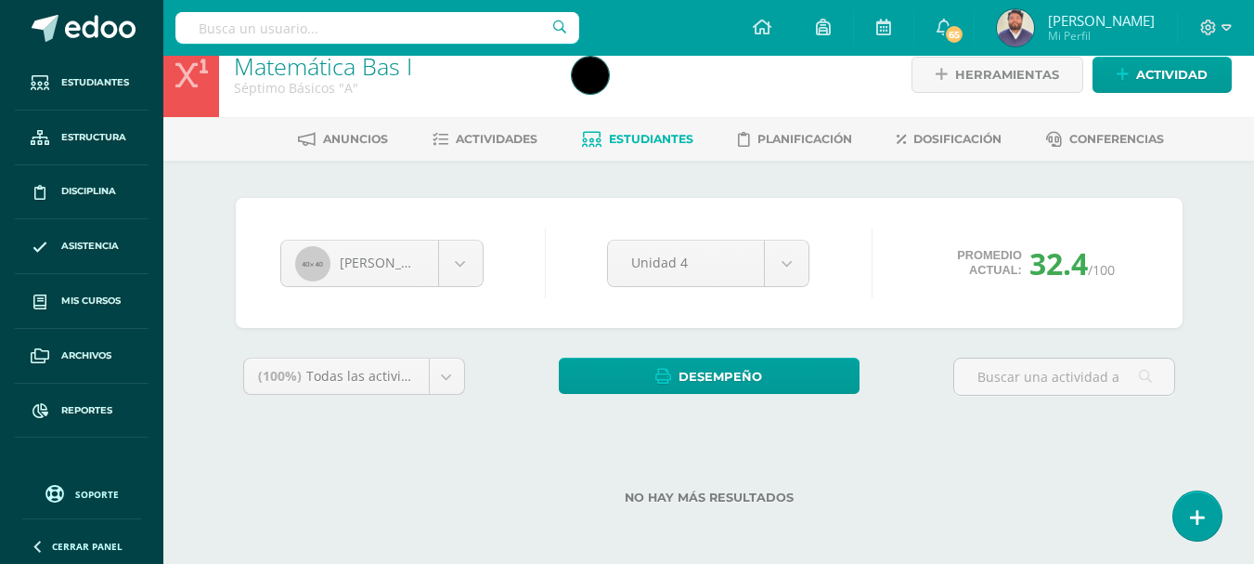
scroll to position [23, 0]
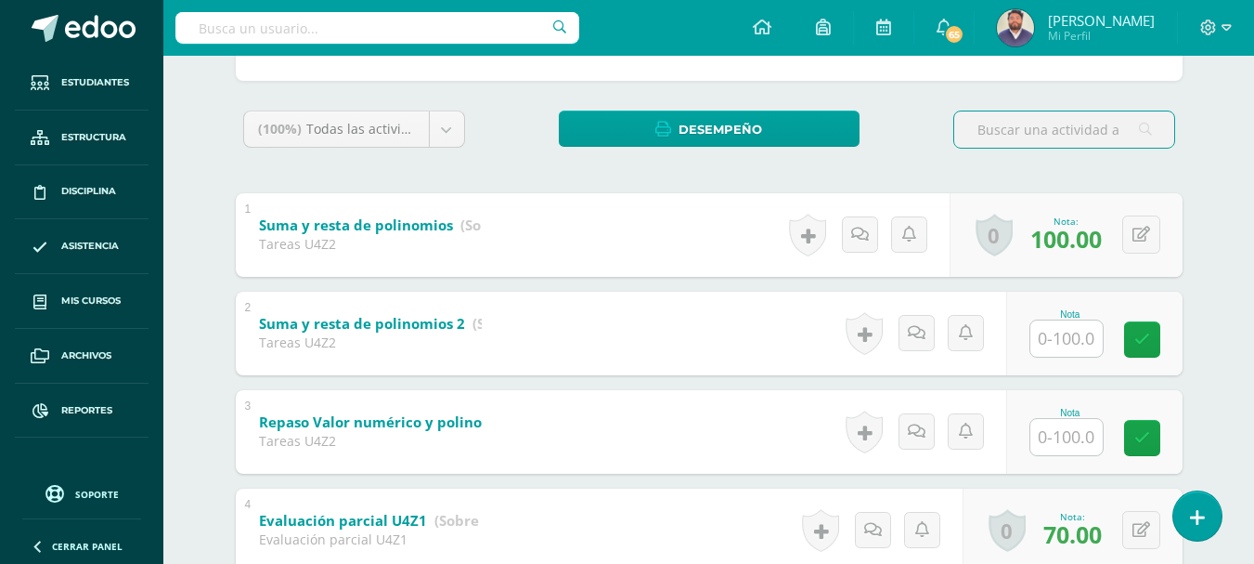
scroll to position [281, 0]
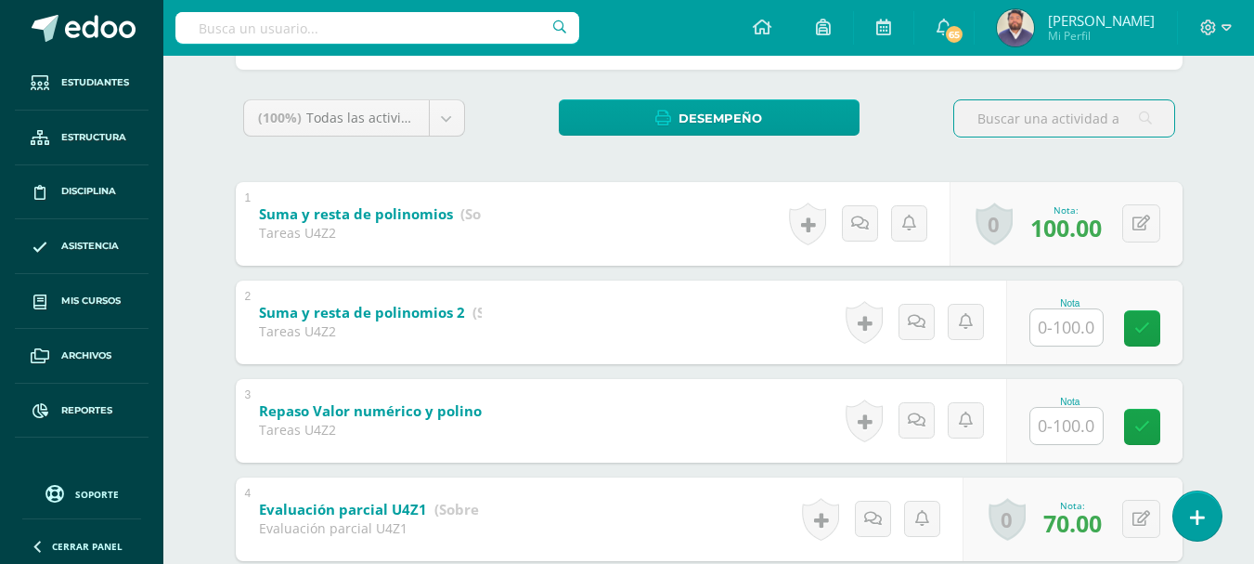
click at [1072, 313] on input "text" at bounding box center [1067, 327] width 72 height 36
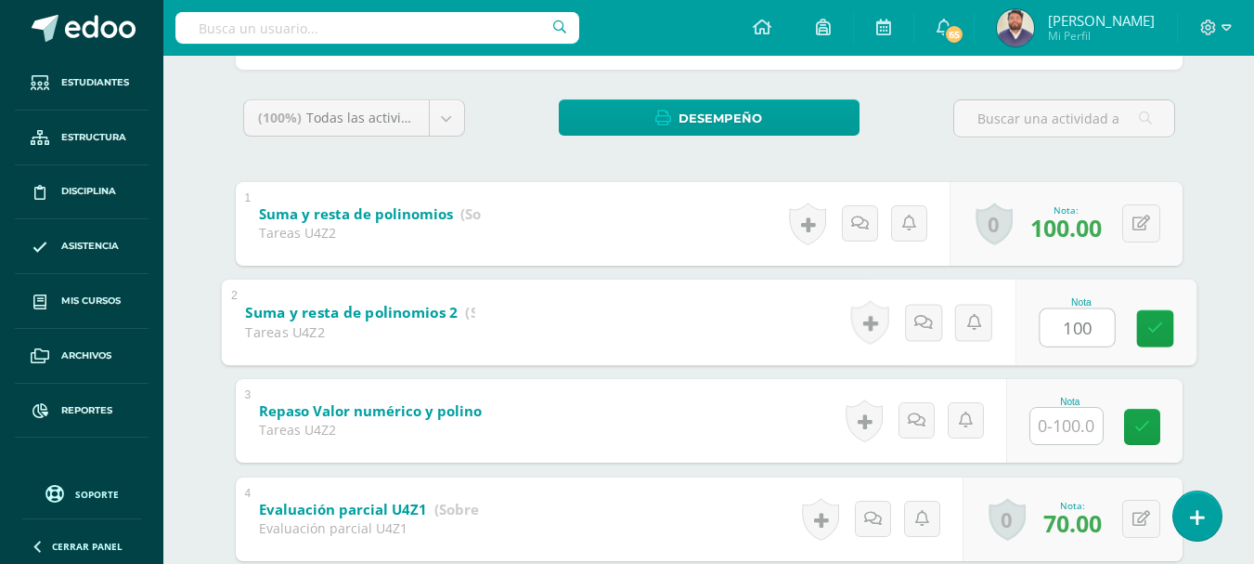
type input "100"
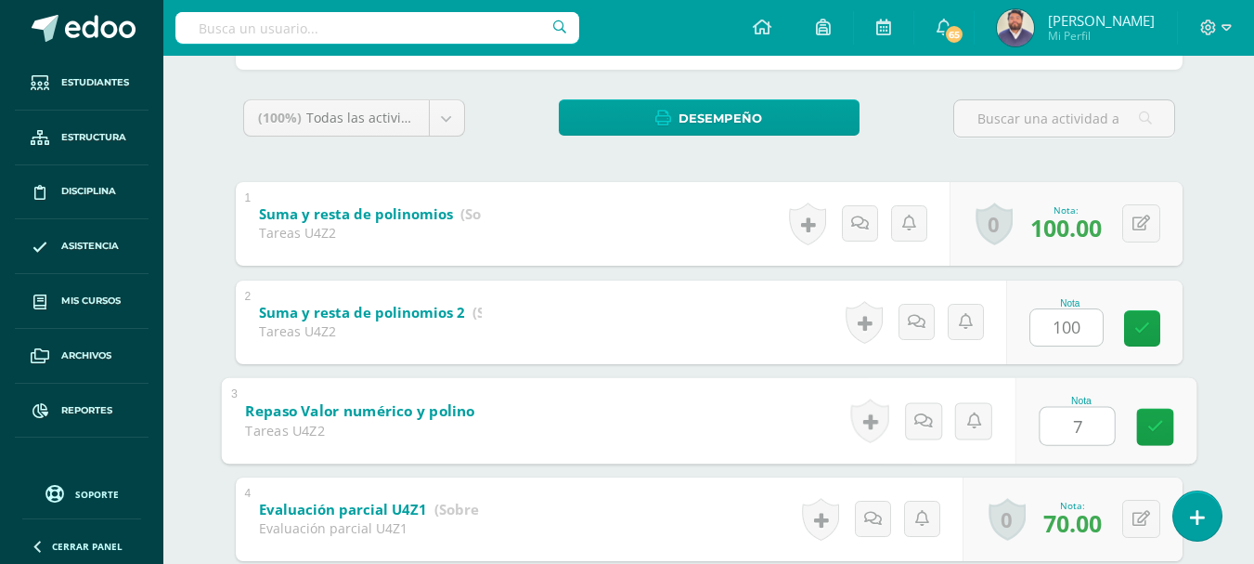
type input "77"
